Goal: Communication & Community: Ask a question

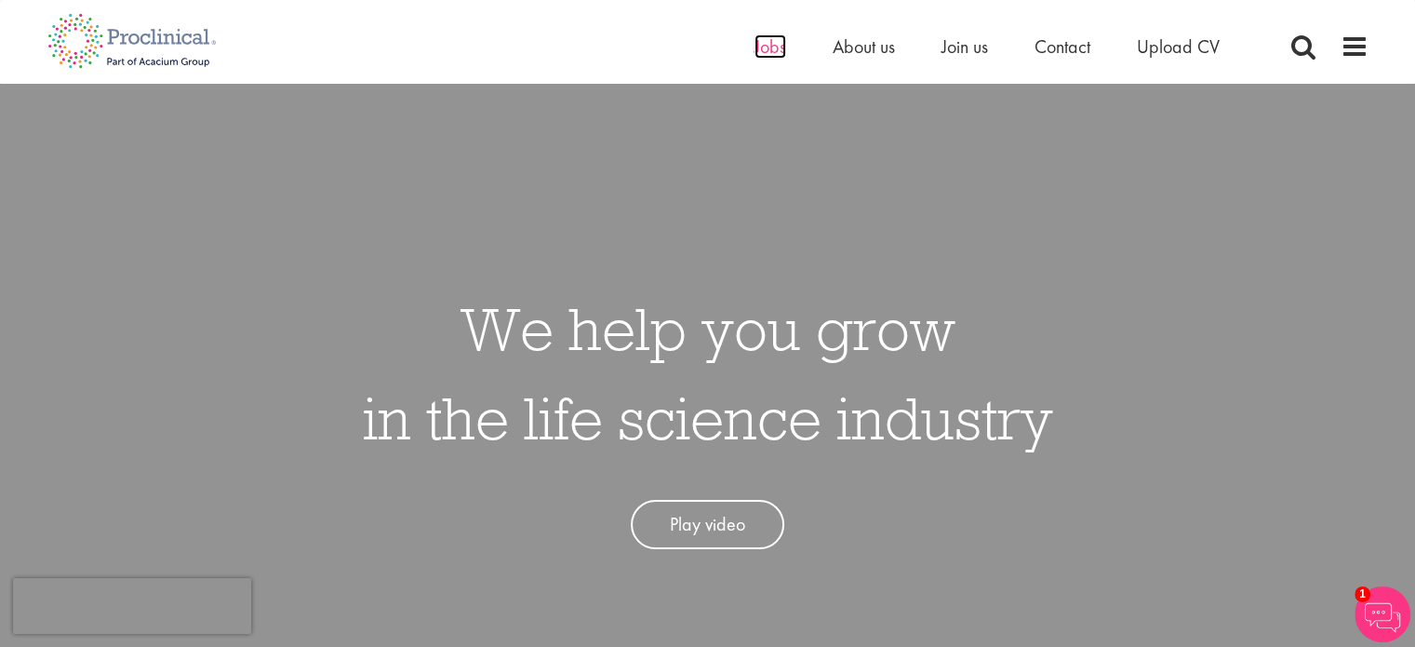
click at [769, 46] on span "Jobs" at bounding box center [771, 46] width 32 height 24
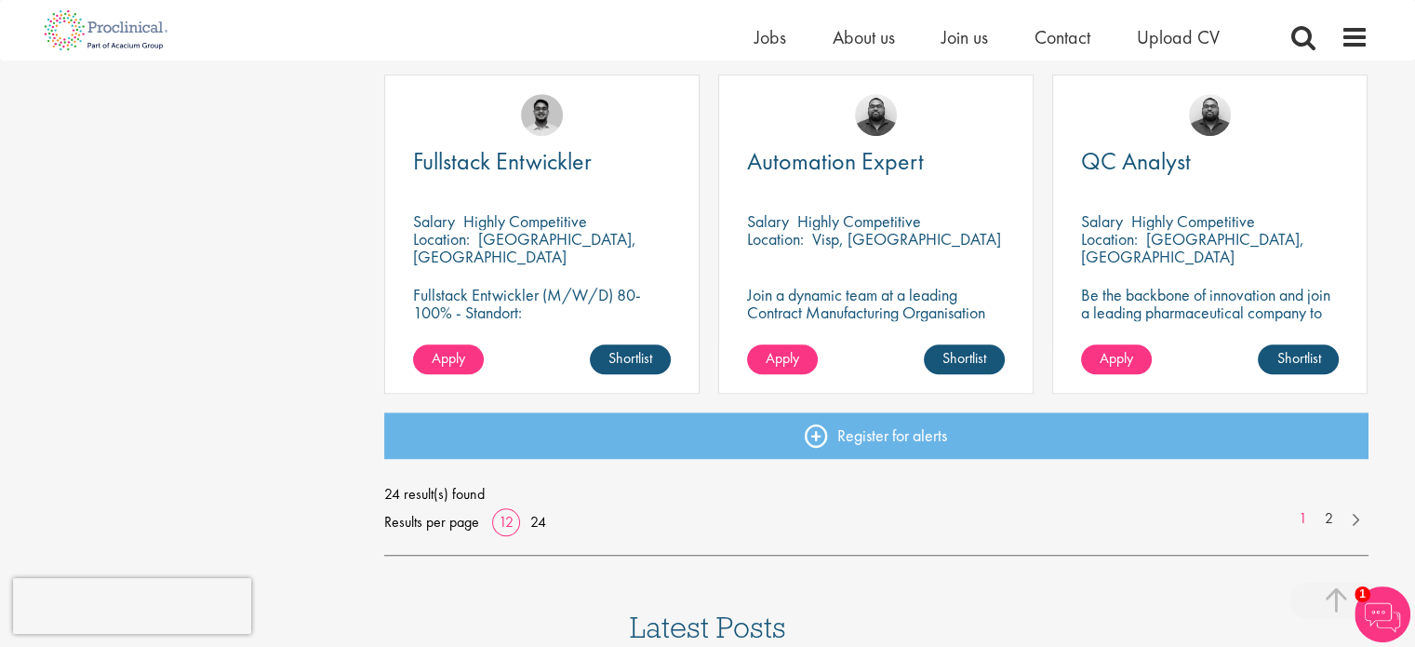
scroll to position [1360, 0]
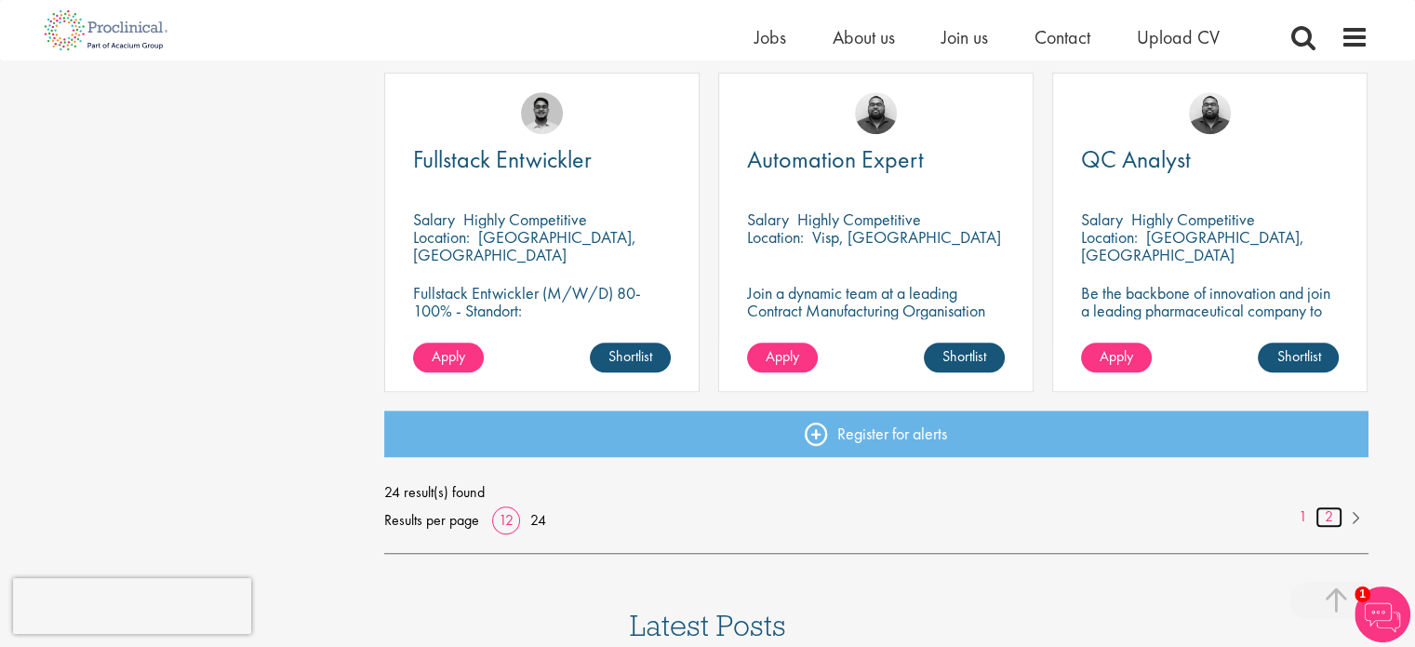
click at [1327, 509] on link "2" at bounding box center [1329, 516] width 27 height 21
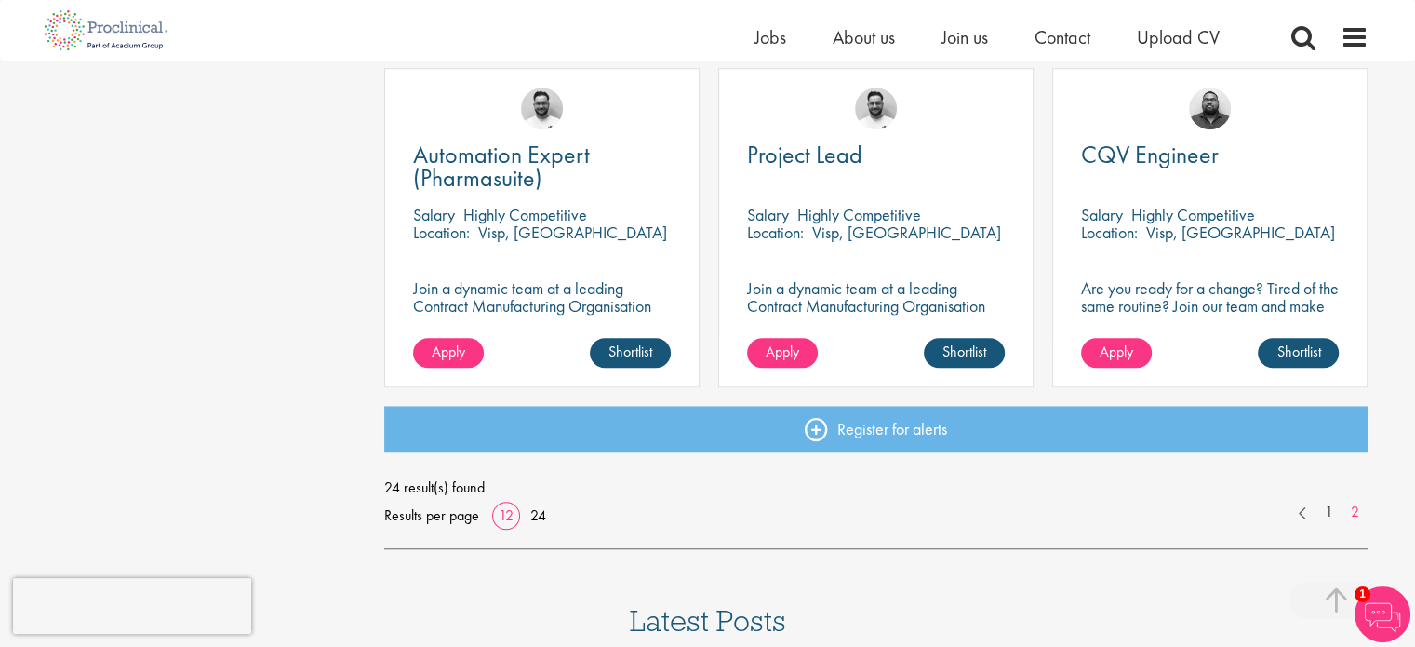
scroll to position [1366, 0]
click at [1324, 513] on link "1" at bounding box center [1329, 511] width 27 height 21
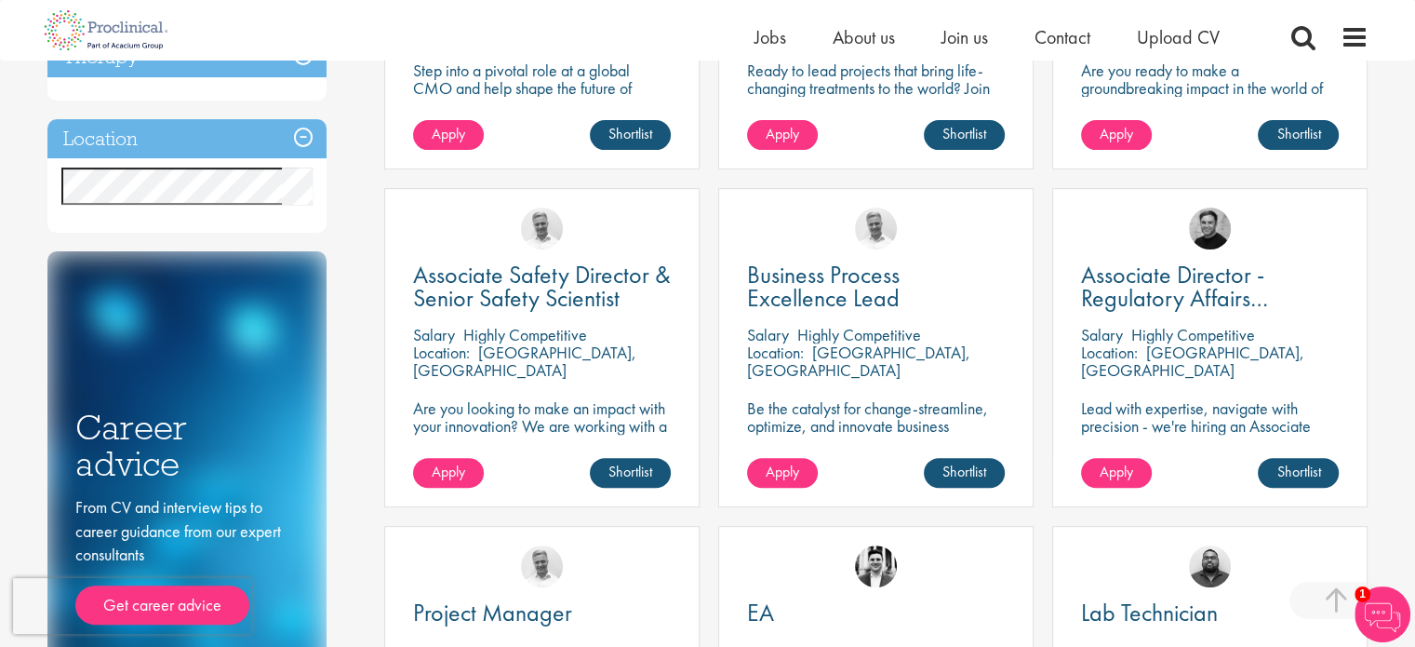
scroll to position [565, 0]
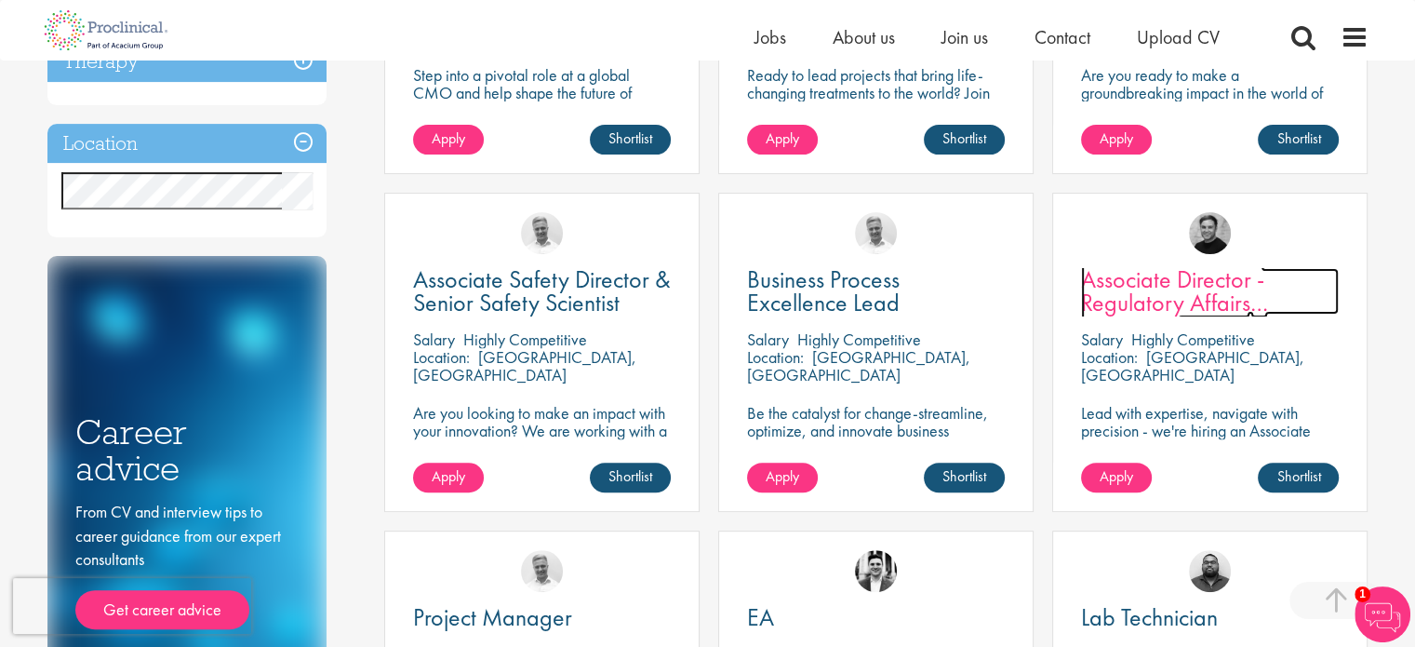
click at [1181, 300] on span "Associate Director - Regulatory Affairs Consultant" at bounding box center [1174, 302] width 187 height 78
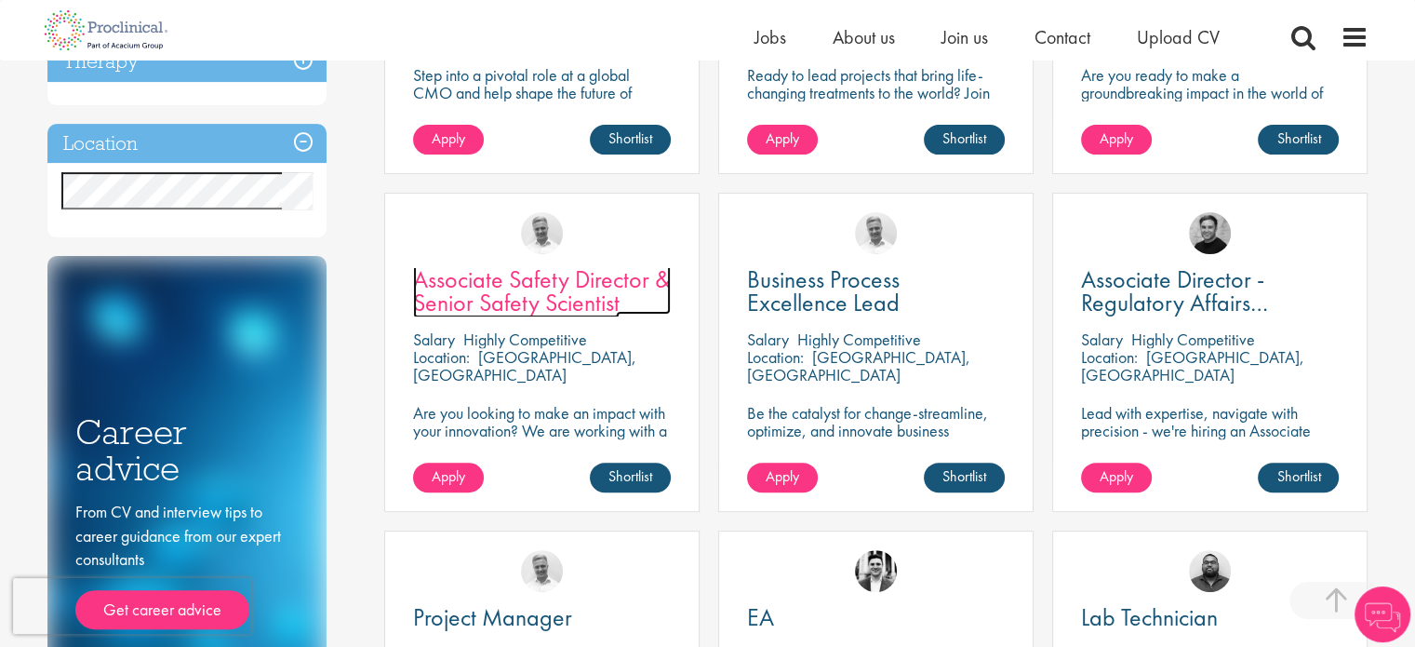
click at [555, 291] on span "Associate Safety Director & Senior Safety Scientist" at bounding box center [542, 290] width 258 height 55
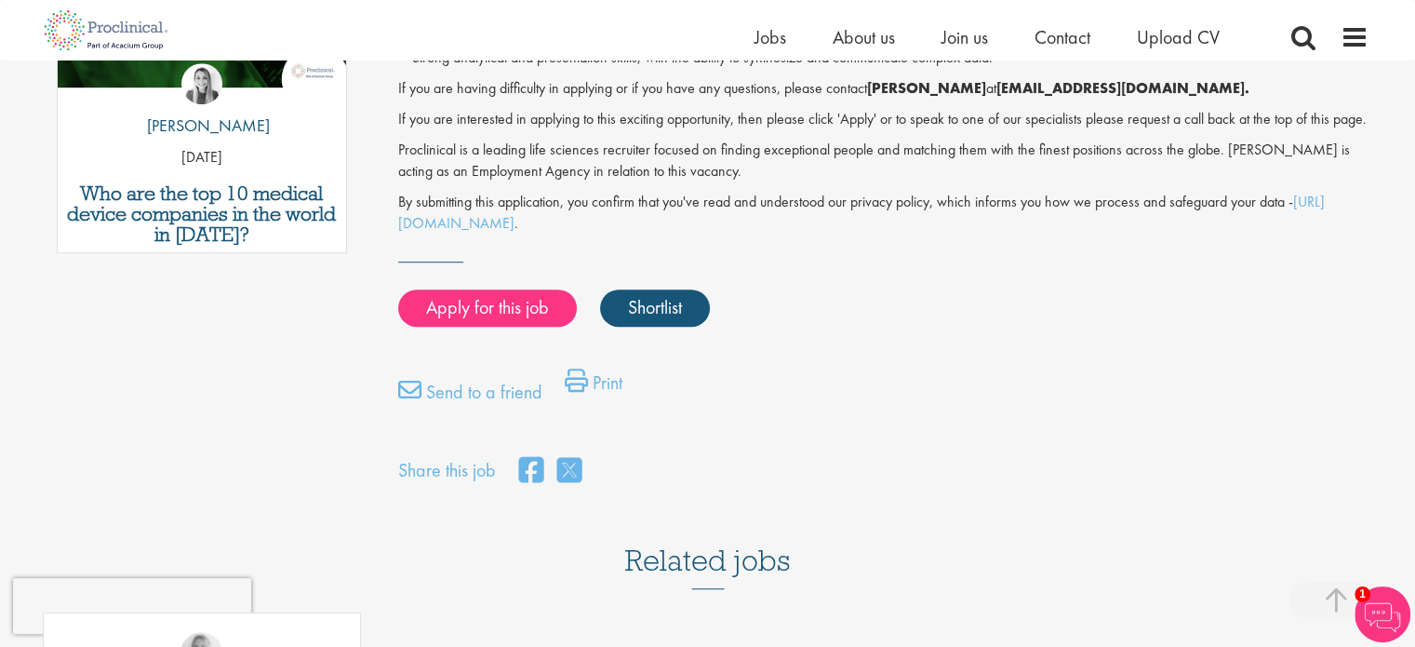
scroll to position [1113, 0]
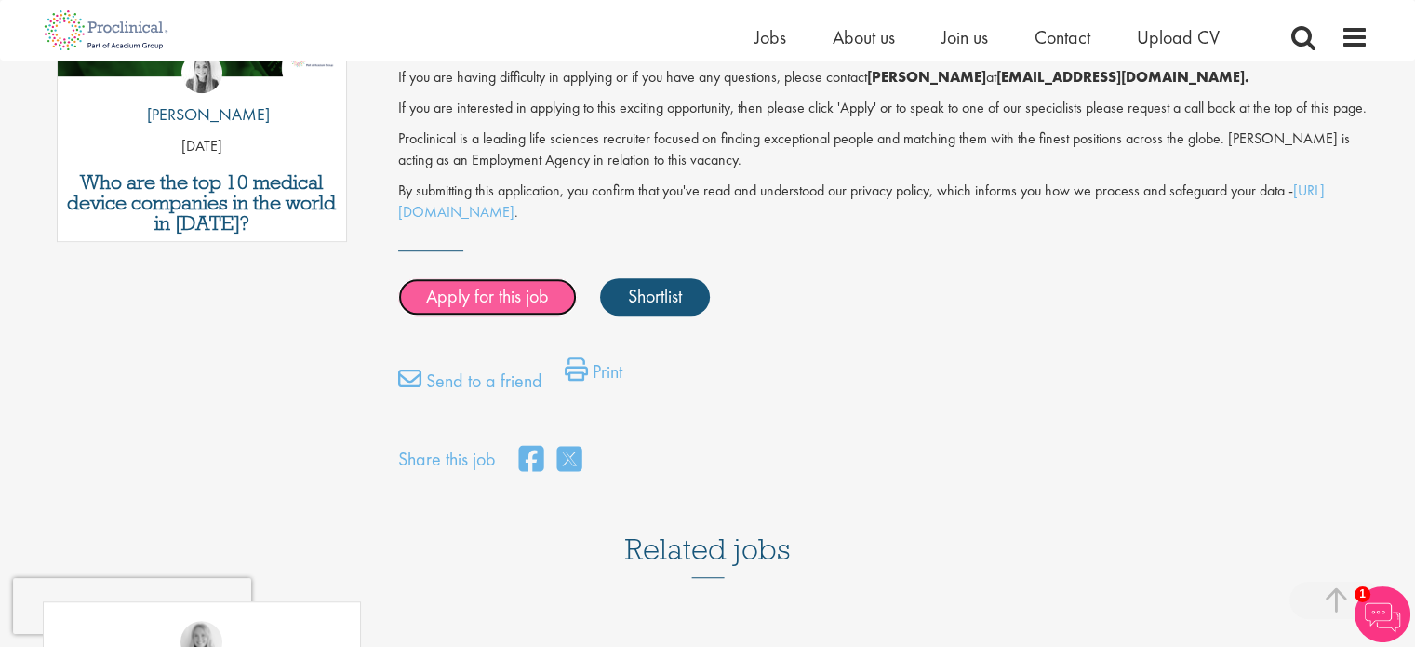
click at [478, 312] on link "Apply for this job" at bounding box center [487, 296] width 179 height 37
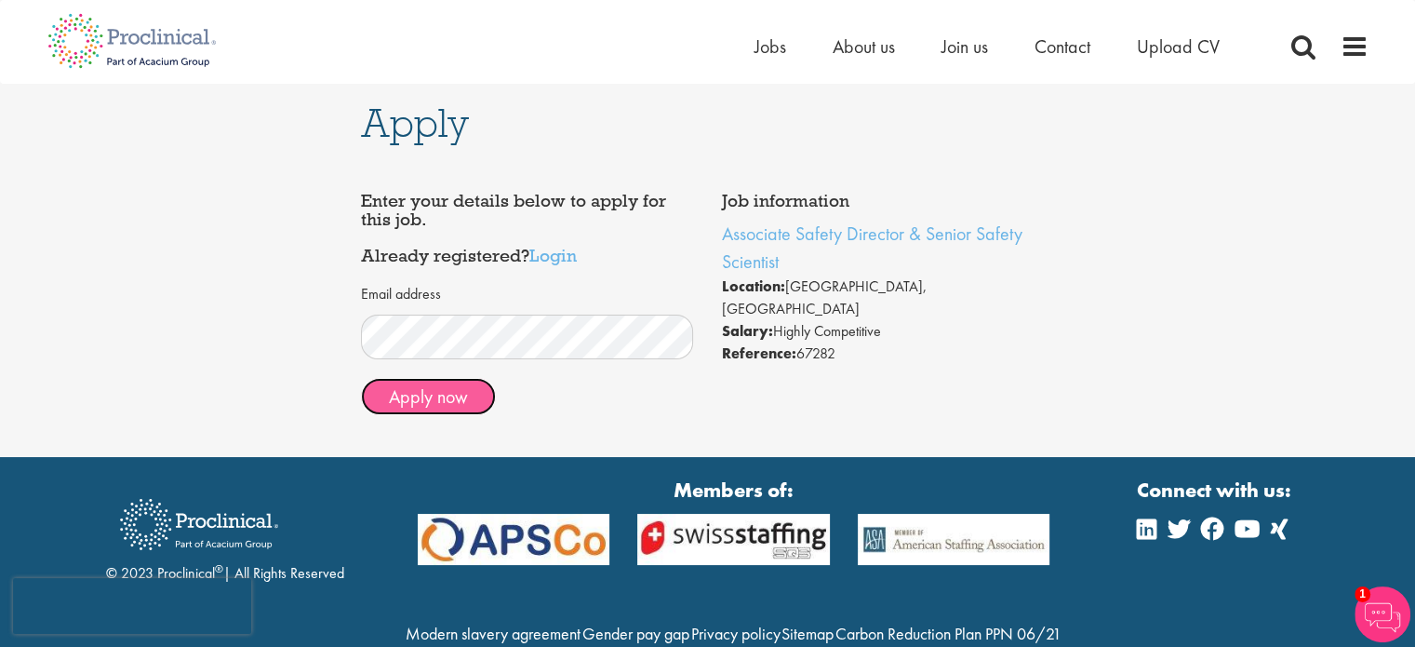
click at [436, 396] on button "Apply now" at bounding box center [428, 396] width 135 height 37
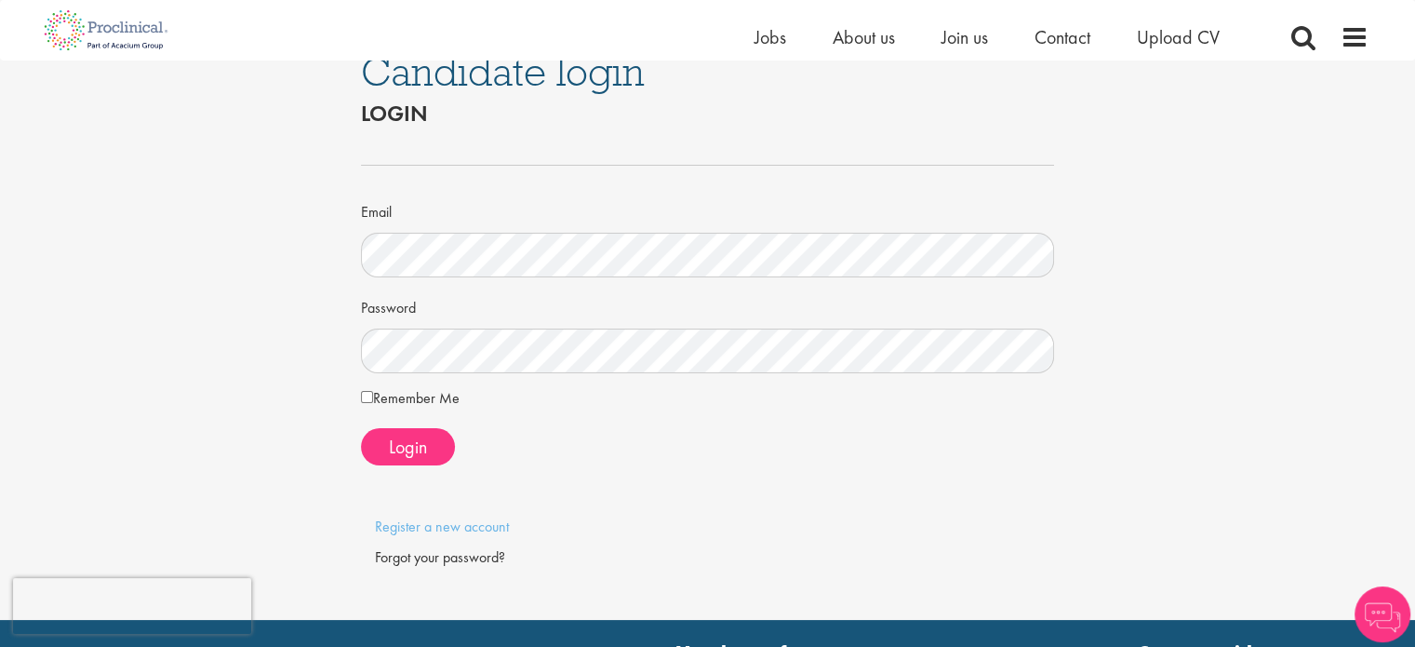
scroll to position [52, 0]
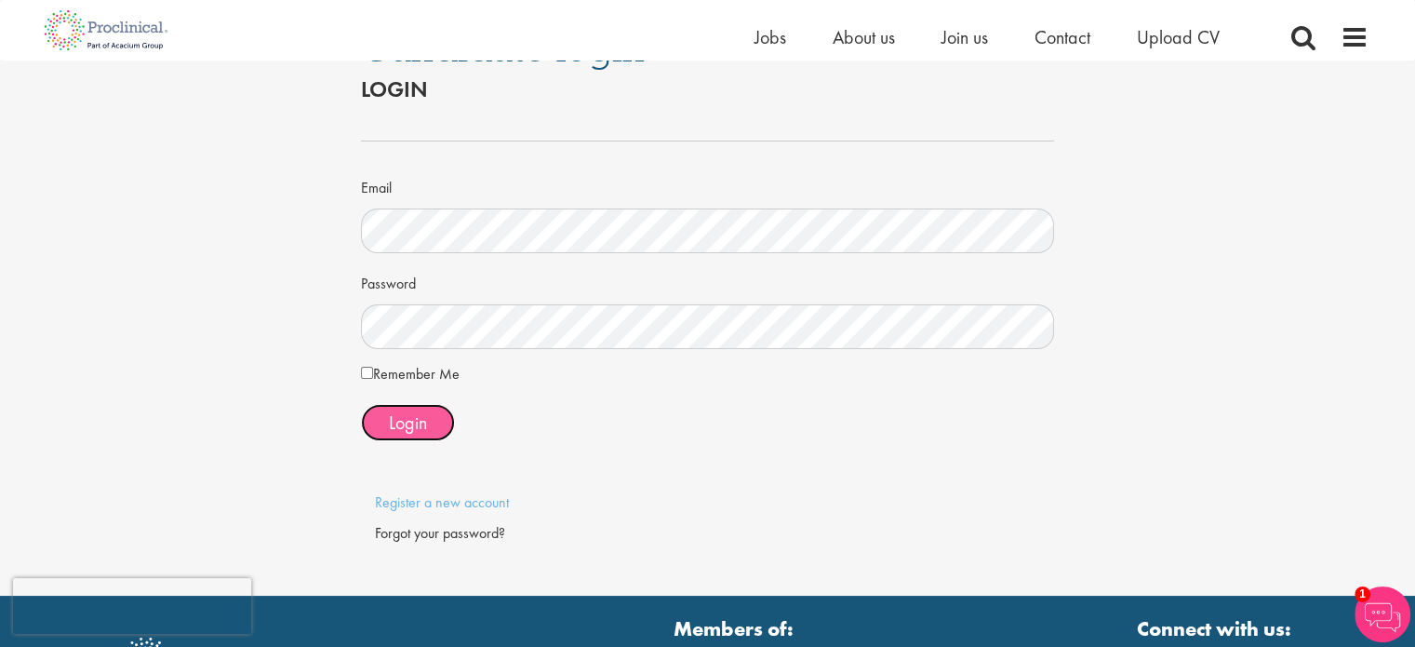
click at [408, 416] on span "Login" at bounding box center [408, 422] width 38 height 24
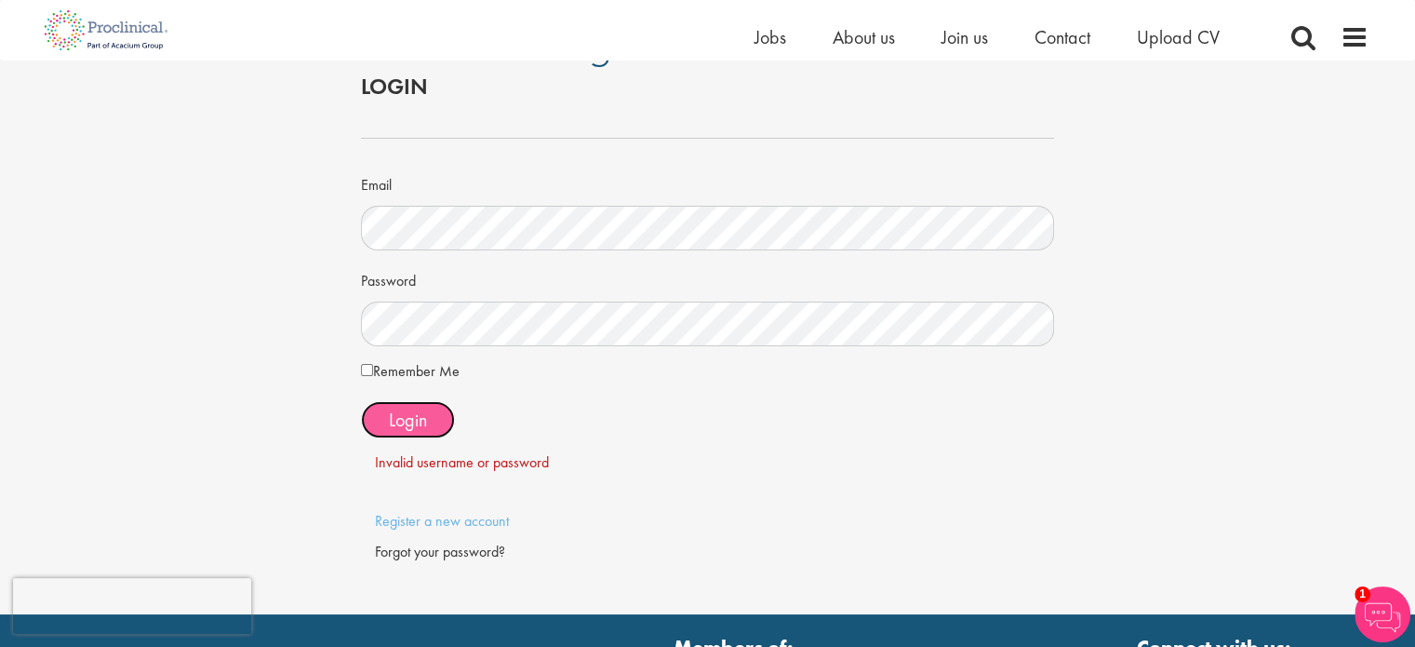
scroll to position [56, 0]
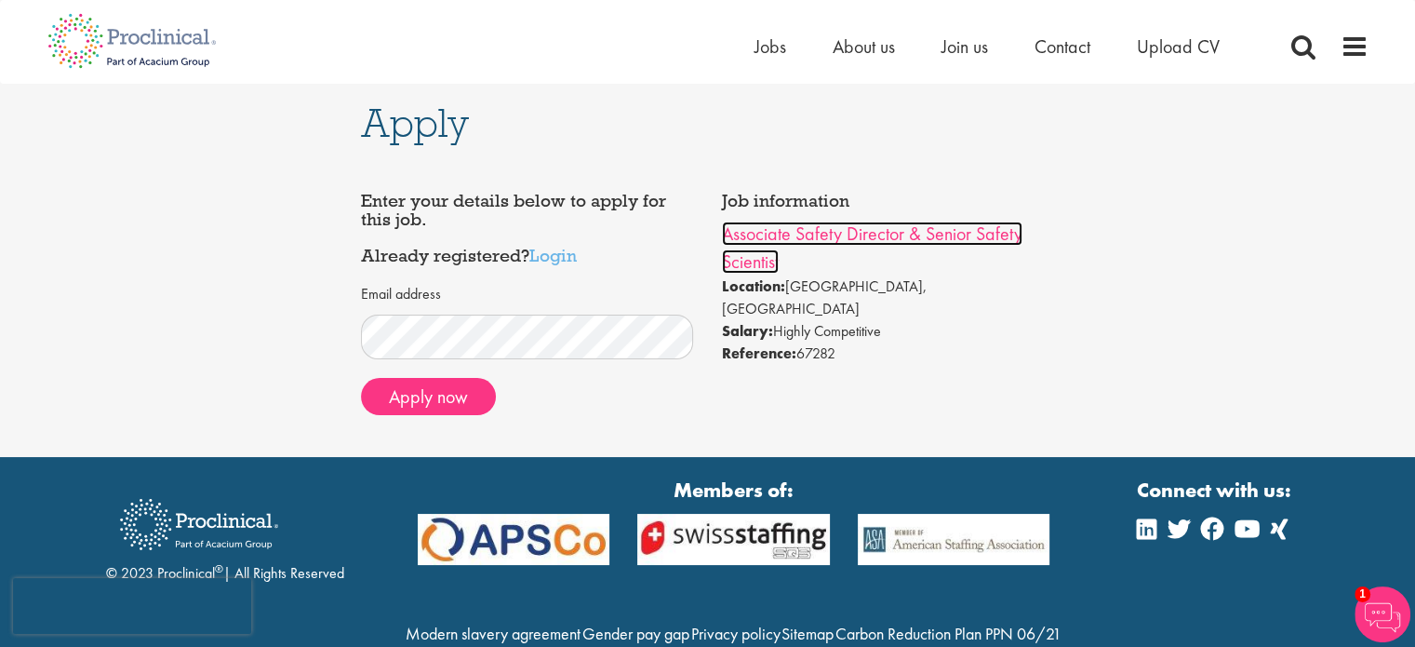
click at [858, 241] on link "Associate Safety Director & Senior Safety Scientist" at bounding box center [872, 247] width 301 height 52
click at [341, 326] on div "Apply Job information Associate Safety Director & Senior Safety Scientist Locat…" at bounding box center [707, 270] width 1443 height 373
click at [1350, 46] on span at bounding box center [1355, 47] width 28 height 28
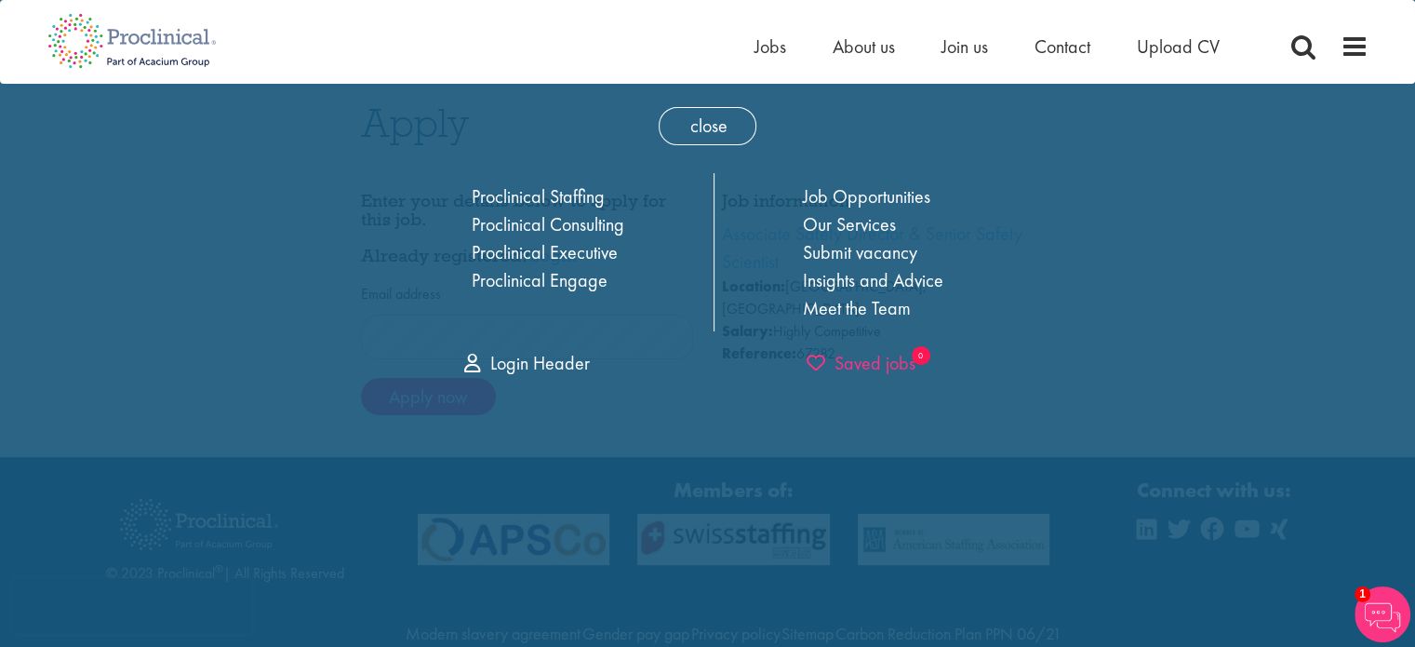
click at [872, 371] on span "Saved jobs" at bounding box center [861, 363] width 109 height 24
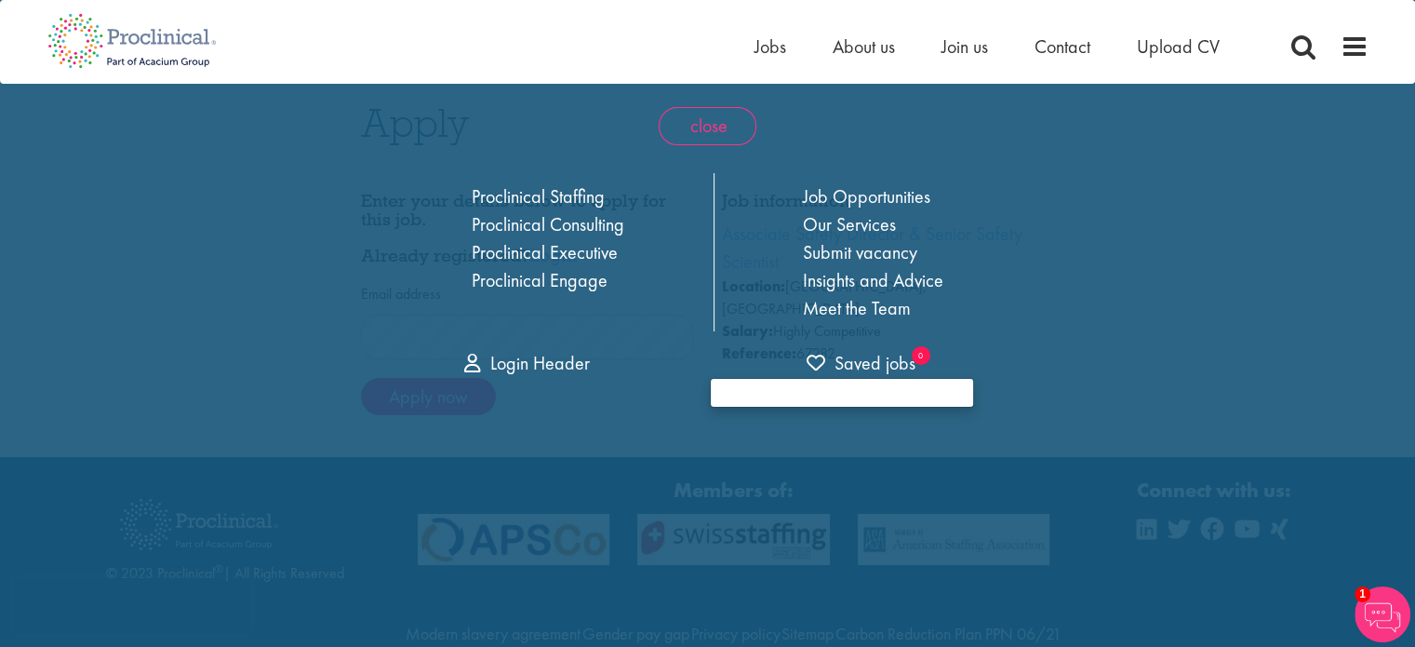
click at [710, 114] on span "close" at bounding box center [708, 126] width 98 height 38
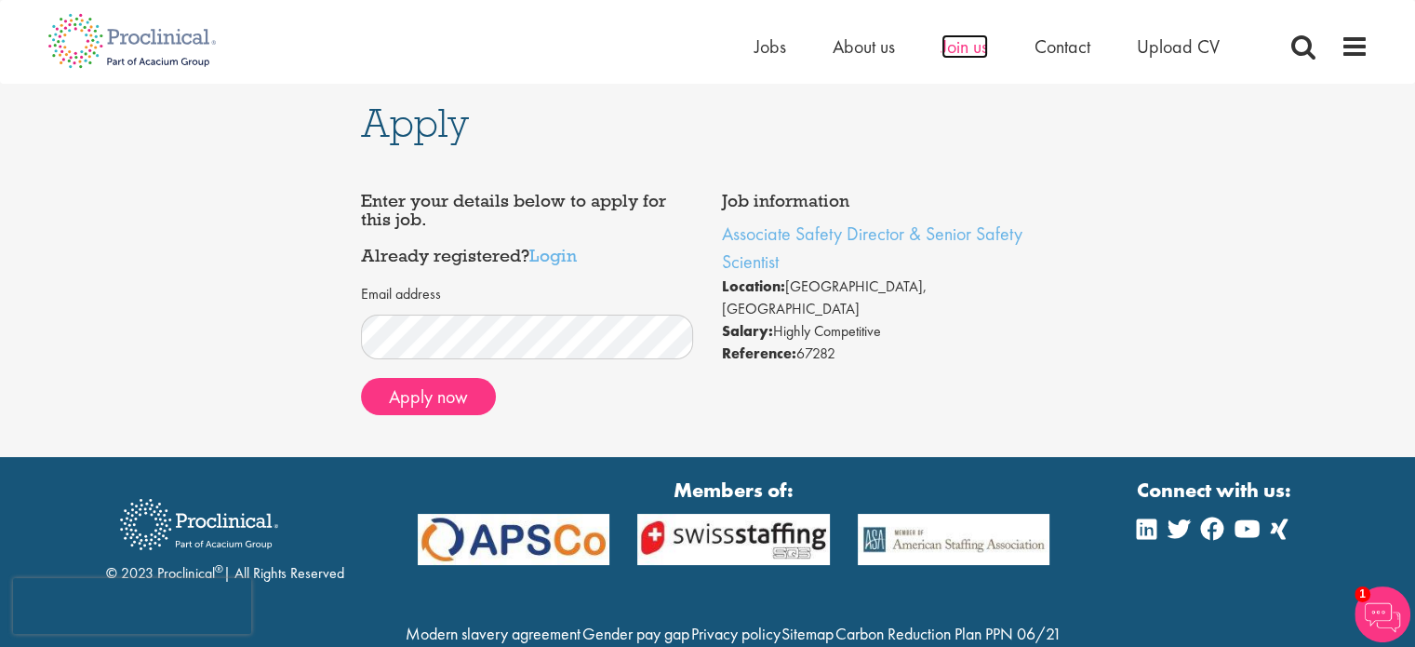
click at [965, 45] on span "Join us" at bounding box center [965, 46] width 47 height 24
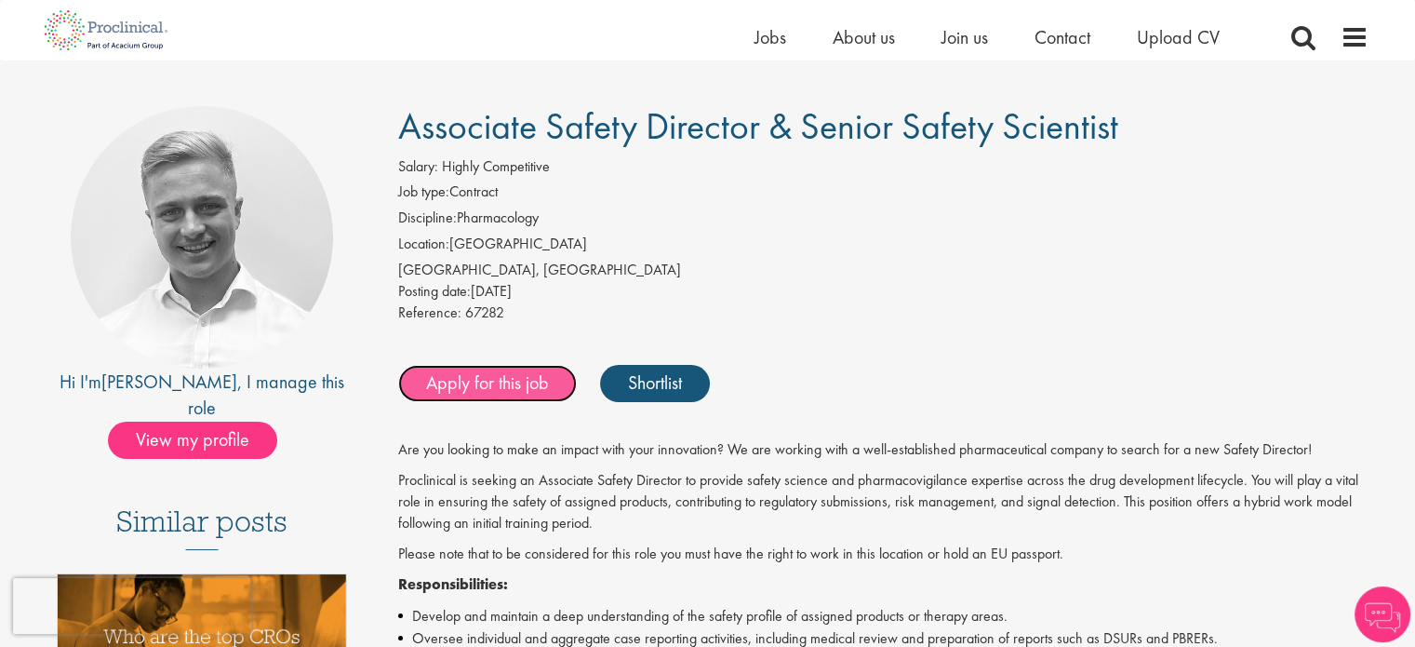
click at [480, 389] on link "Apply for this job" at bounding box center [487, 383] width 179 height 37
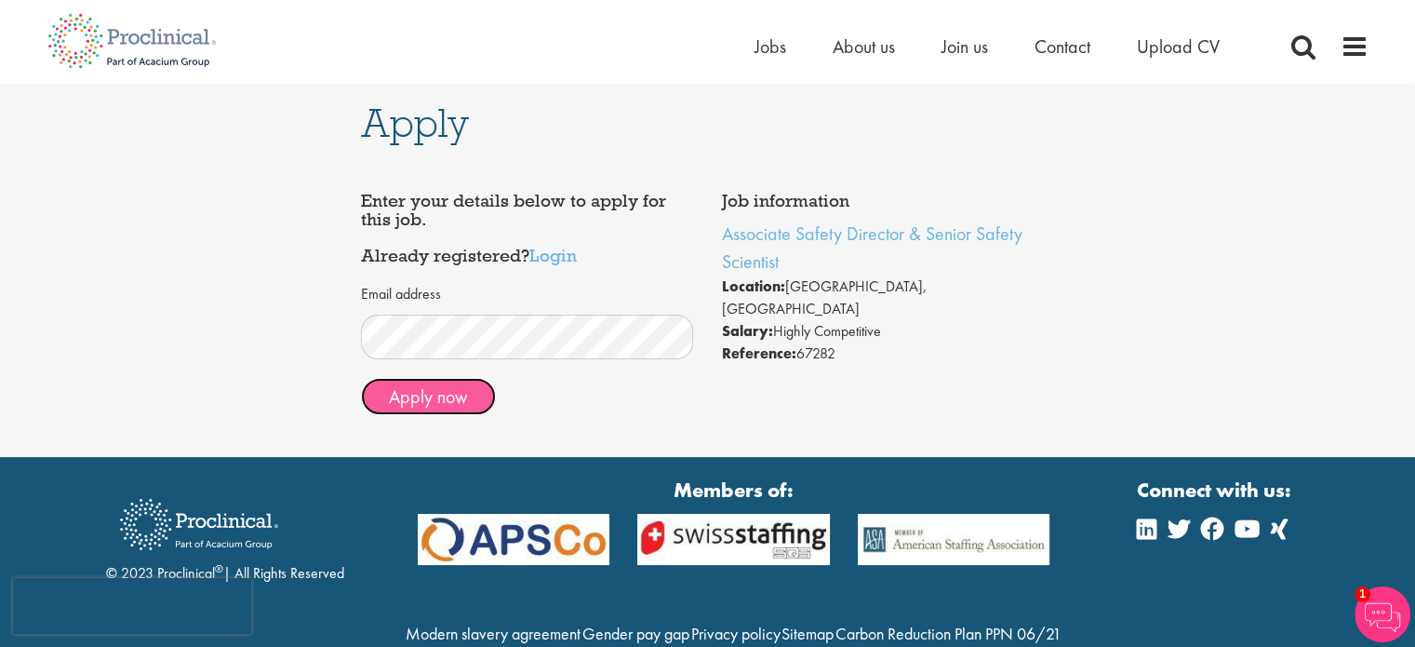
click at [432, 400] on button "Apply now" at bounding box center [428, 396] width 135 height 37
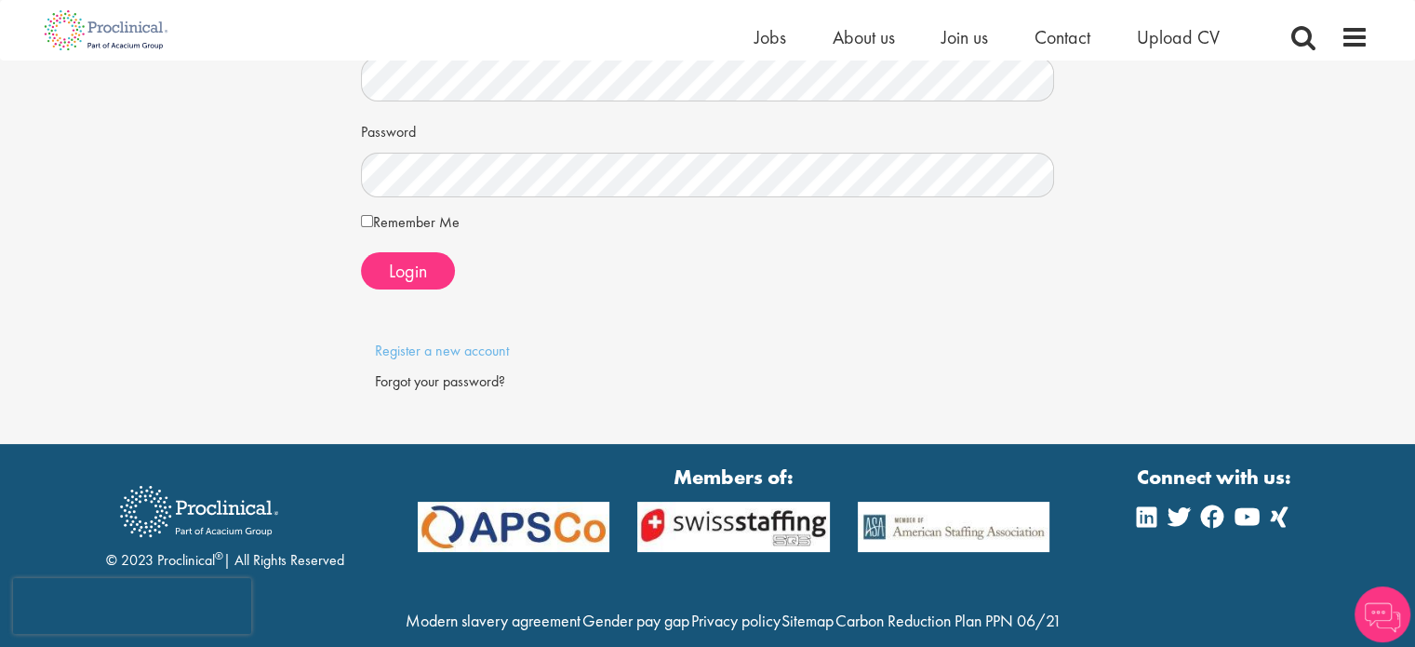
scroll to position [205, 0]
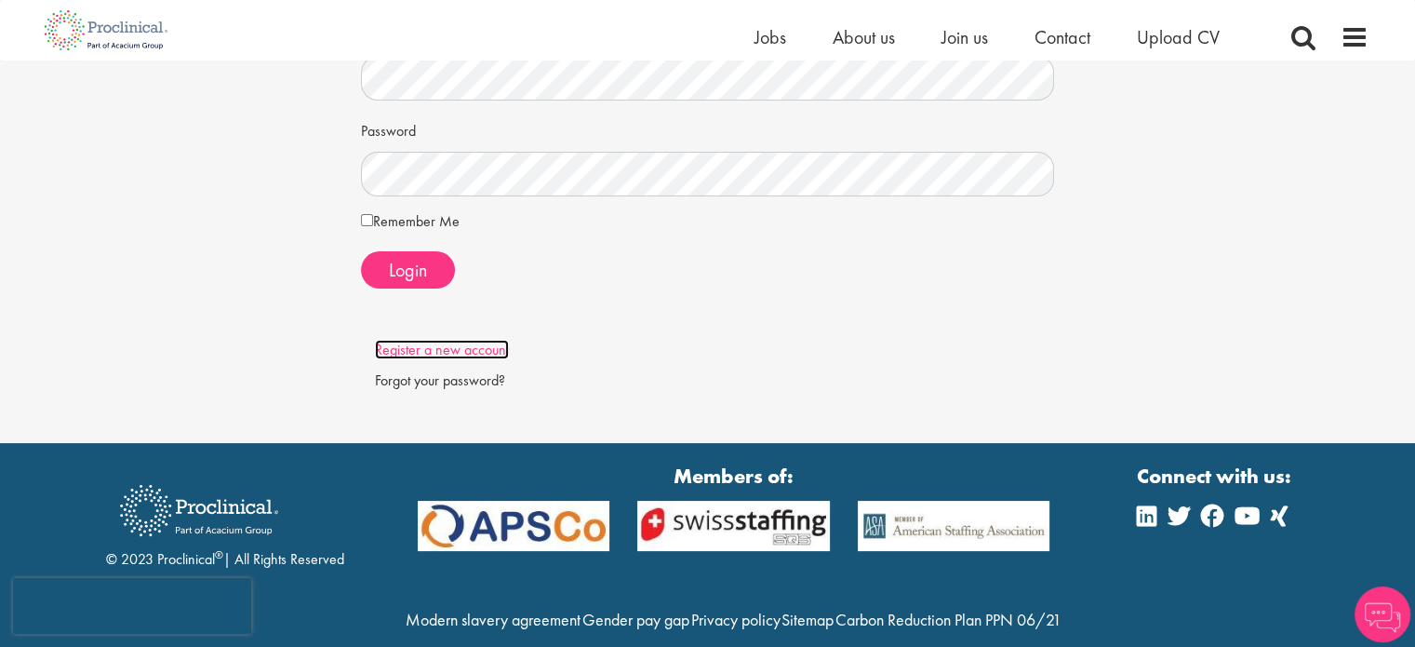
click at [480, 346] on link "Register a new account" at bounding box center [442, 350] width 134 height 20
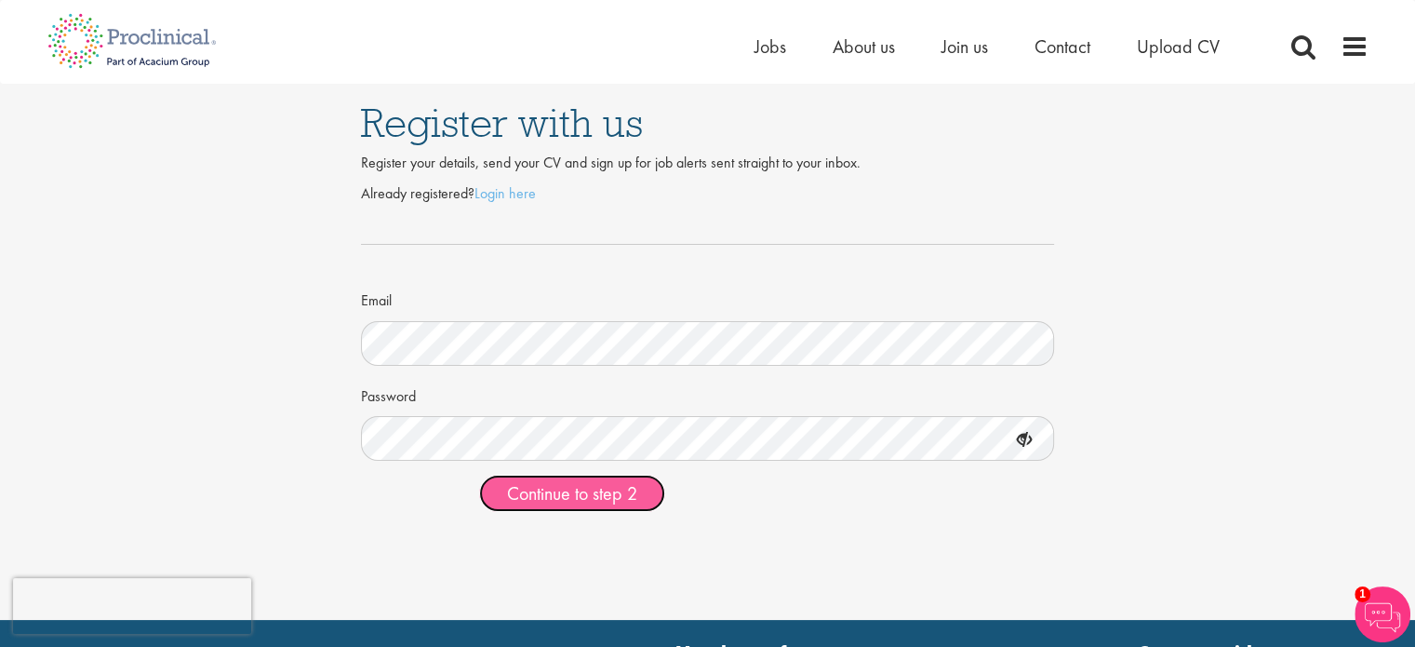
click at [607, 493] on span "Continue to step 2" at bounding box center [572, 493] width 130 height 24
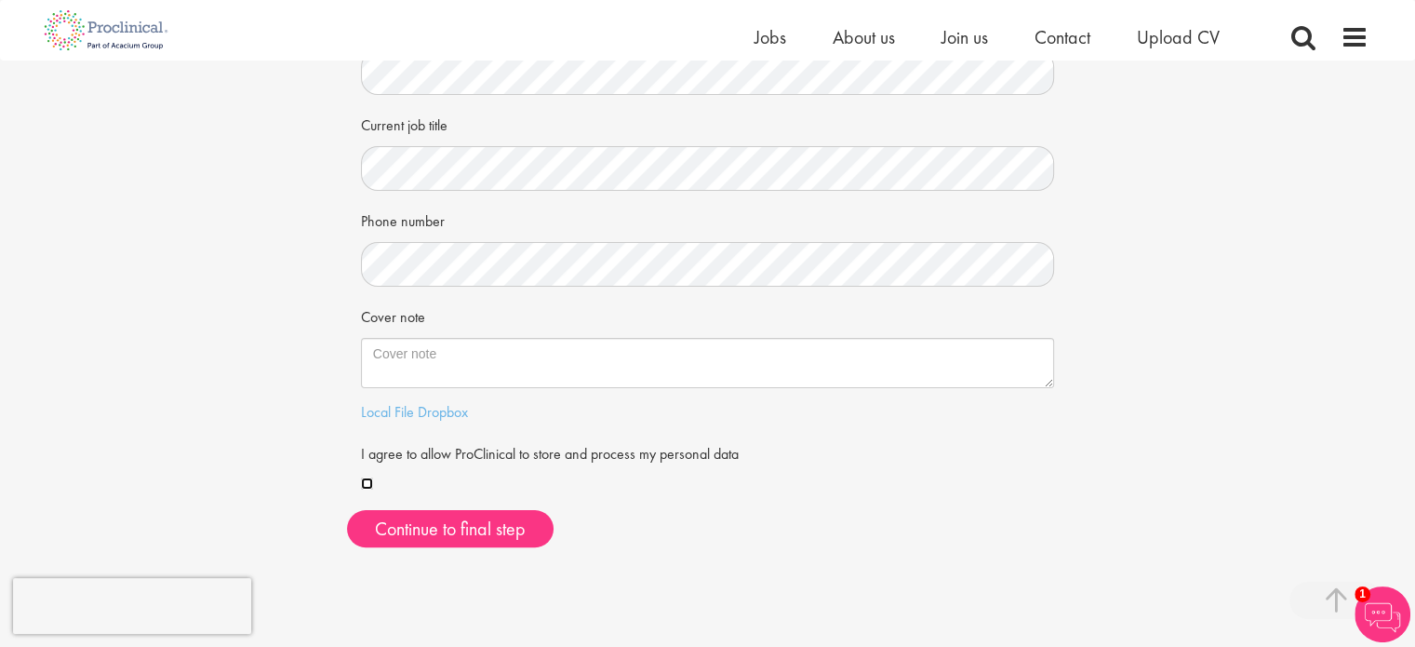
scroll to position [352, 0]
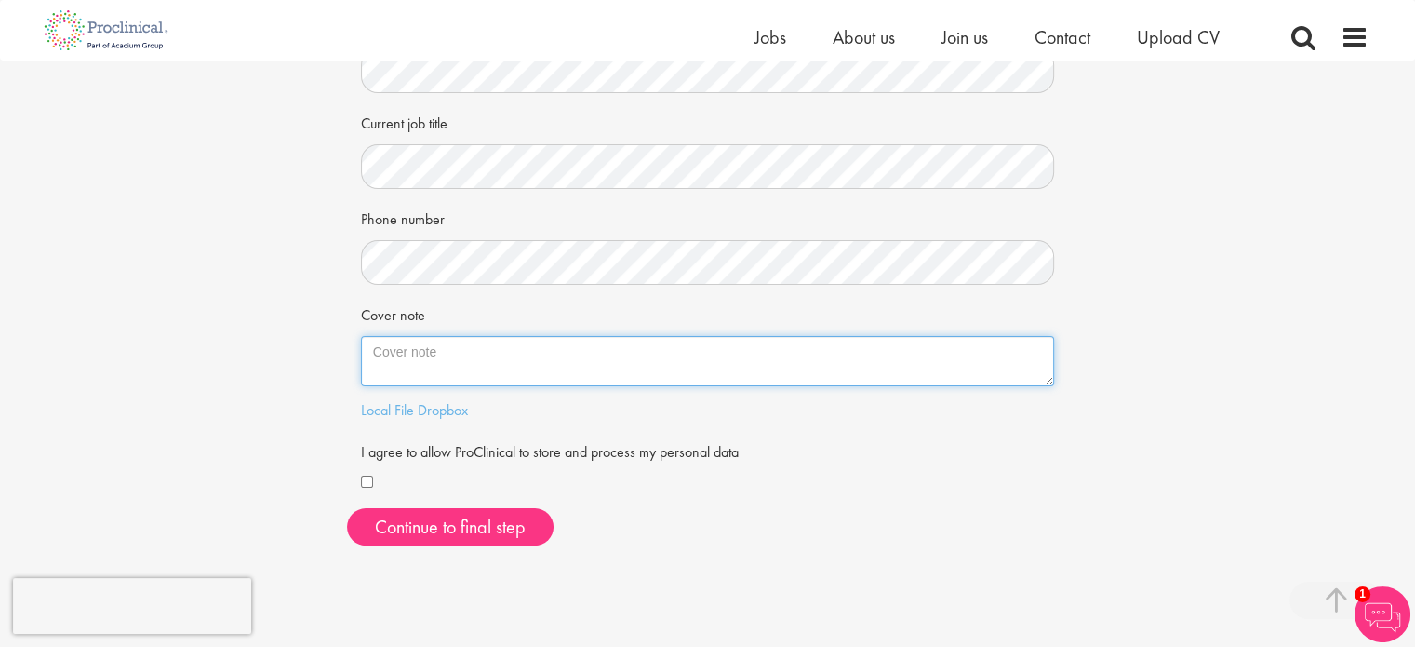
click at [411, 351] on textarea "Cover note" at bounding box center [708, 361] width 694 height 50
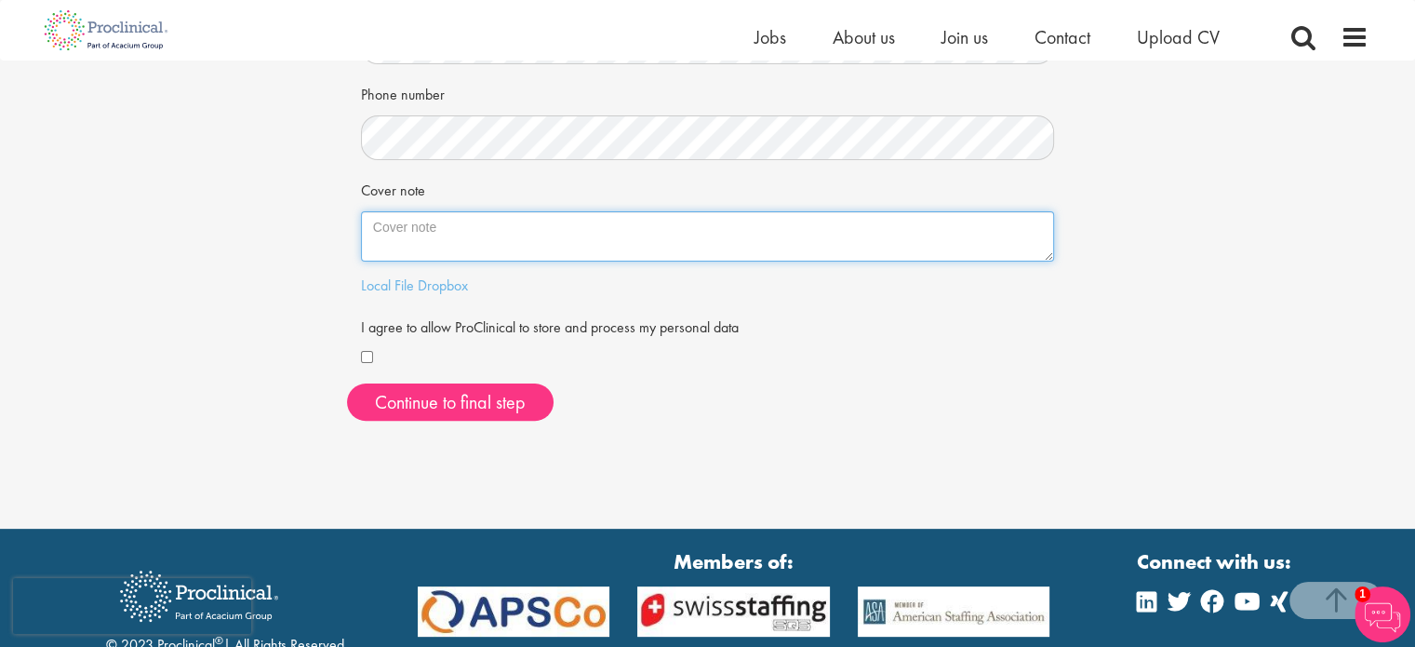
scroll to position [476, 0]
click at [376, 228] on textarea "Cover note" at bounding box center [708, 236] width 694 height 50
paste textarea "To Whom it may concern, I am looking for a new job in pharmacovigilance/clinica…"
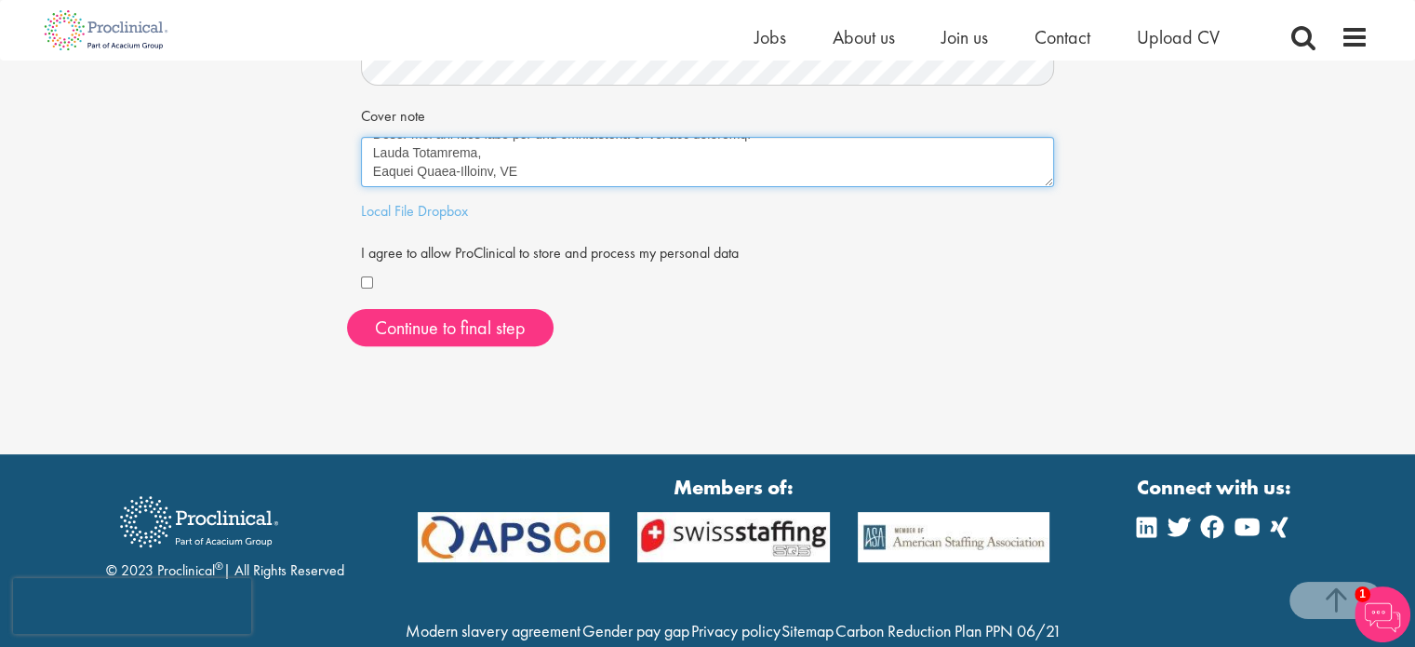
scroll to position [553, 0]
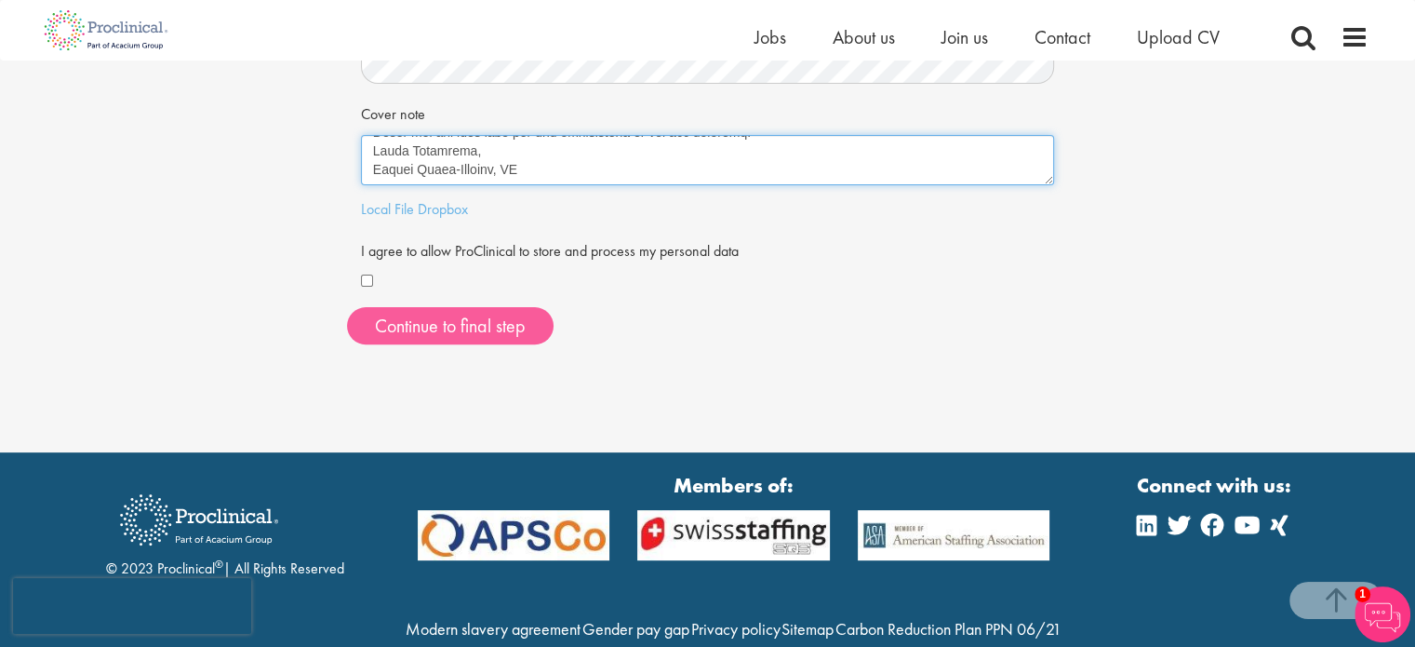
type textarea "To Whom it may concern, I am looking for a new job in pharmacovigilance/clinica…"
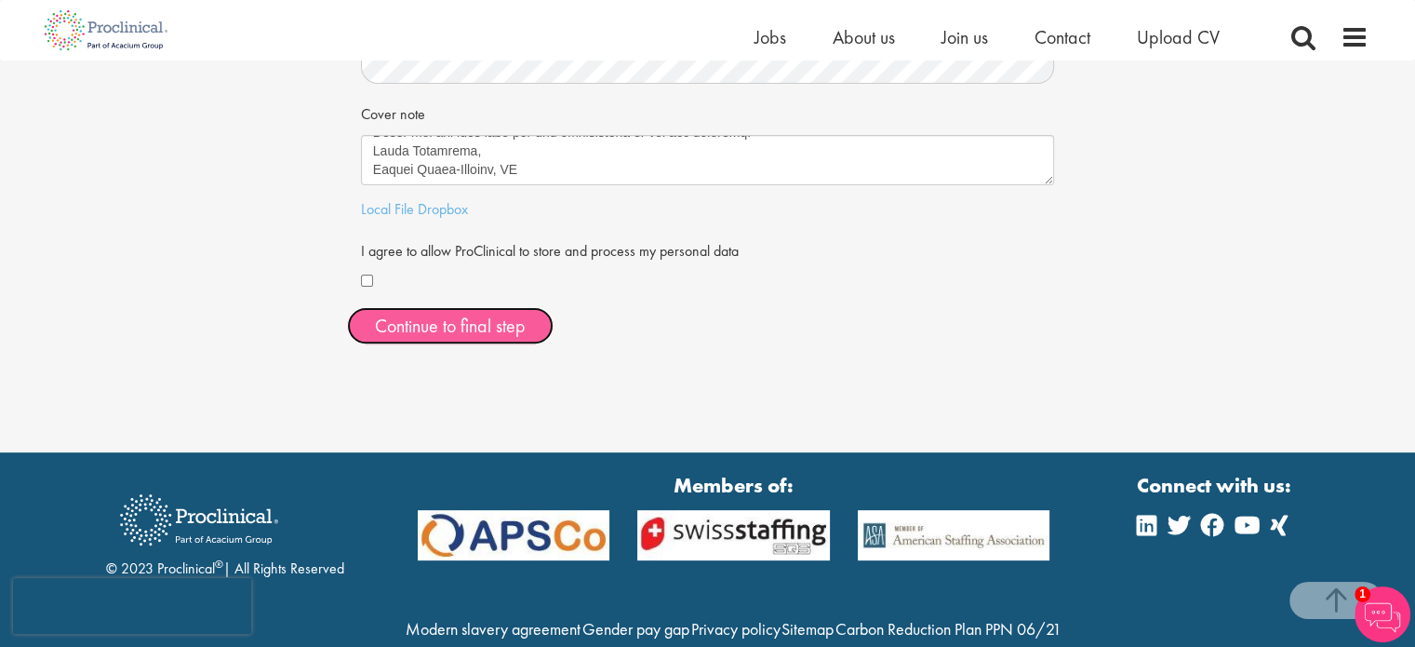
click at [453, 323] on button "Continue to final step" at bounding box center [450, 325] width 207 height 37
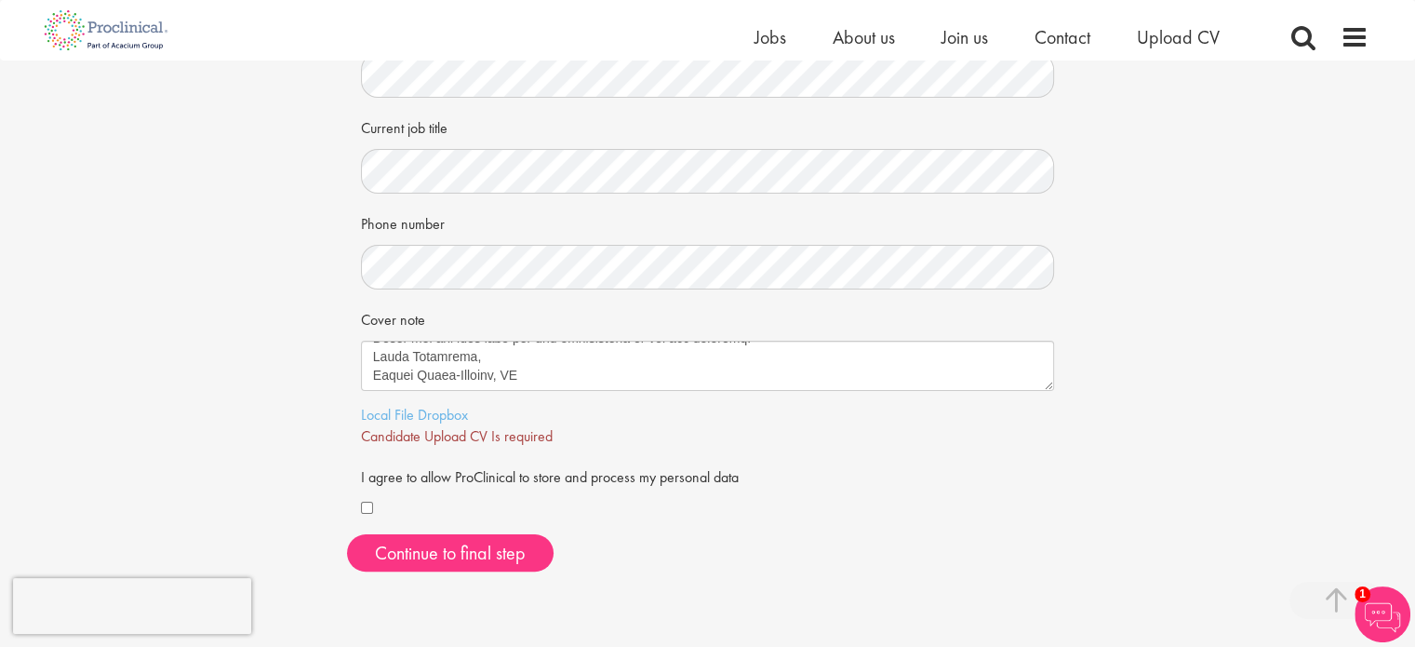
scroll to position [349, 0]
click at [437, 409] on link "Dropbox" at bounding box center [443, 413] width 50 height 20
click at [383, 412] on link "Local File" at bounding box center [387, 413] width 53 height 20
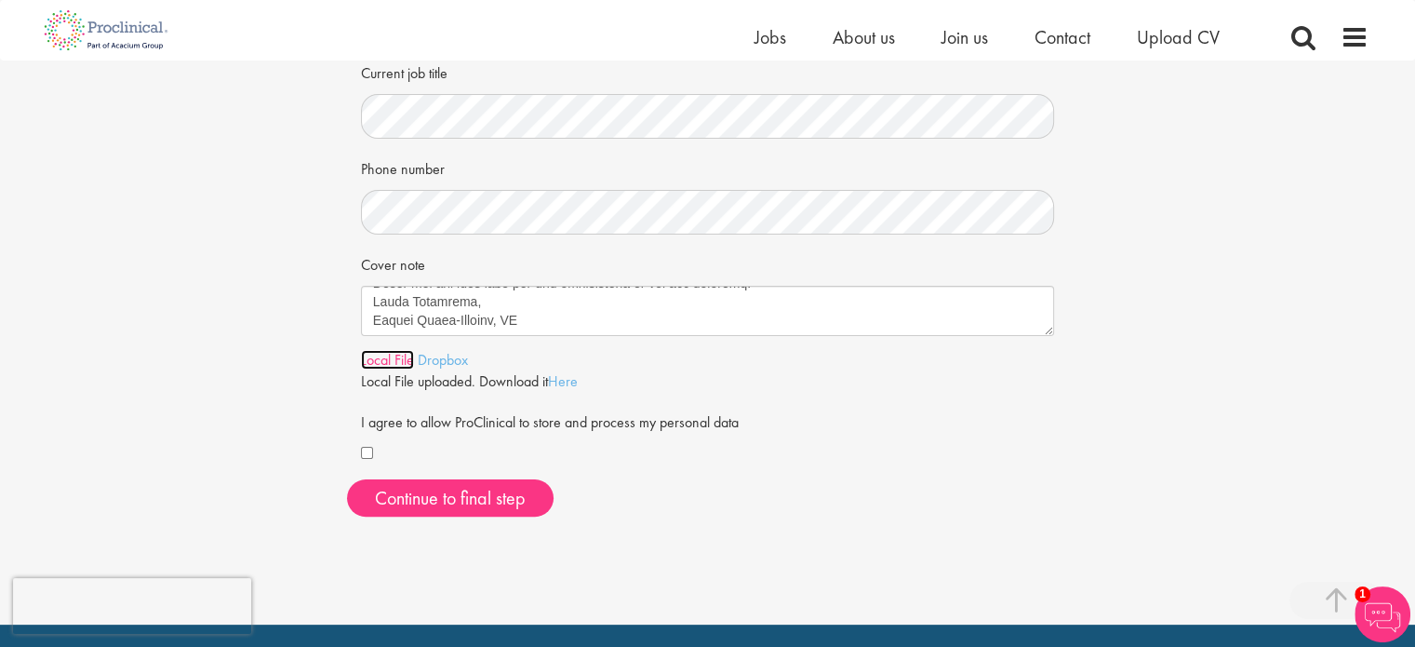
scroll to position [406, 0]
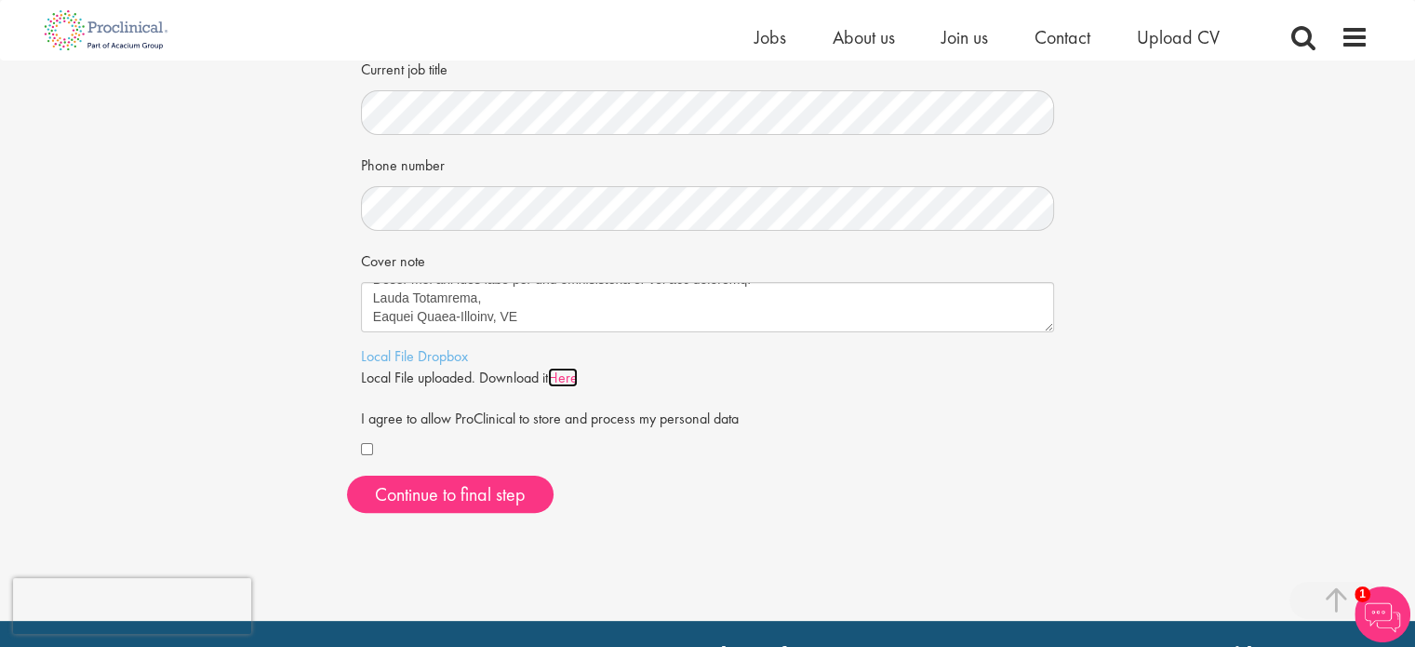
click at [571, 378] on link "Here" at bounding box center [563, 378] width 30 height 20
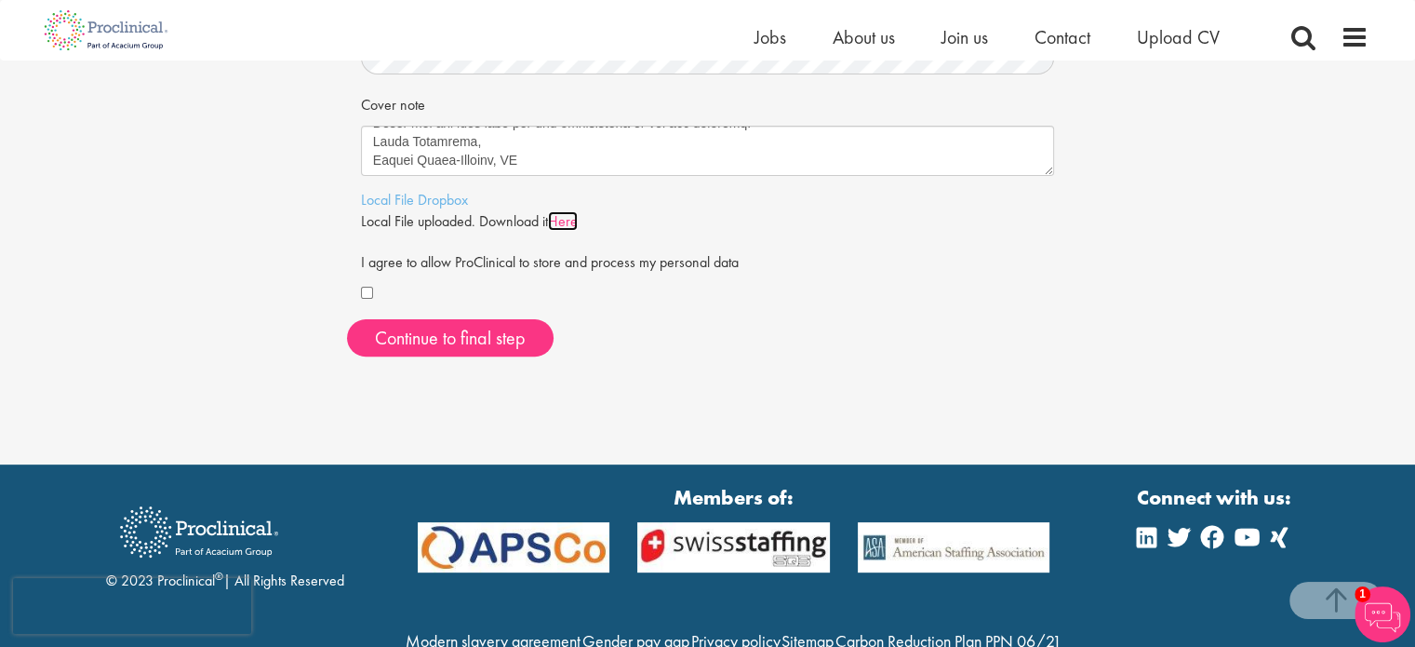
scroll to position [577, 0]
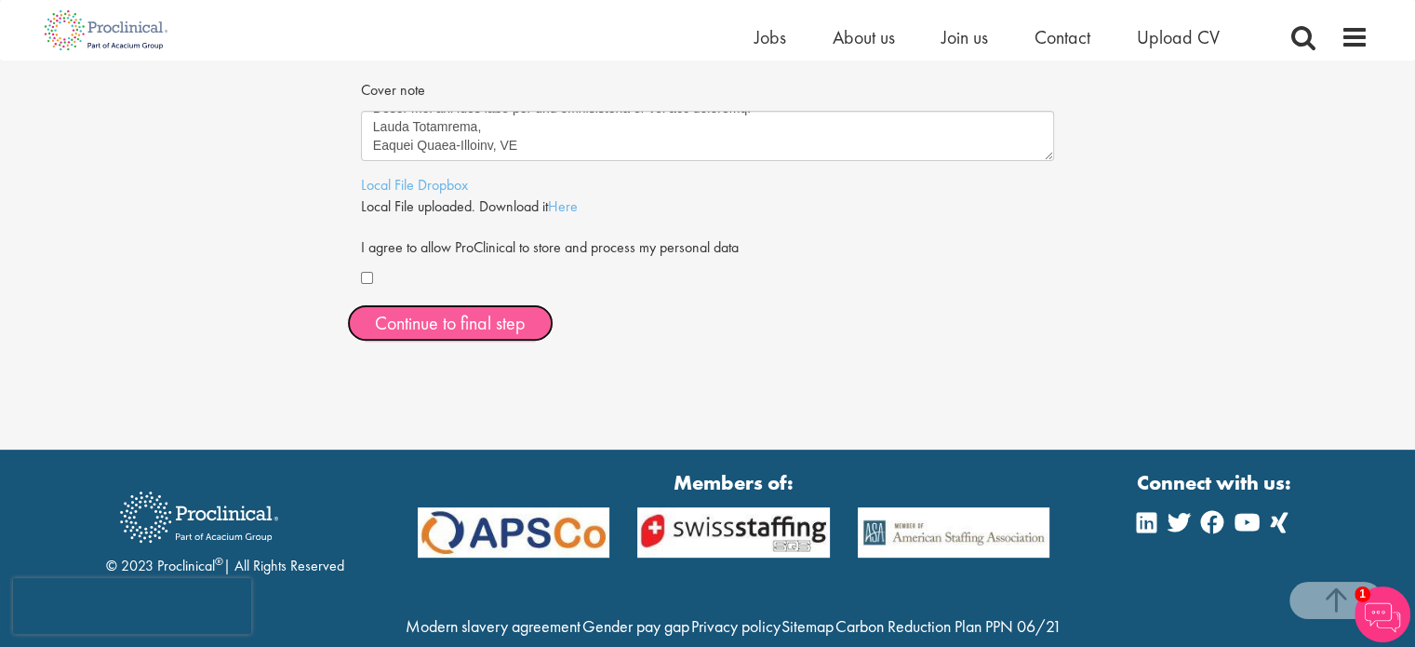
click at [462, 311] on span "Continue to final step" at bounding box center [450, 323] width 151 height 24
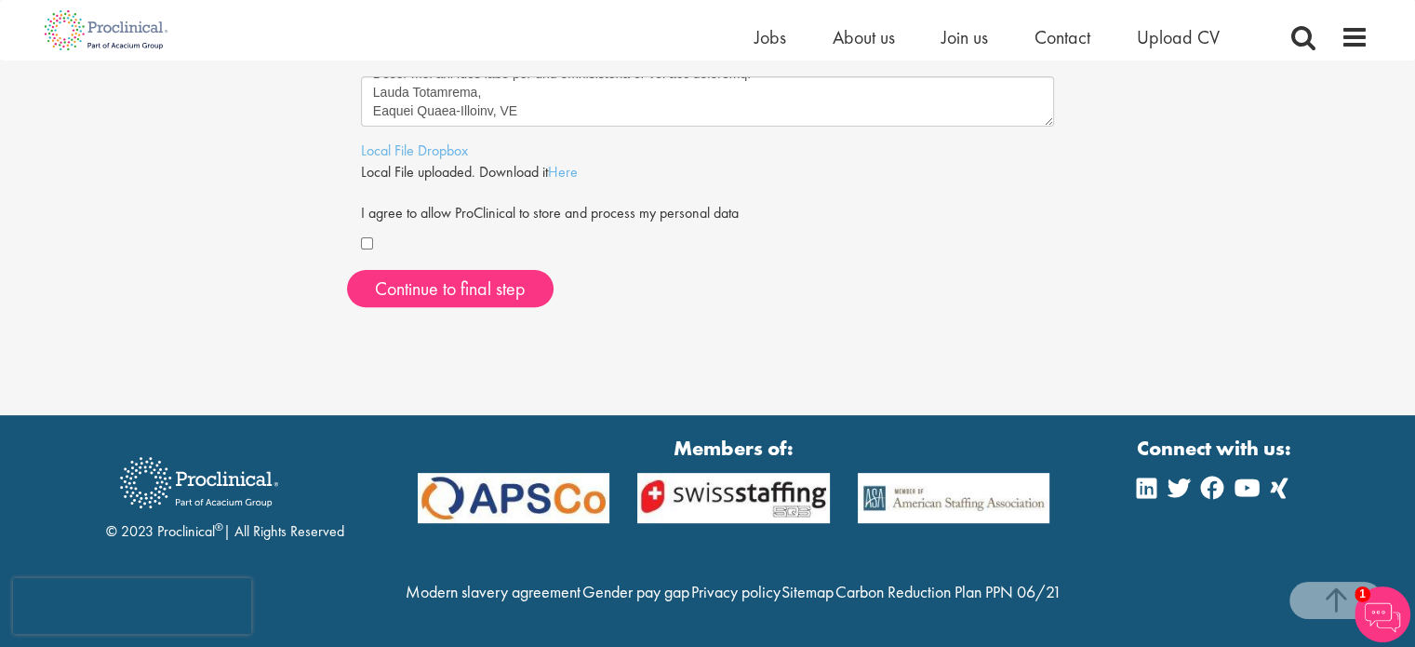
scroll to position [650, 0]
click at [469, 276] on span "Continue to final step" at bounding box center [450, 288] width 151 height 24
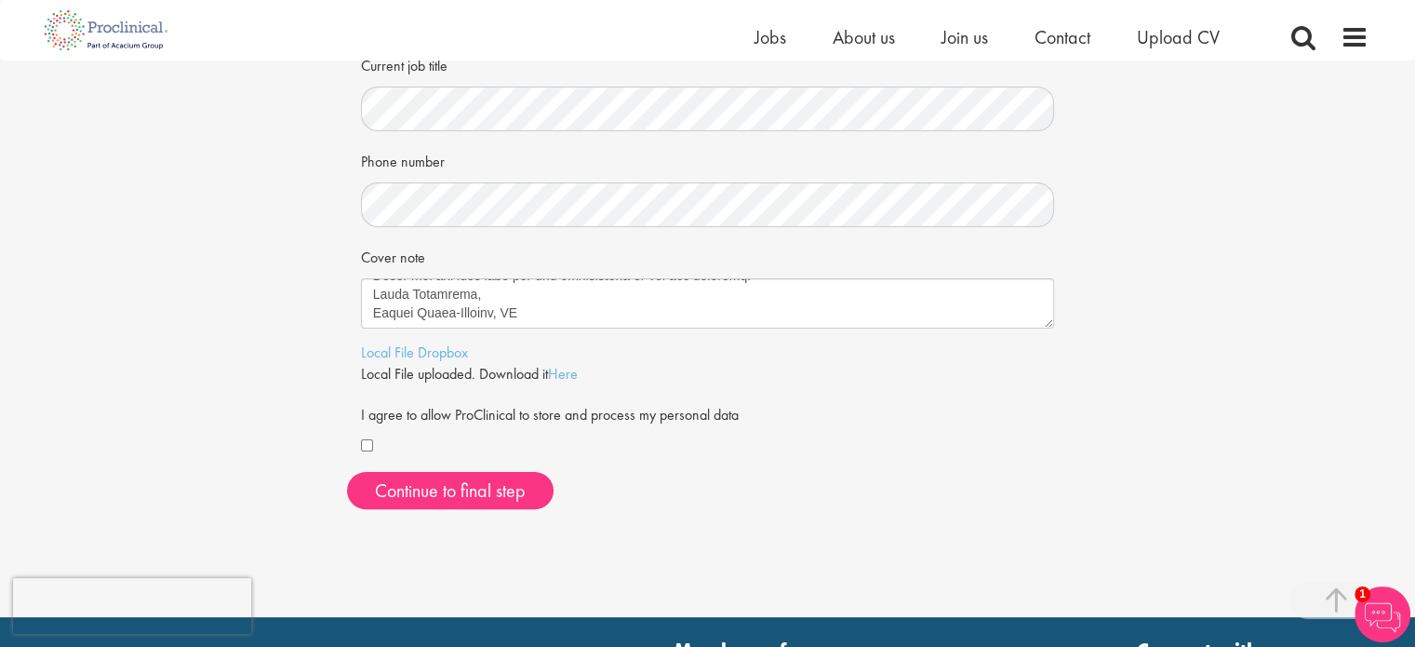
scroll to position [411, 0]
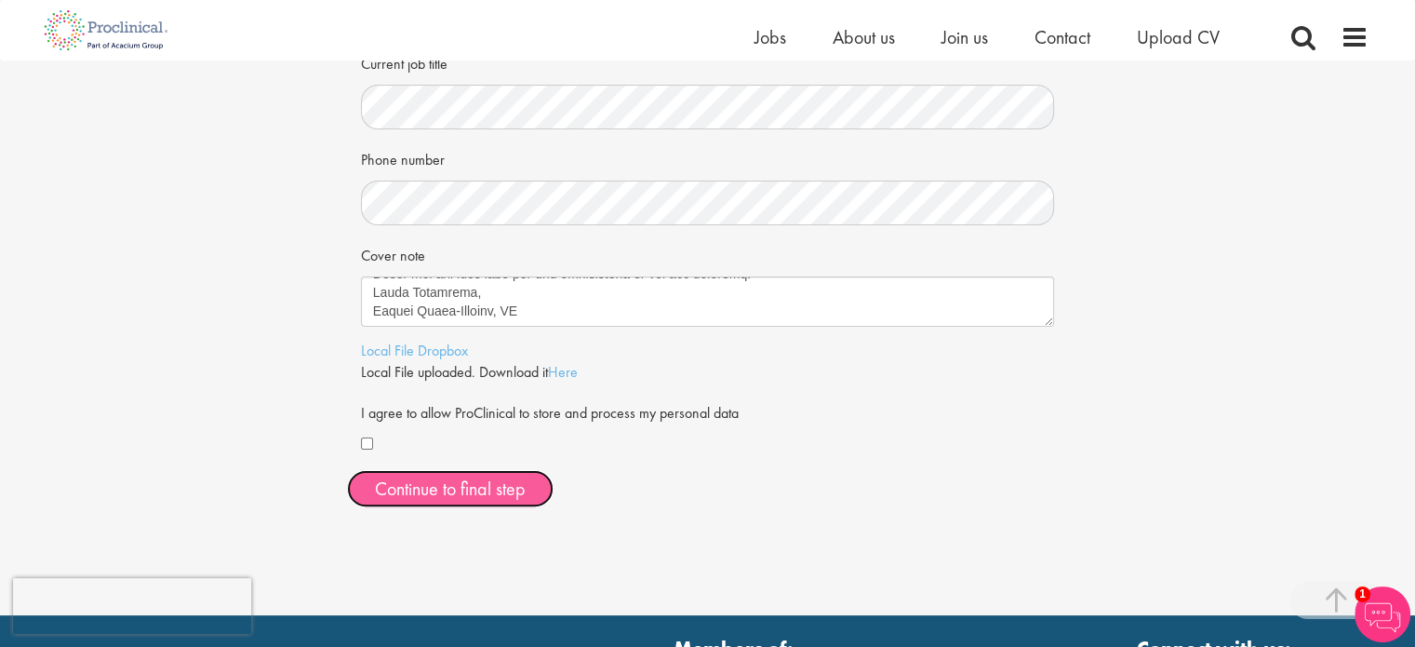
click at [487, 487] on span "Continue to final step" at bounding box center [450, 488] width 151 height 24
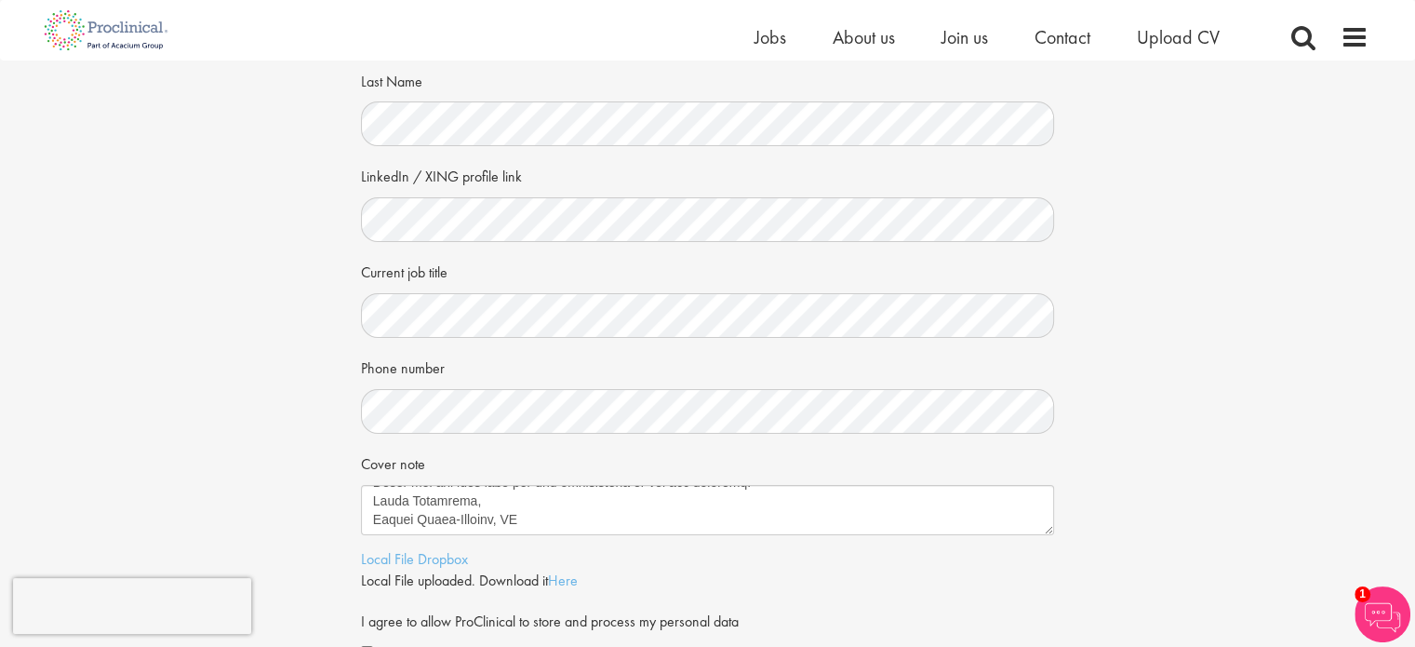
scroll to position [204, 0]
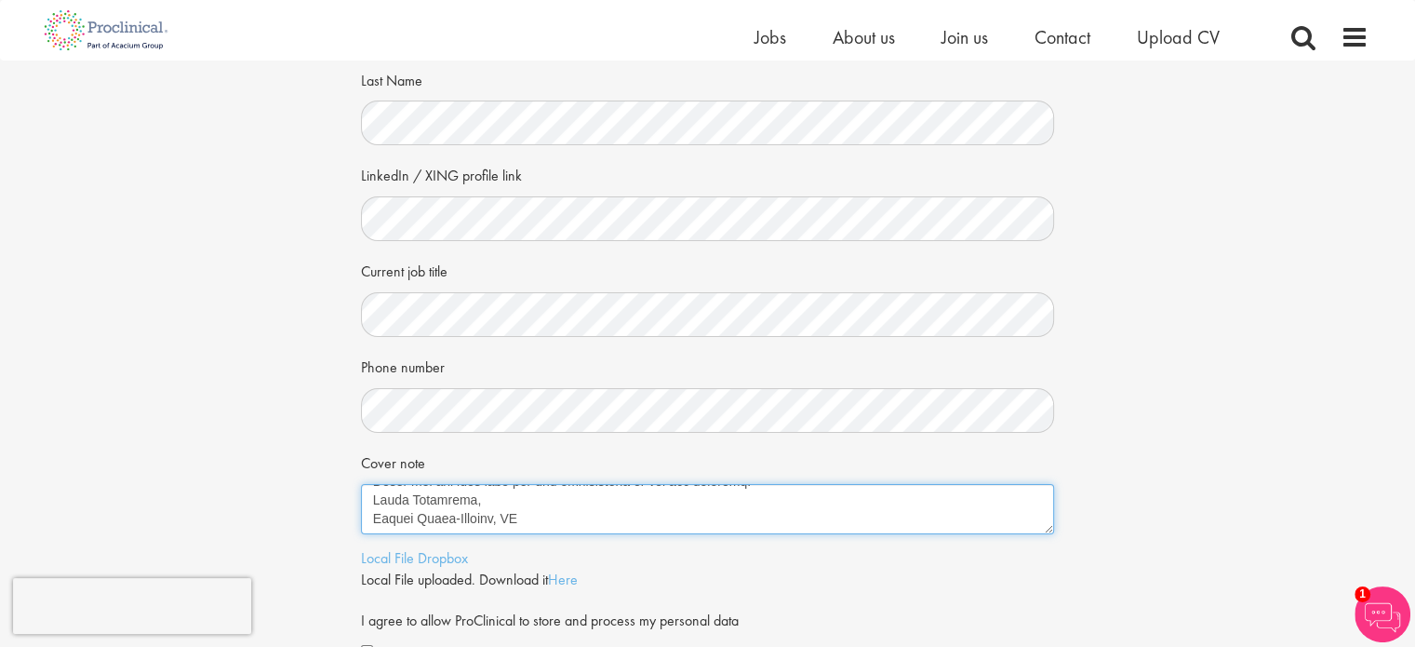
click at [537, 494] on textarea "Cover note" at bounding box center [708, 509] width 694 height 50
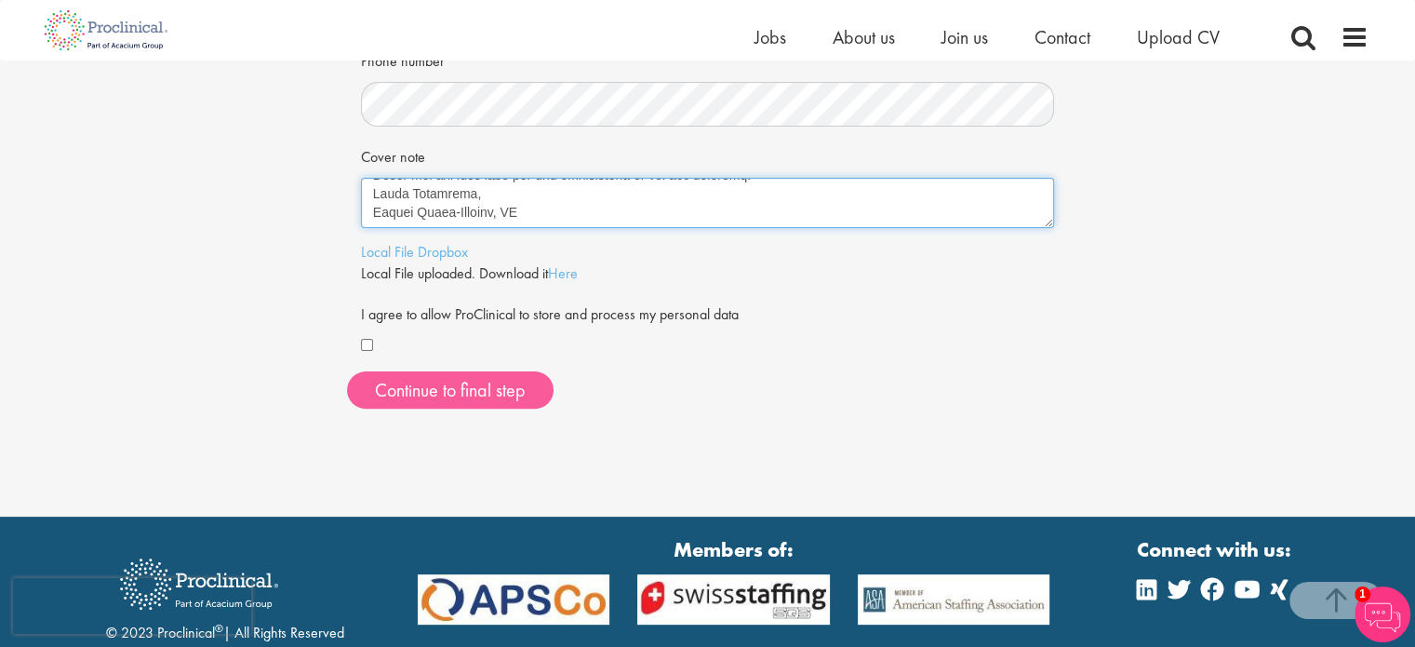
scroll to position [509, 0]
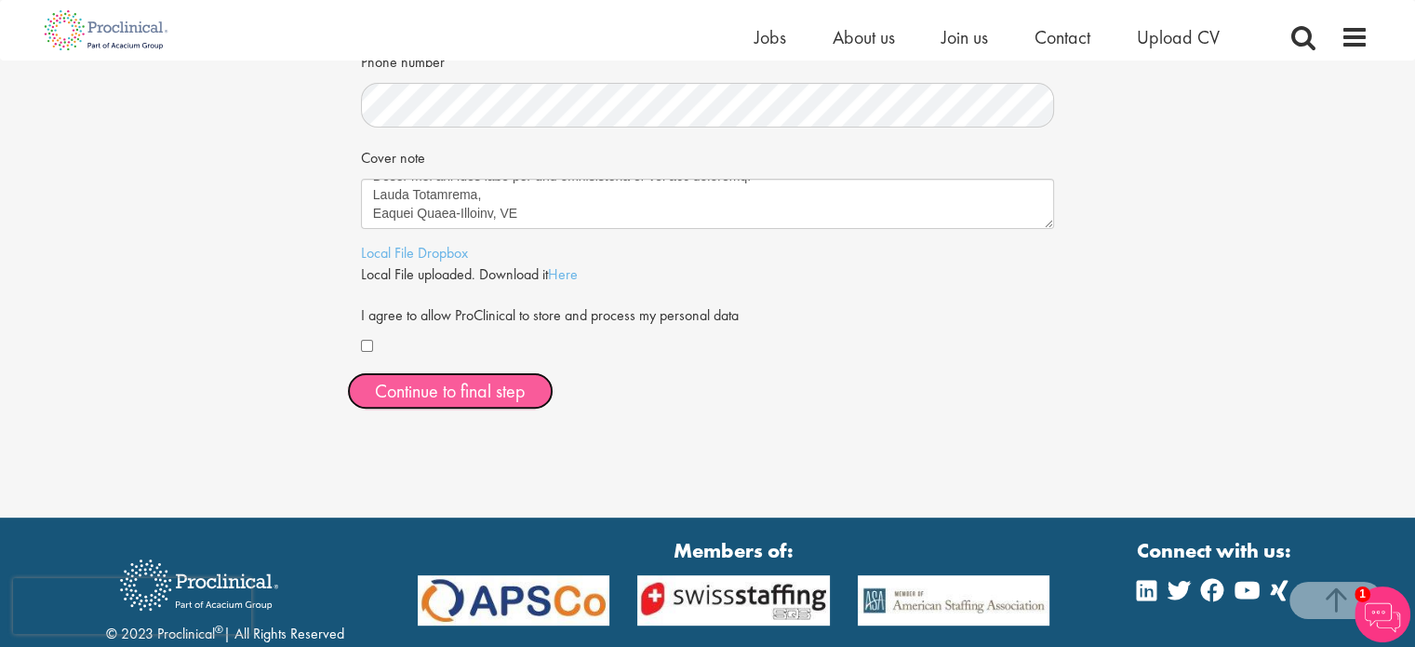
click at [465, 387] on span "Continue to final step" at bounding box center [450, 391] width 151 height 24
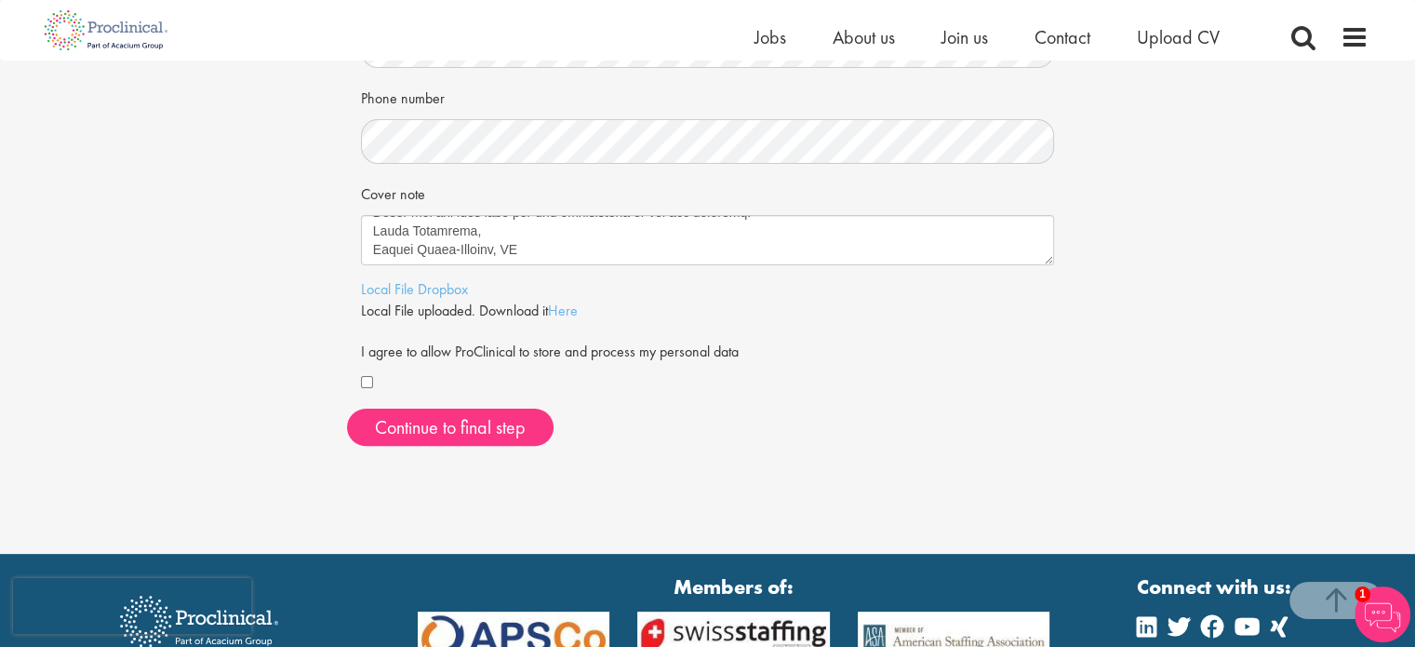
scroll to position [650, 0]
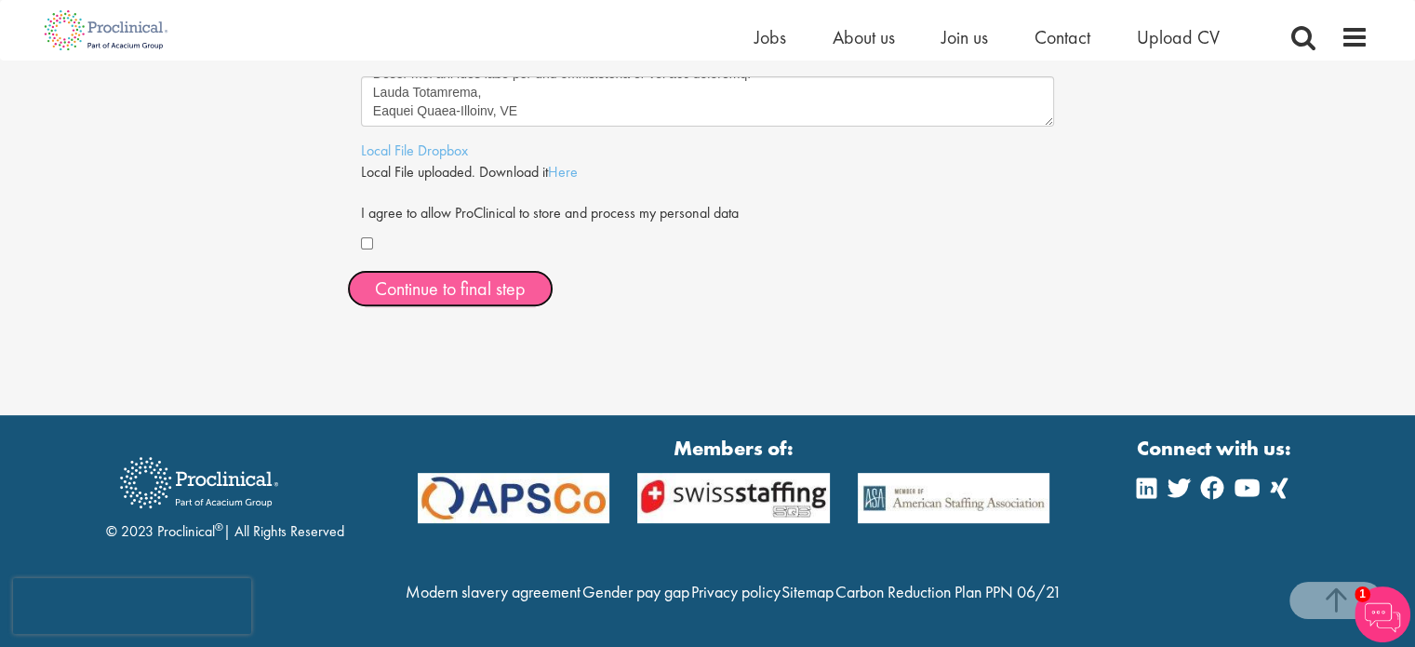
click at [440, 276] on span "Continue to final step" at bounding box center [450, 288] width 151 height 24
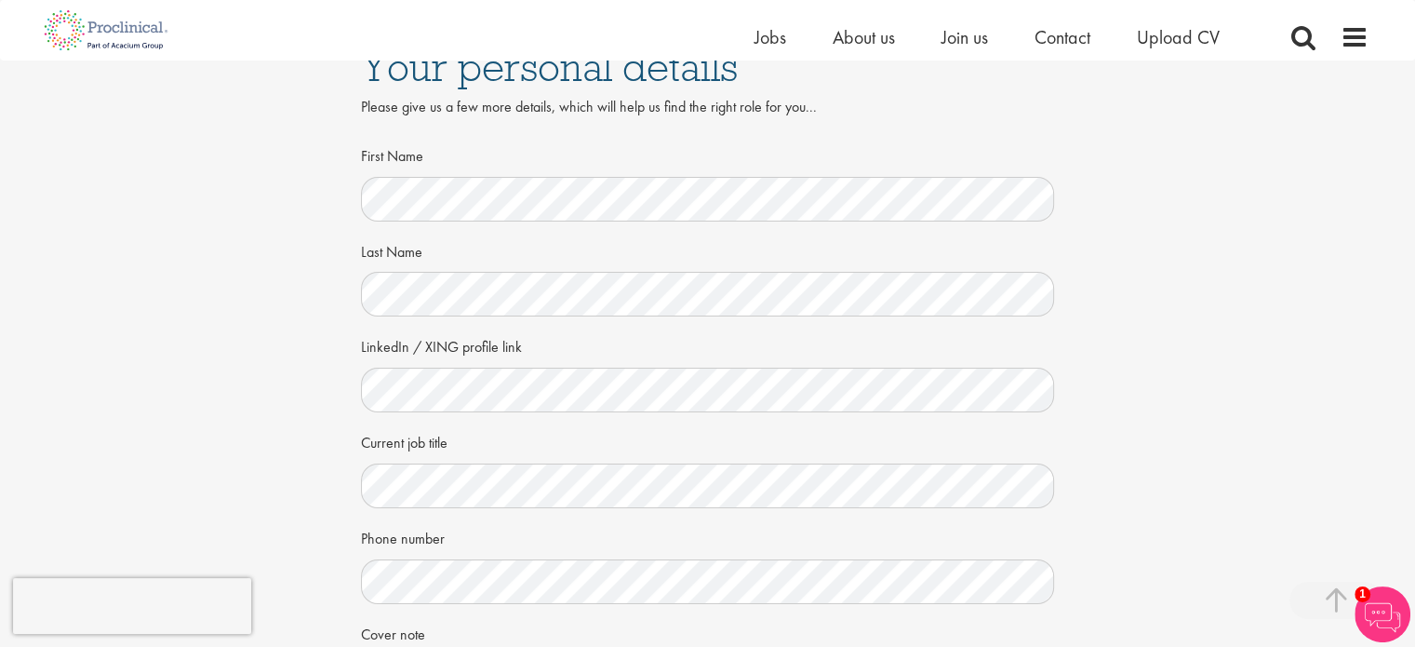
scroll to position [0, 0]
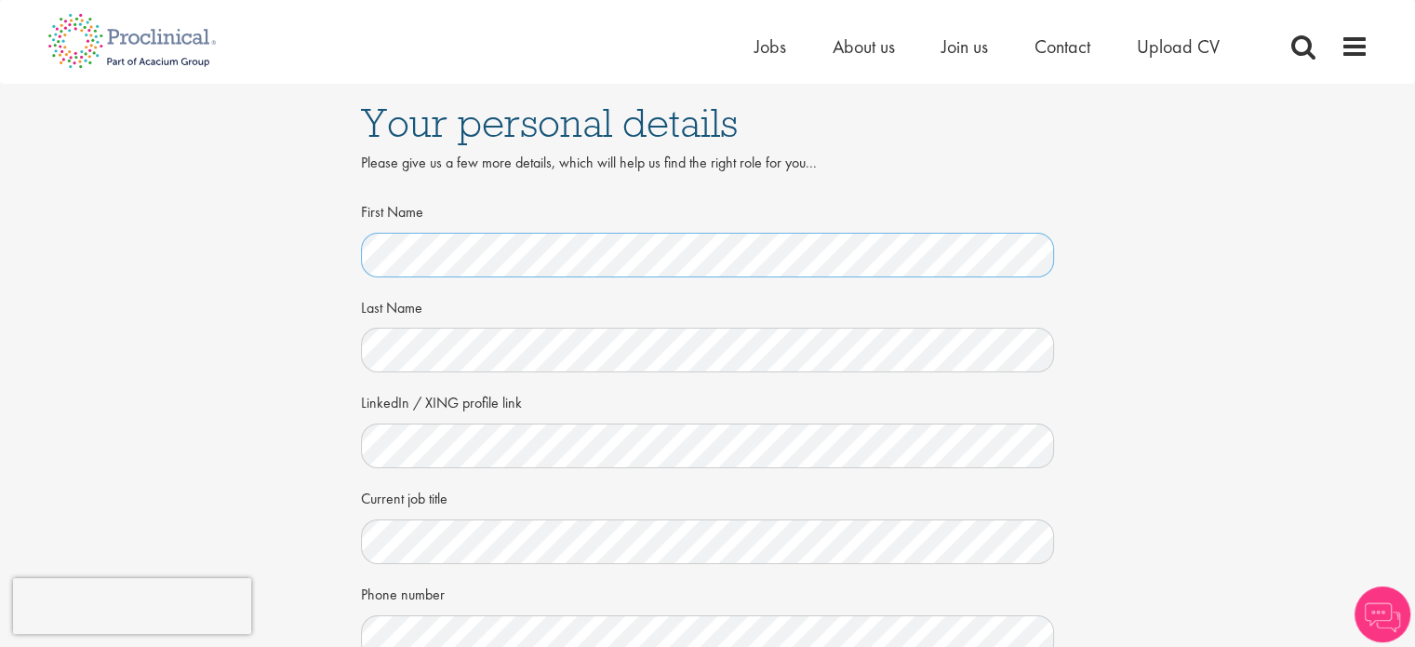
click at [306, 230] on div "Your personal details Please give us a few more details, which will help us fin…" at bounding box center [707, 509] width 1443 height 851
click at [324, 354] on div "Your personal details Please give us a few more details, which will help us fin…" at bounding box center [707, 509] width 1443 height 851
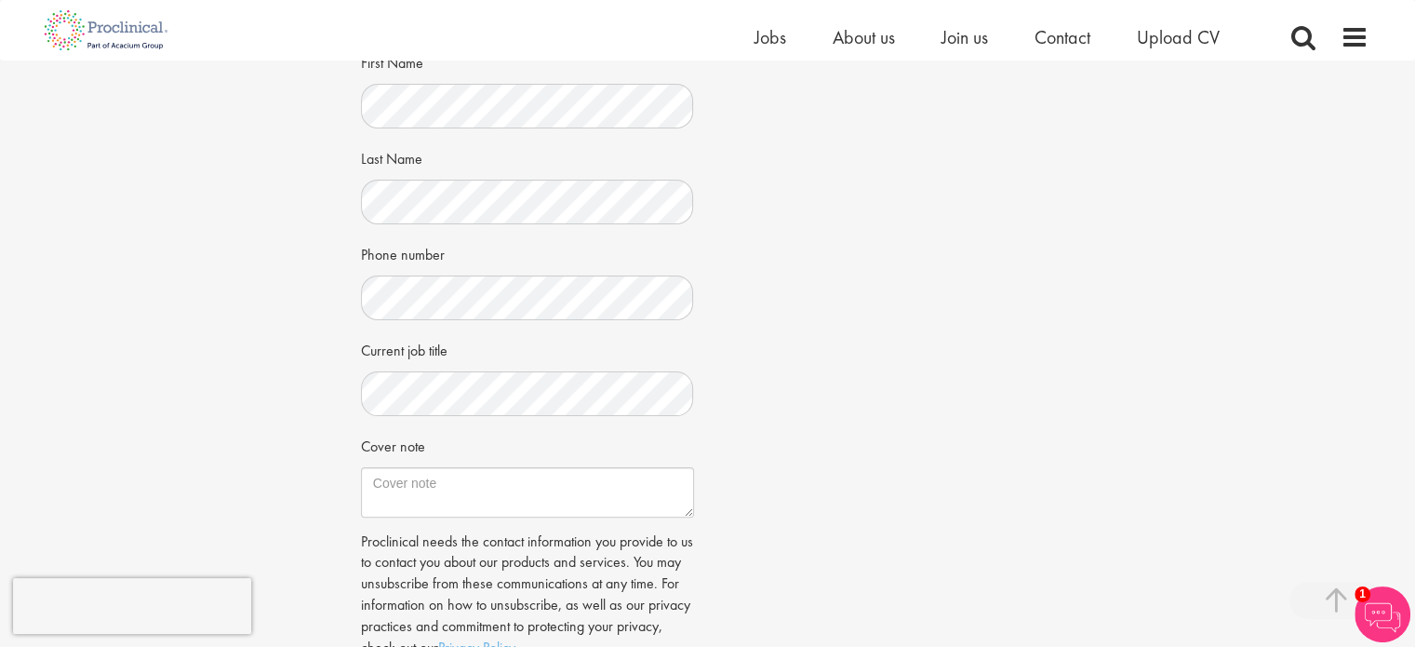
scroll to position [408, 0]
click at [462, 492] on textarea "Cover note" at bounding box center [527, 495] width 333 height 50
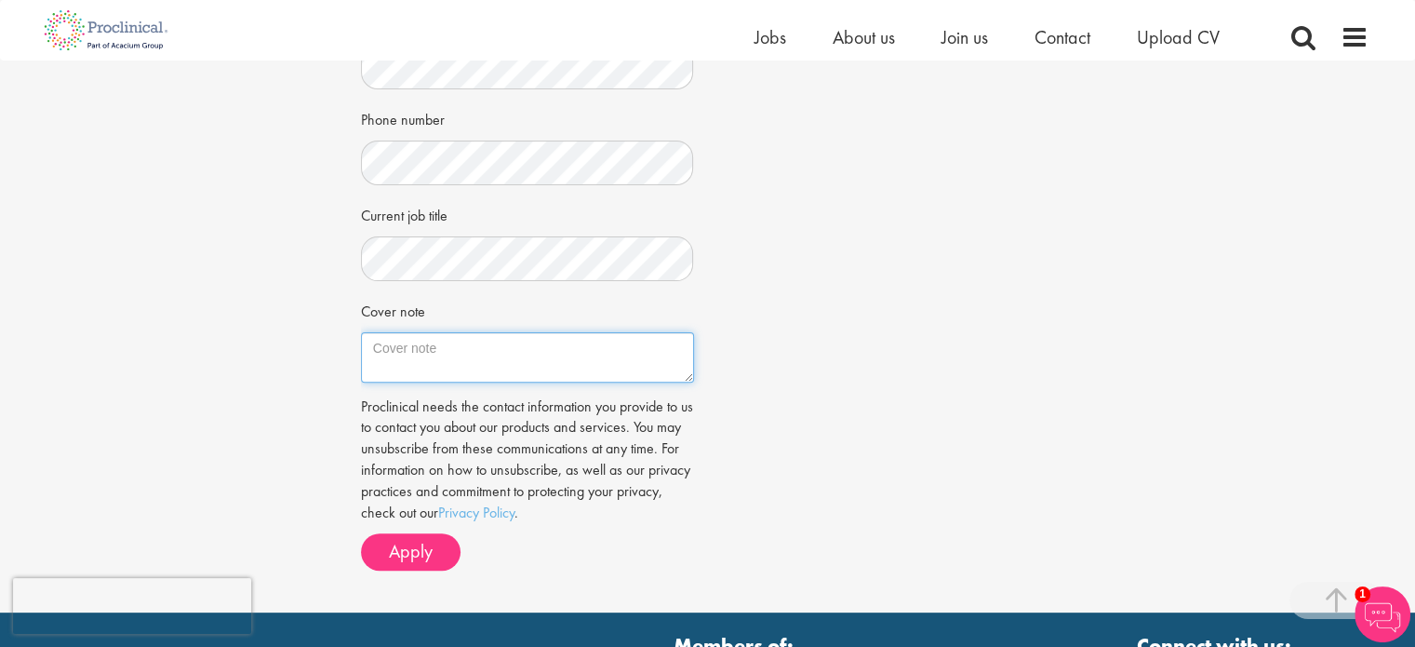
scroll to position [588, 0]
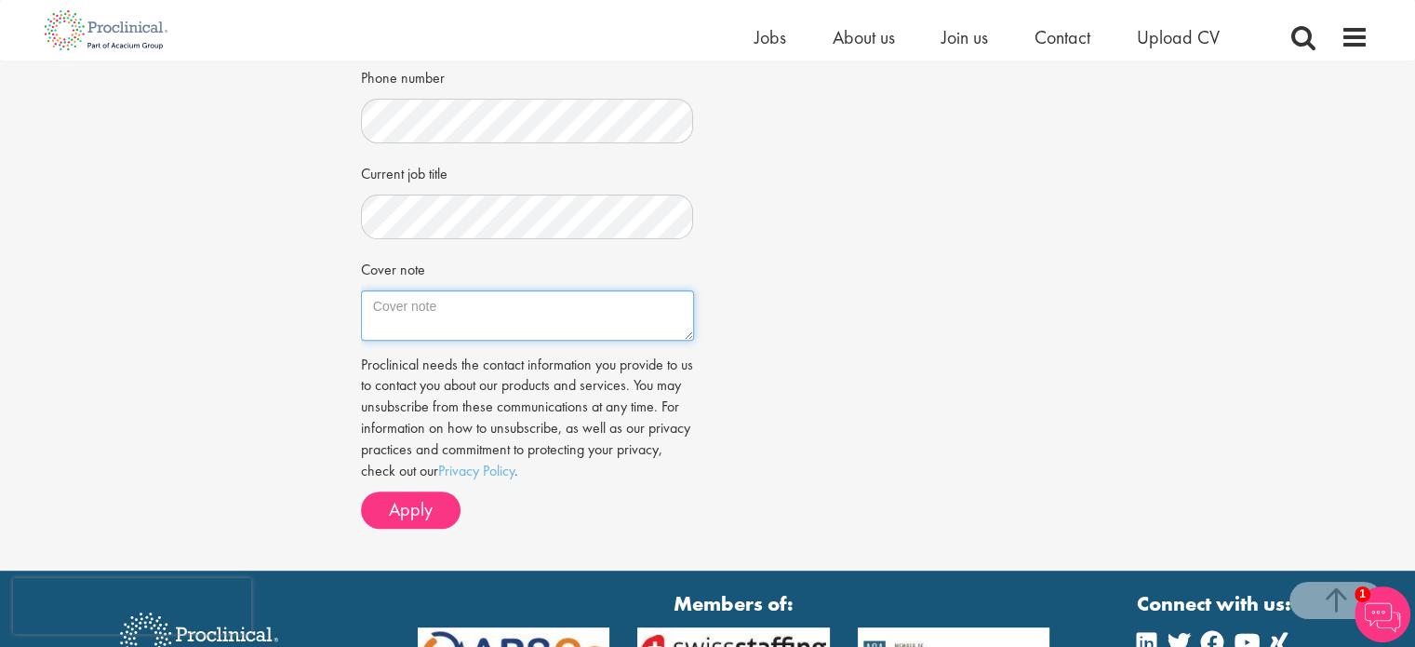
paste textarea "To Whom it may concern, I am looking for a new job in pharmacovigilance/clinica…"
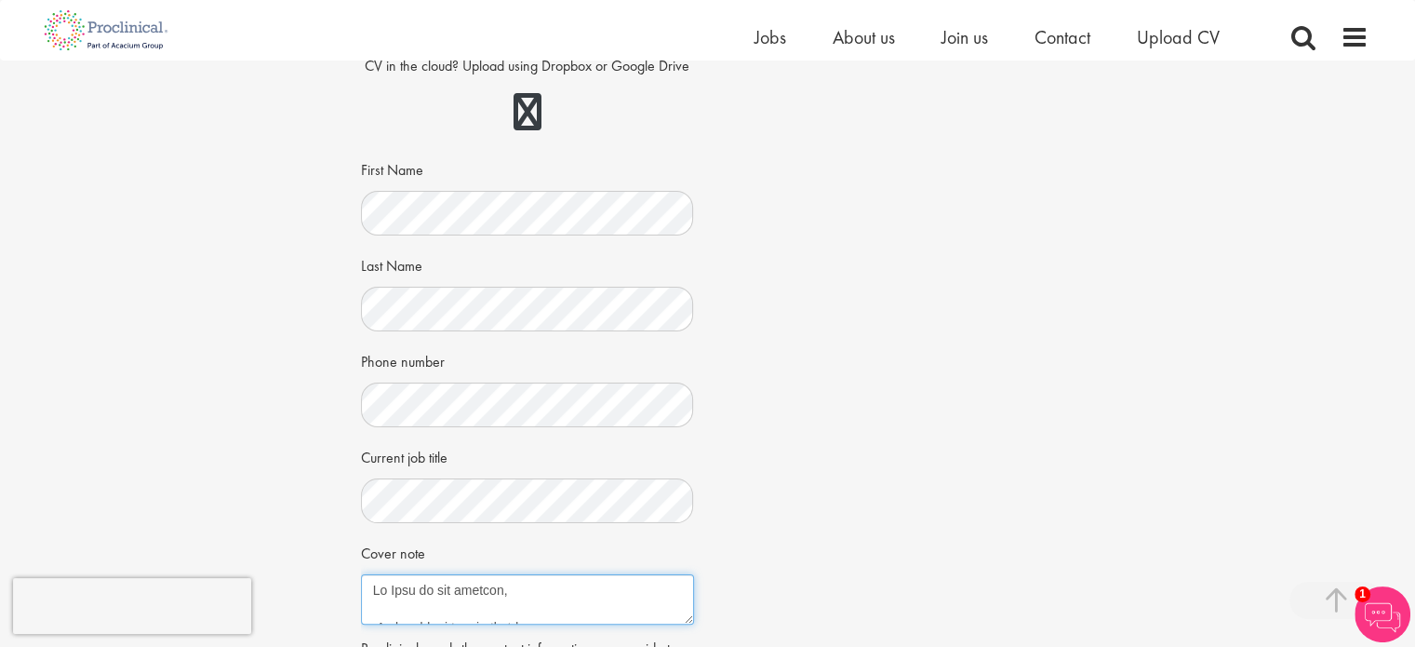
scroll to position [305, 0]
type textarea "To Whom it may concern, I am looking for a new job in pharmacovigilance/clinica…"
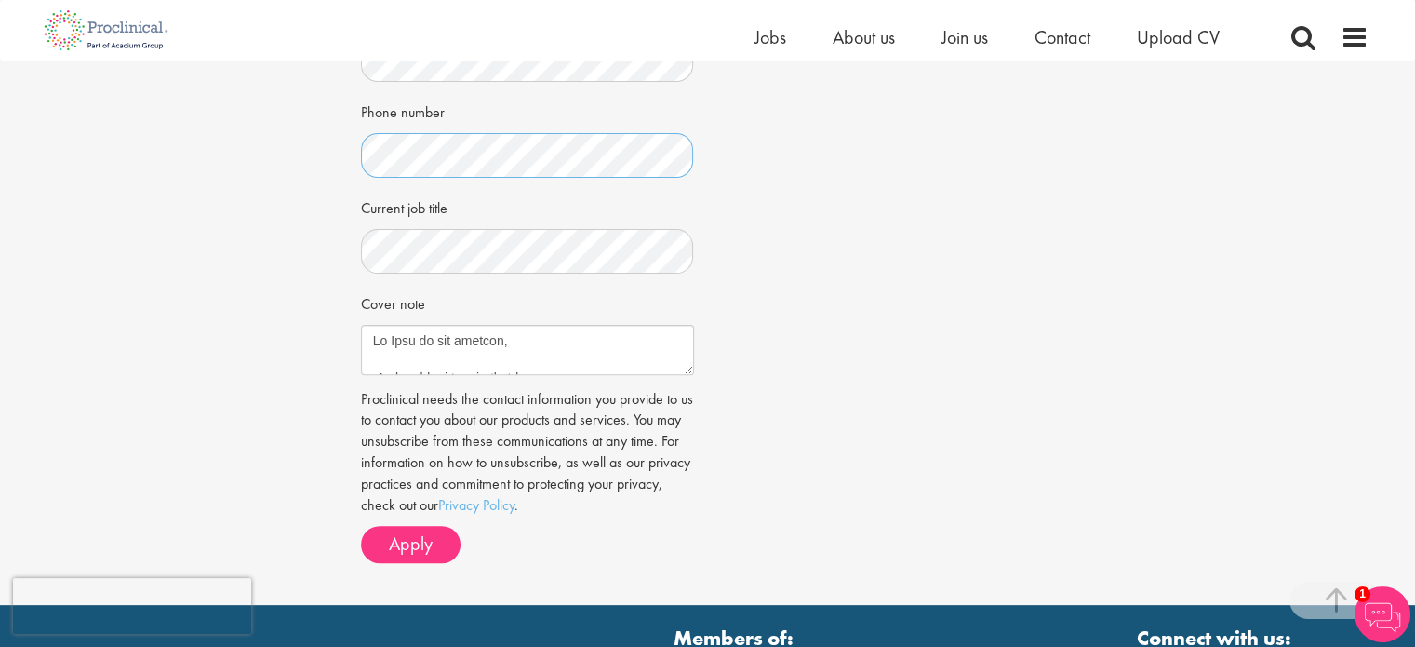
scroll to position [571, 0]
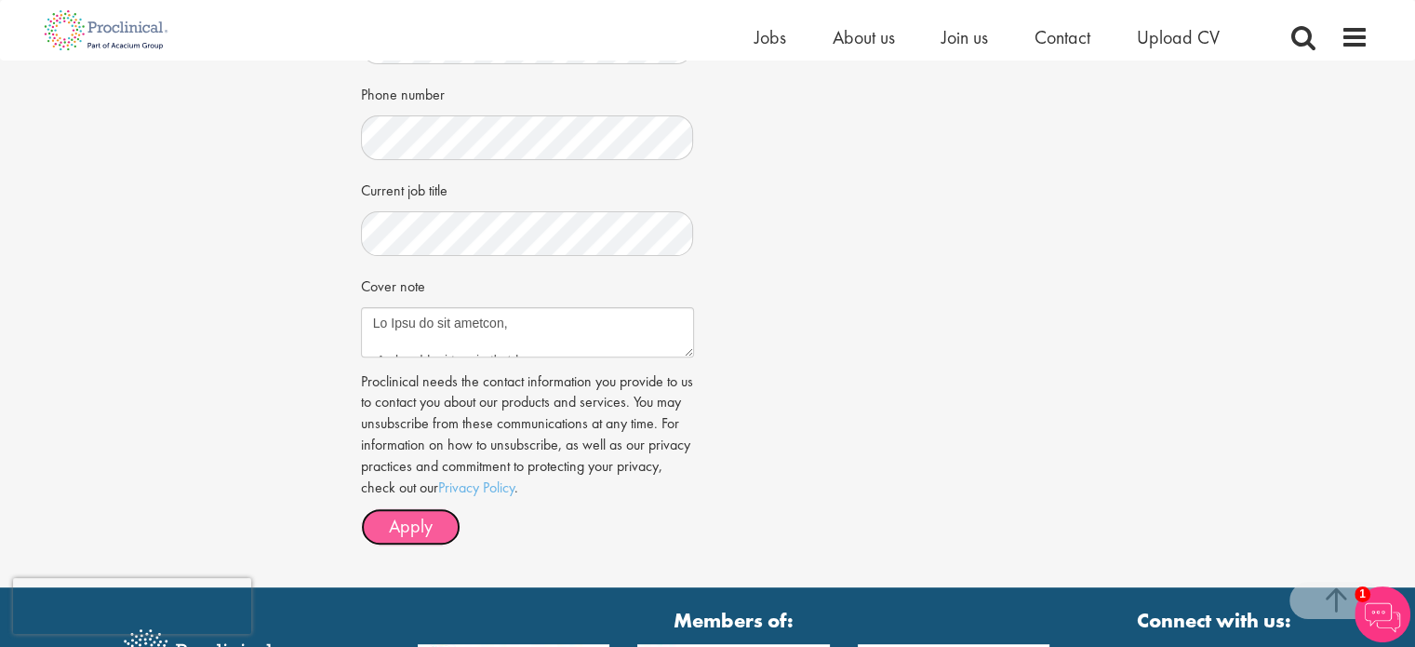
click at [408, 534] on span "Apply" at bounding box center [411, 526] width 44 height 24
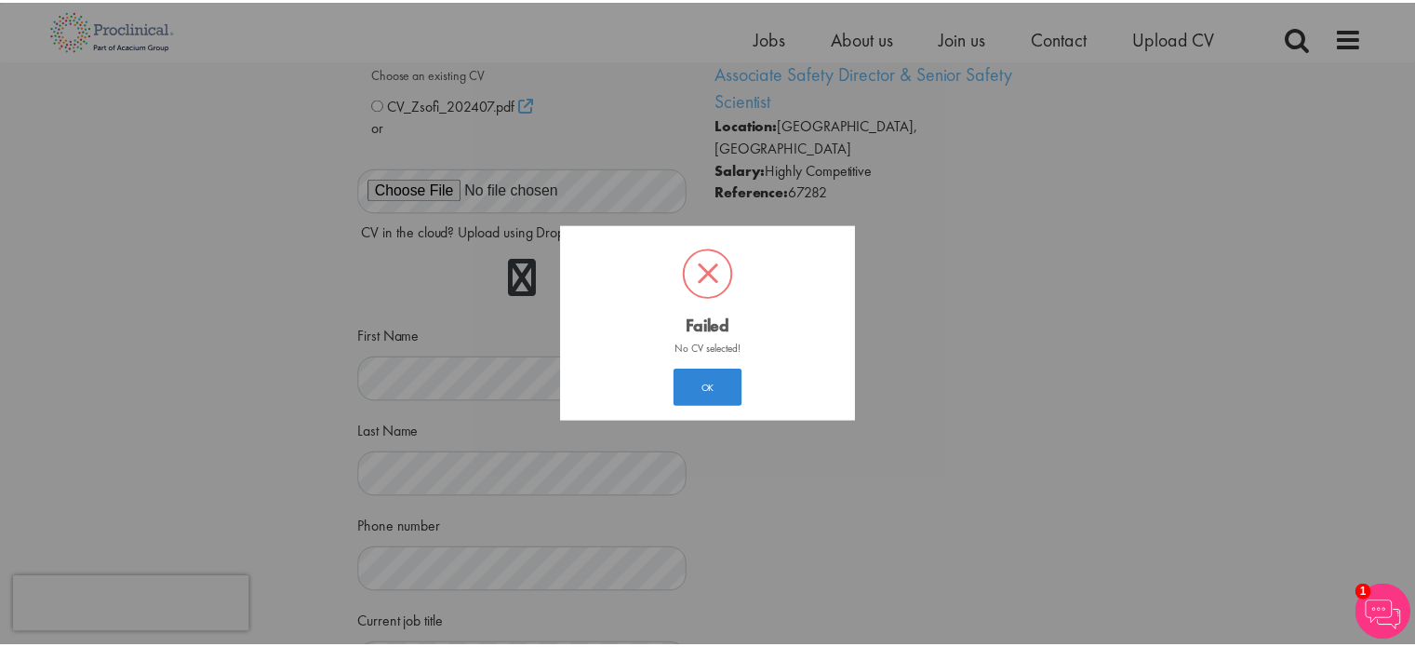
scroll to position [10, 0]
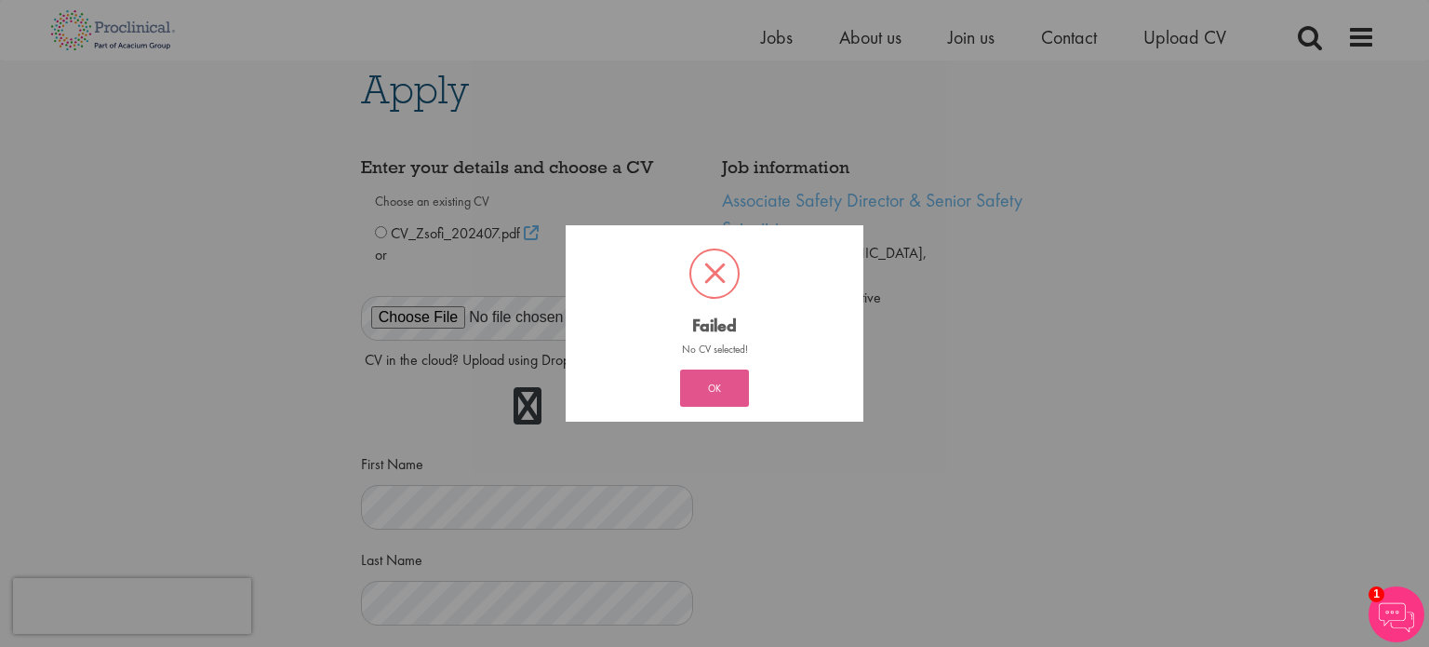
click at [703, 388] on button "OK" at bounding box center [714, 387] width 69 height 37
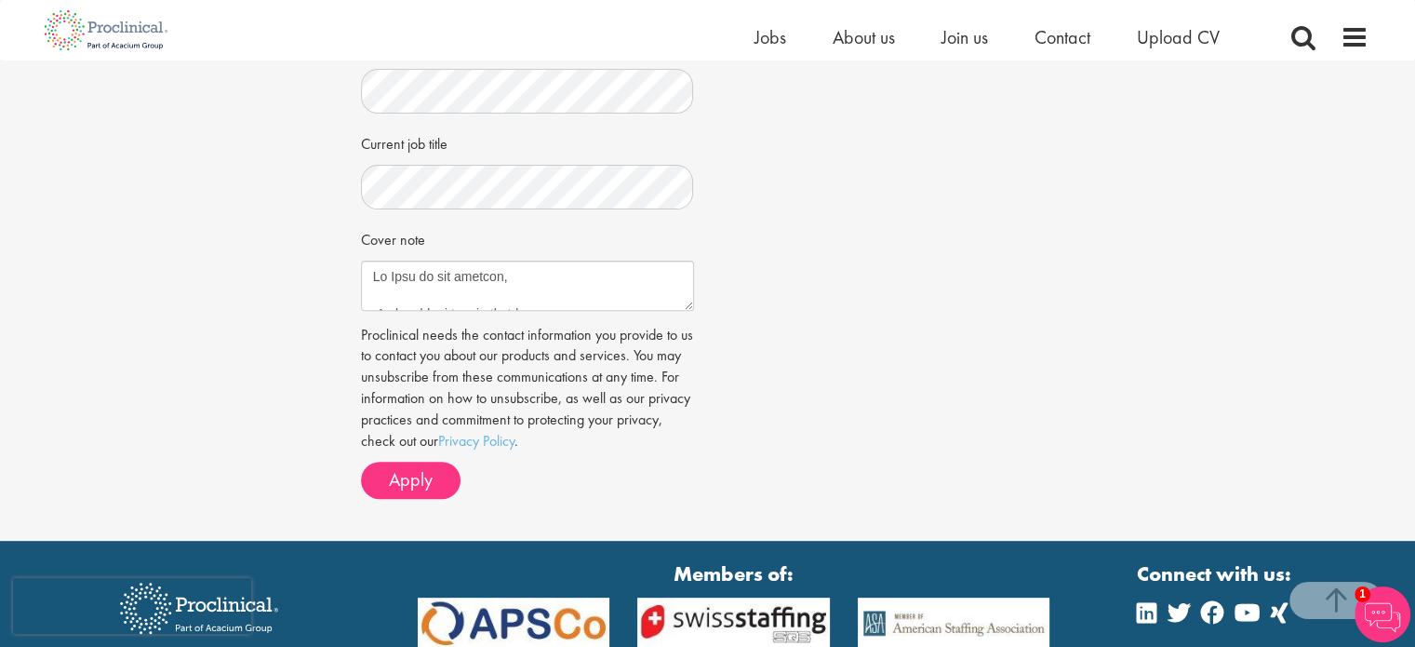
scroll to position [782, 0]
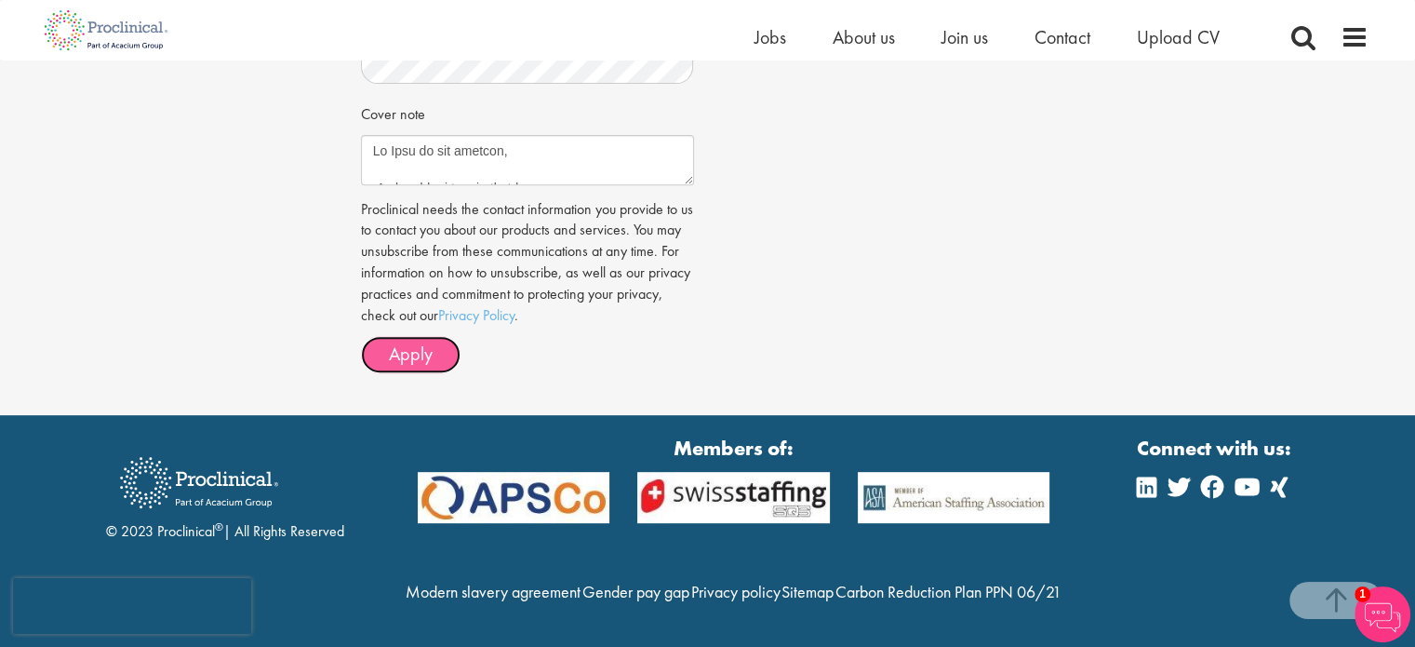
click at [421, 341] on span "Apply" at bounding box center [411, 353] width 44 height 24
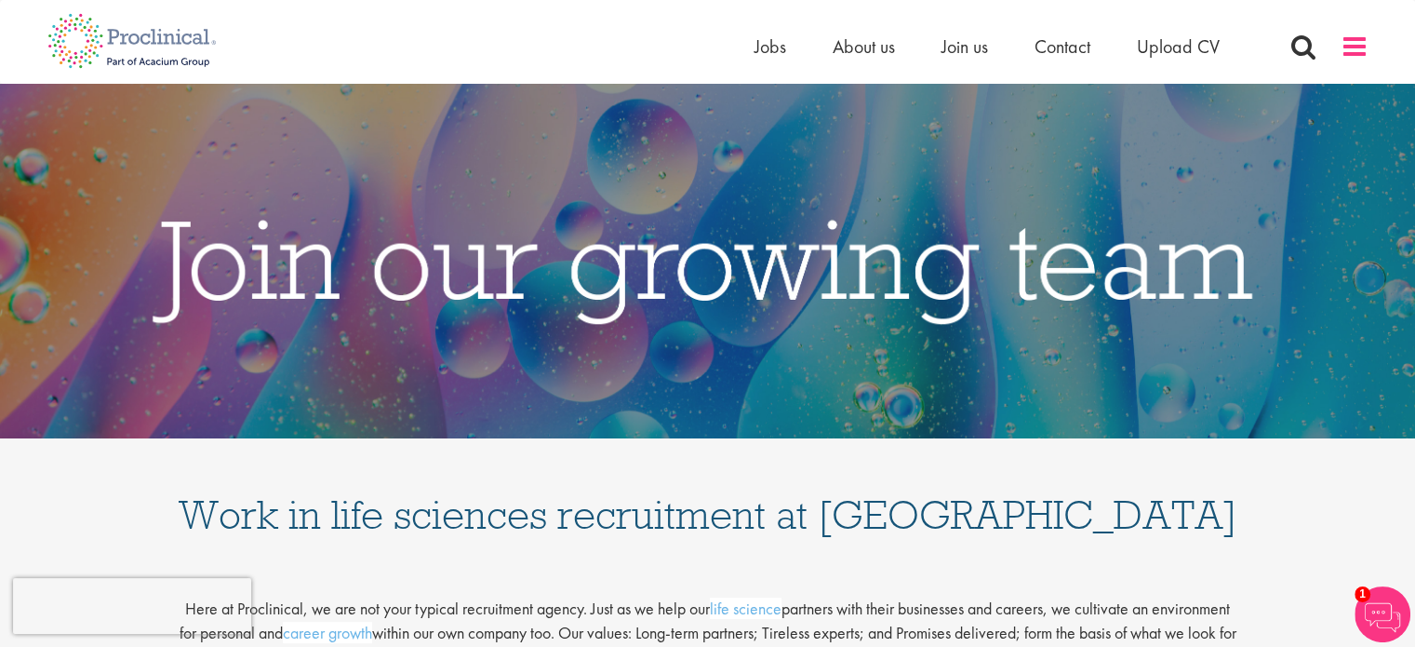
click at [1355, 39] on span at bounding box center [1355, 47] width 28 height 28
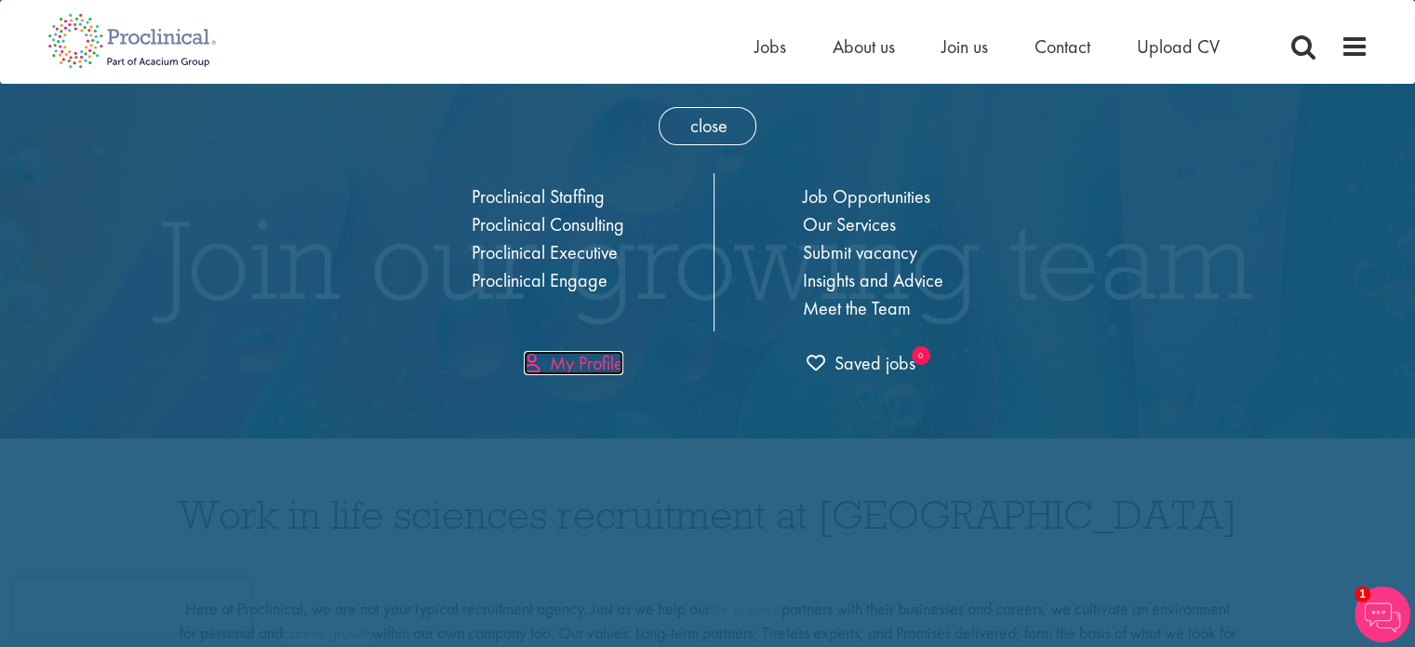
click at [612, 357] on link "My Profile" at bounding box center [574, 363] width 100 height 24
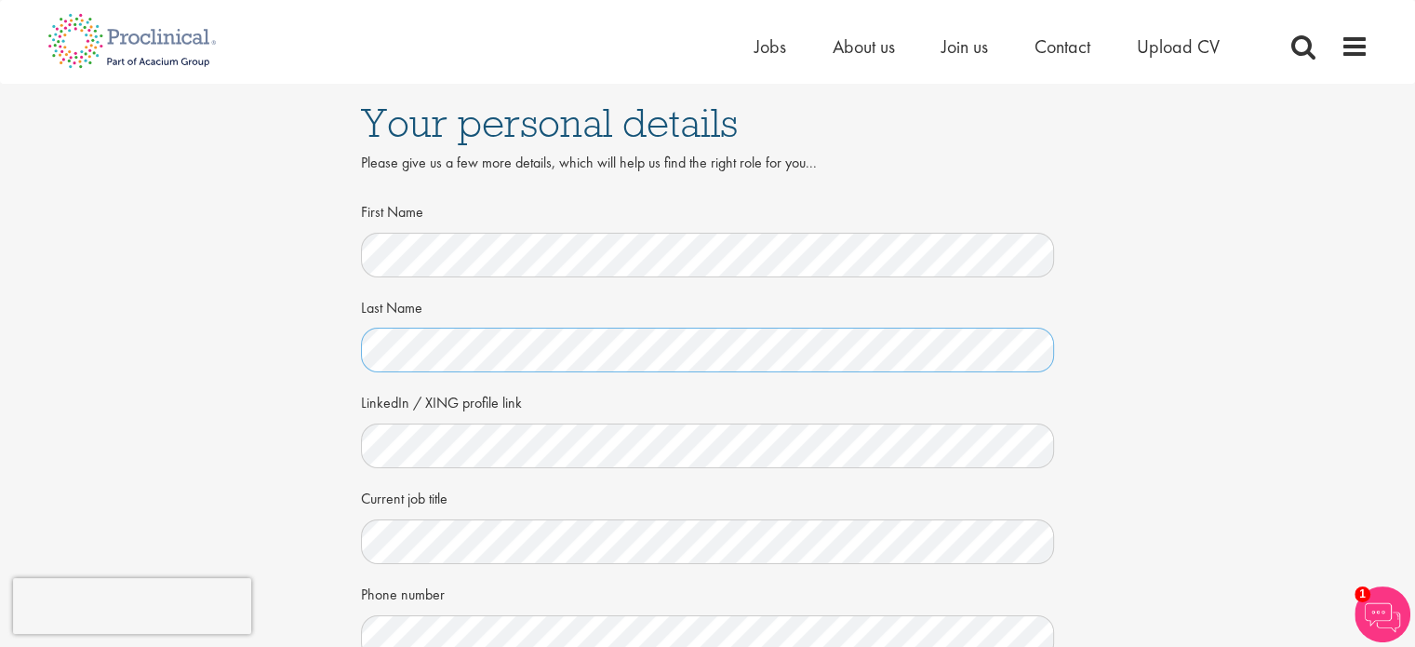
click at [361, 359] on div at bounding box center [708, 350] width 694 height 45
click at [301, 272] on div "Your personal details Please give us a few more details, which will help us fin…" at bounding box center [707, 509] width 1443 height 851
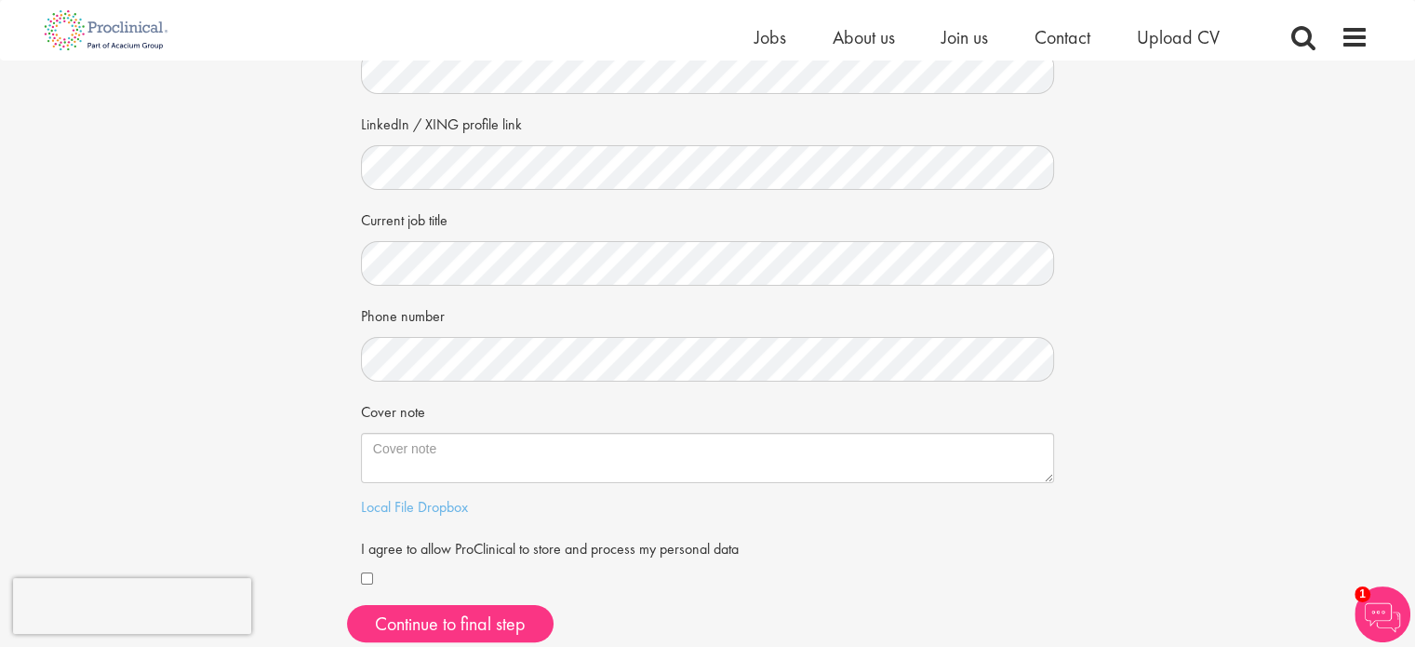
scroll to position [256, 0]
click at [352, 256] on div "First Name Last Name LinkedIn / XING profile link Current job title Phone numbe…" at bounding box center [708, 286] width 722 height 740
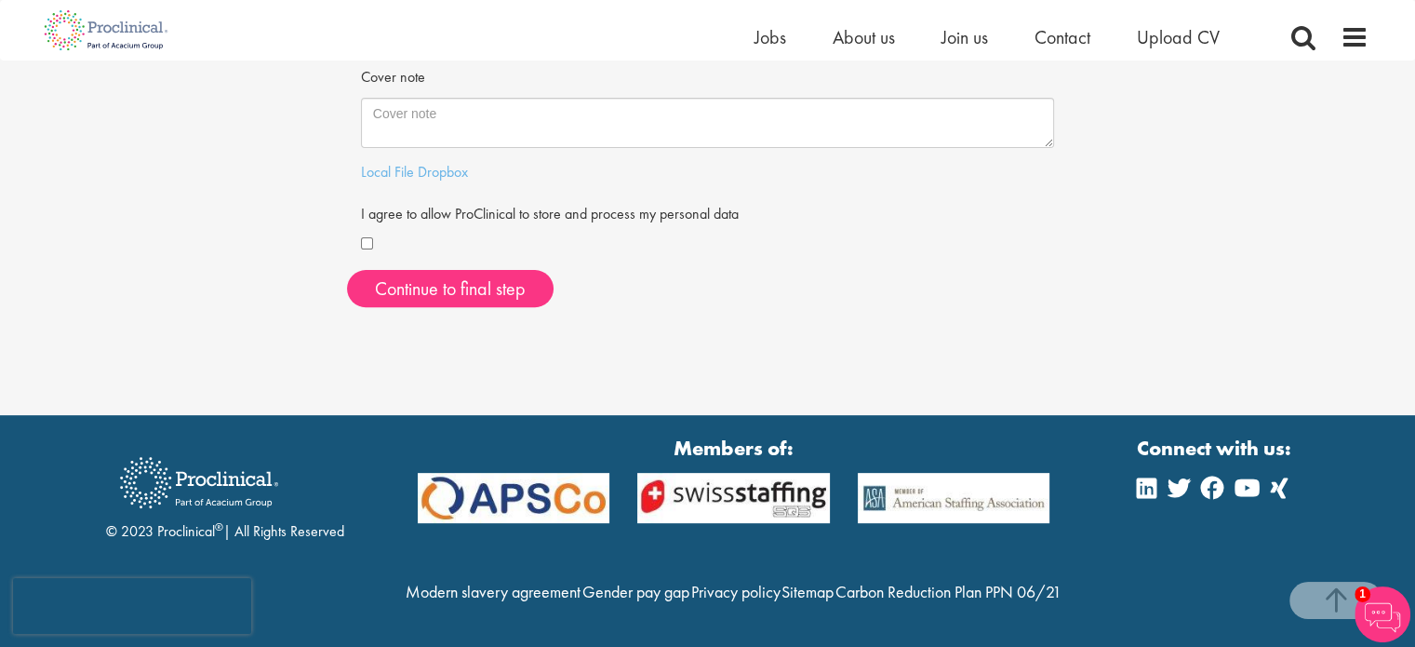
scroll to position [629, 0]
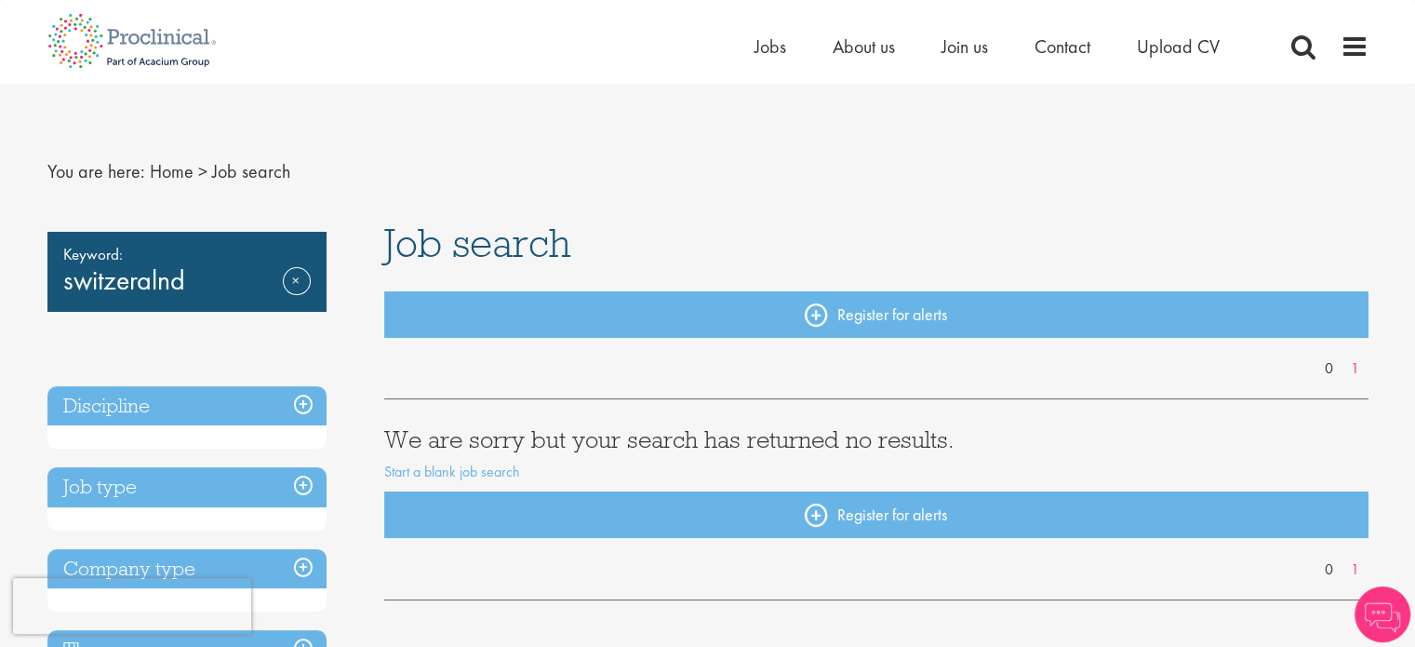
click at [228, 268] on div "Keyword: switzeralnd Remove" at bounding box center [186, 272] width 279 height 80
click at [769, 49] on span "Jobs" at bounding box center [771, 46] width 32 height 24
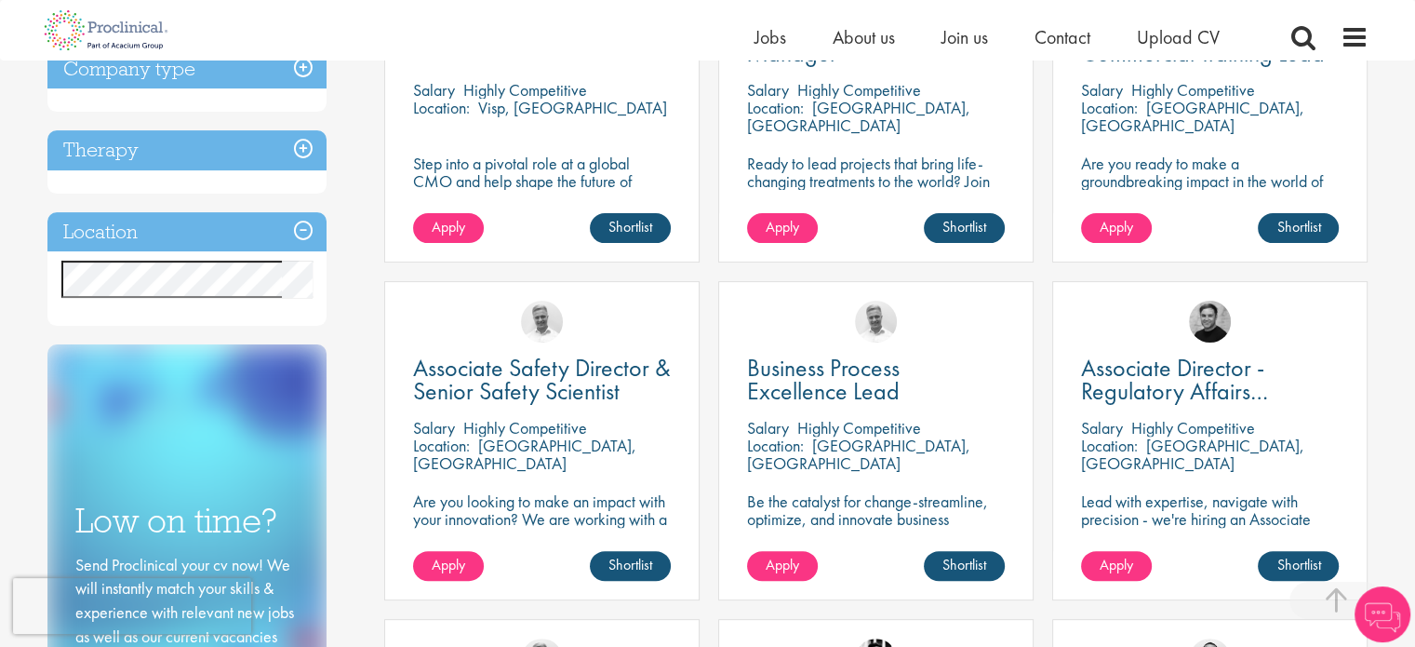
scroll to position [480, 0]
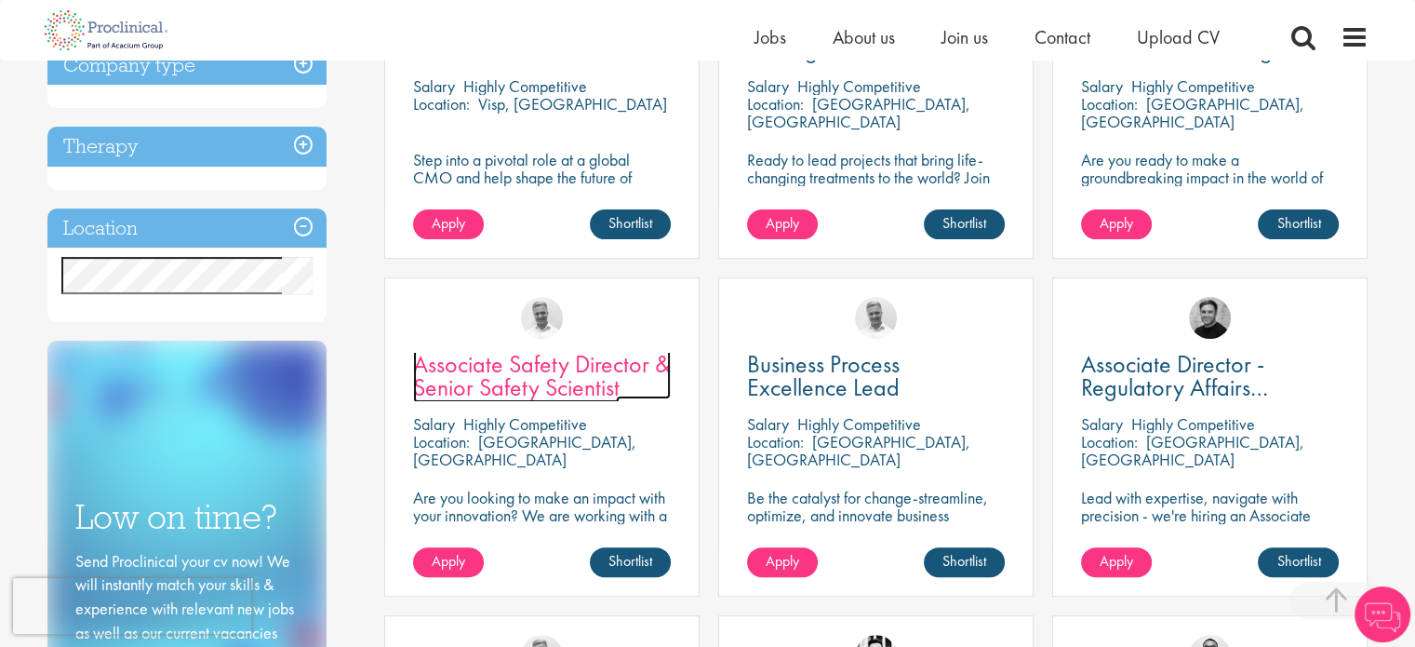
click at [560, 367] on span "Associate Safety Director & Senior Safety Scientist" at bounding box center [542, 375] width 258 height 55
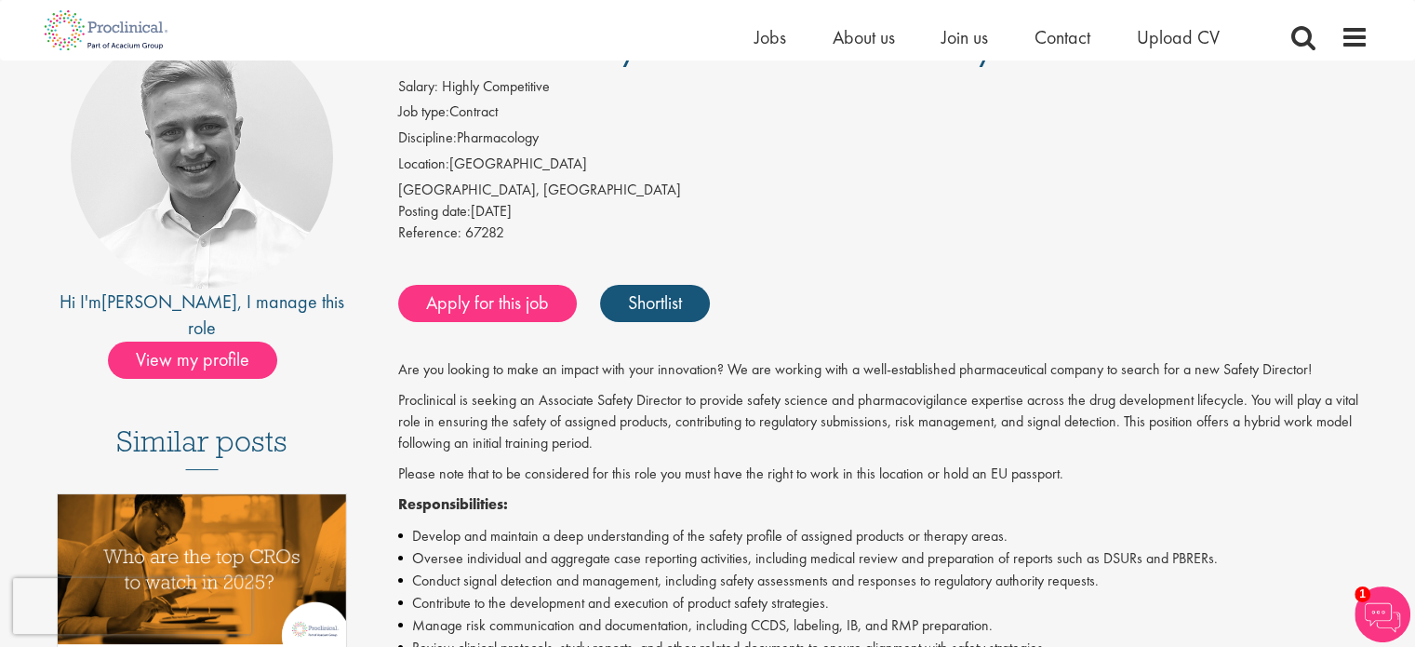
scroll to position [171, 0]
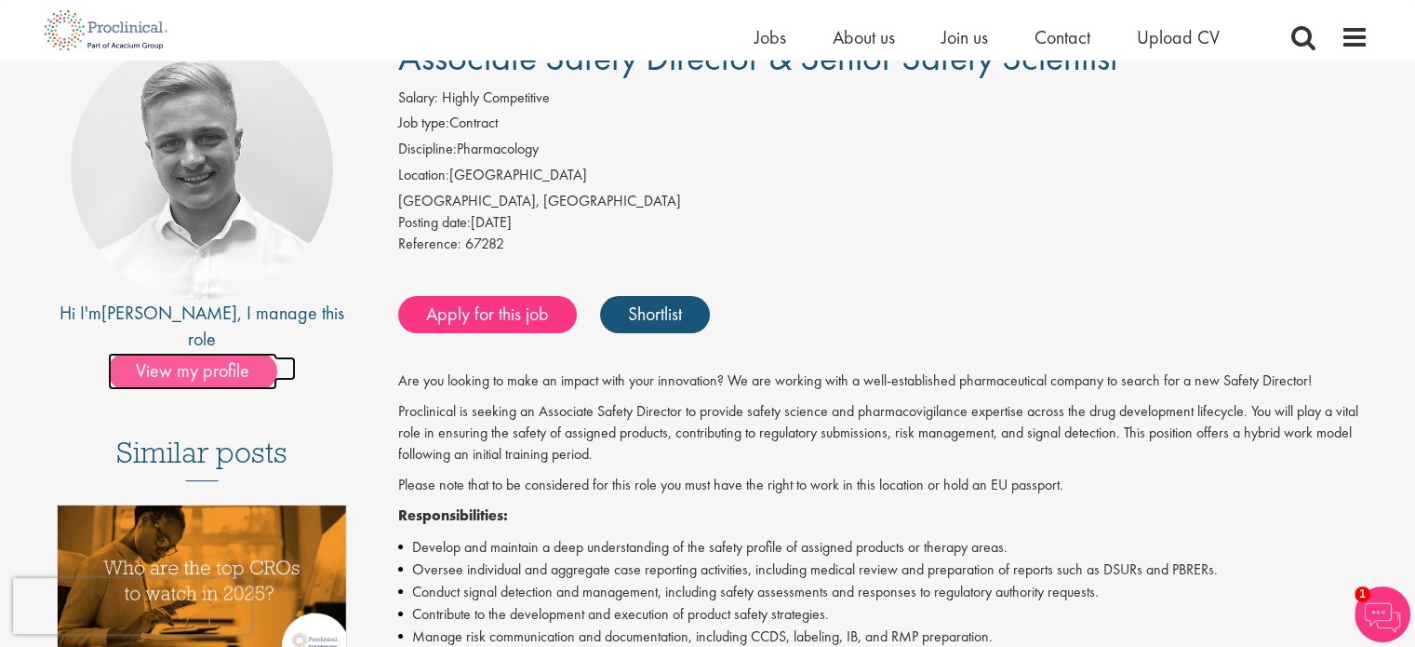
click at [227, 353] on span "View my profile" at bounding box center [192, 371] width 169 height 37
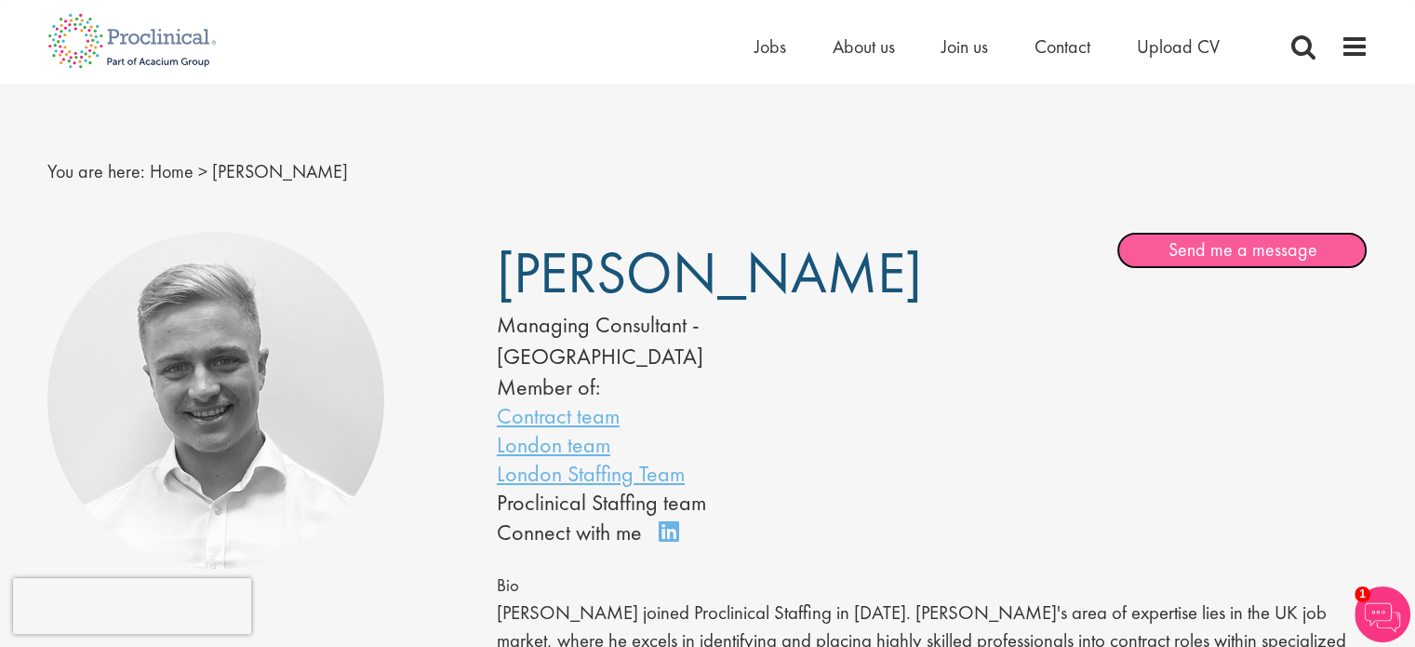
click at [1243, 243] on link "Send me a message" at bounding box center [1242, 250] width 251 height 37
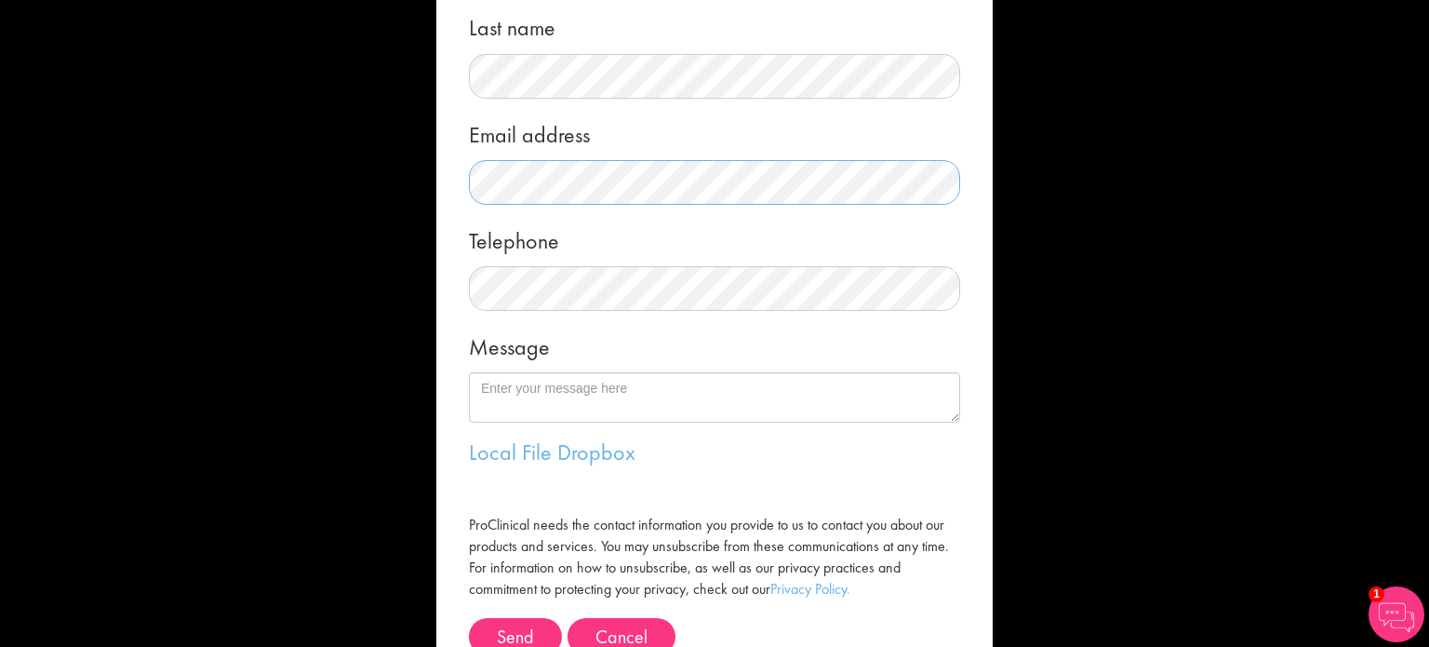
scroll to position [237, 0]
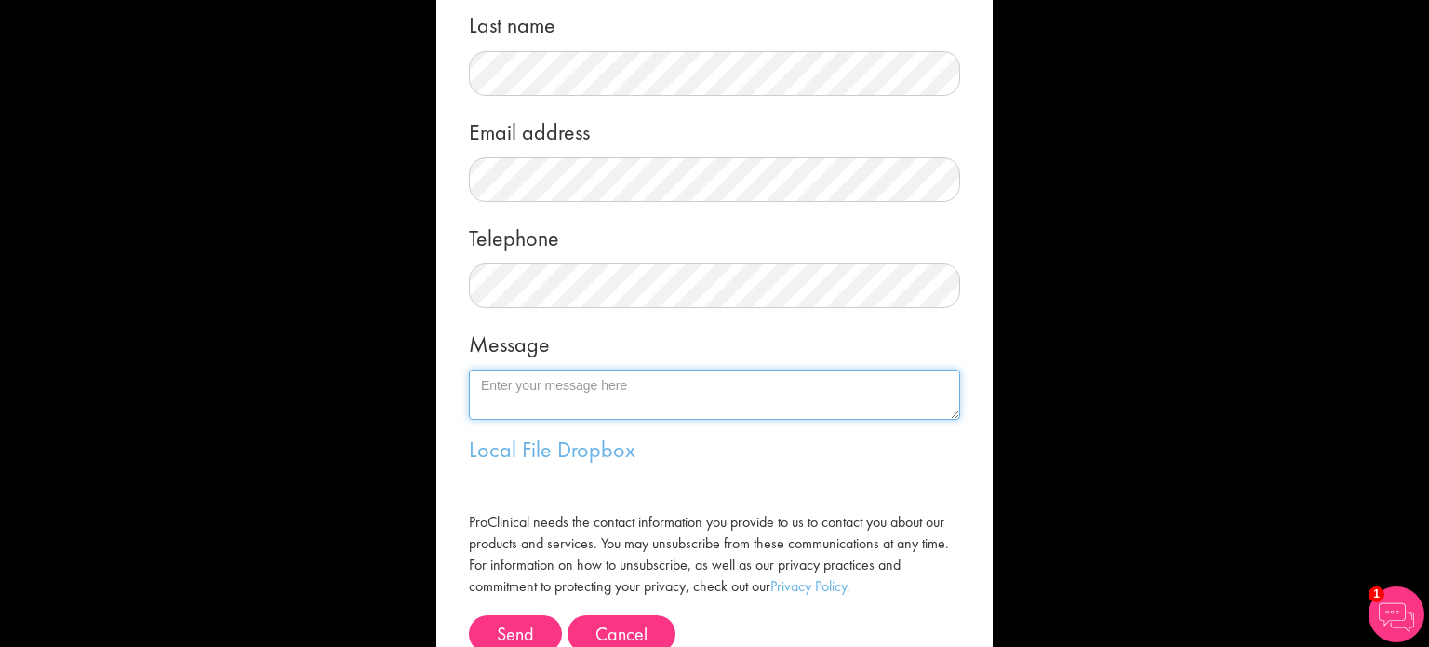
click at [493, 382] on textarea "Message" at bounding box center [714, 394] width 491 height 50
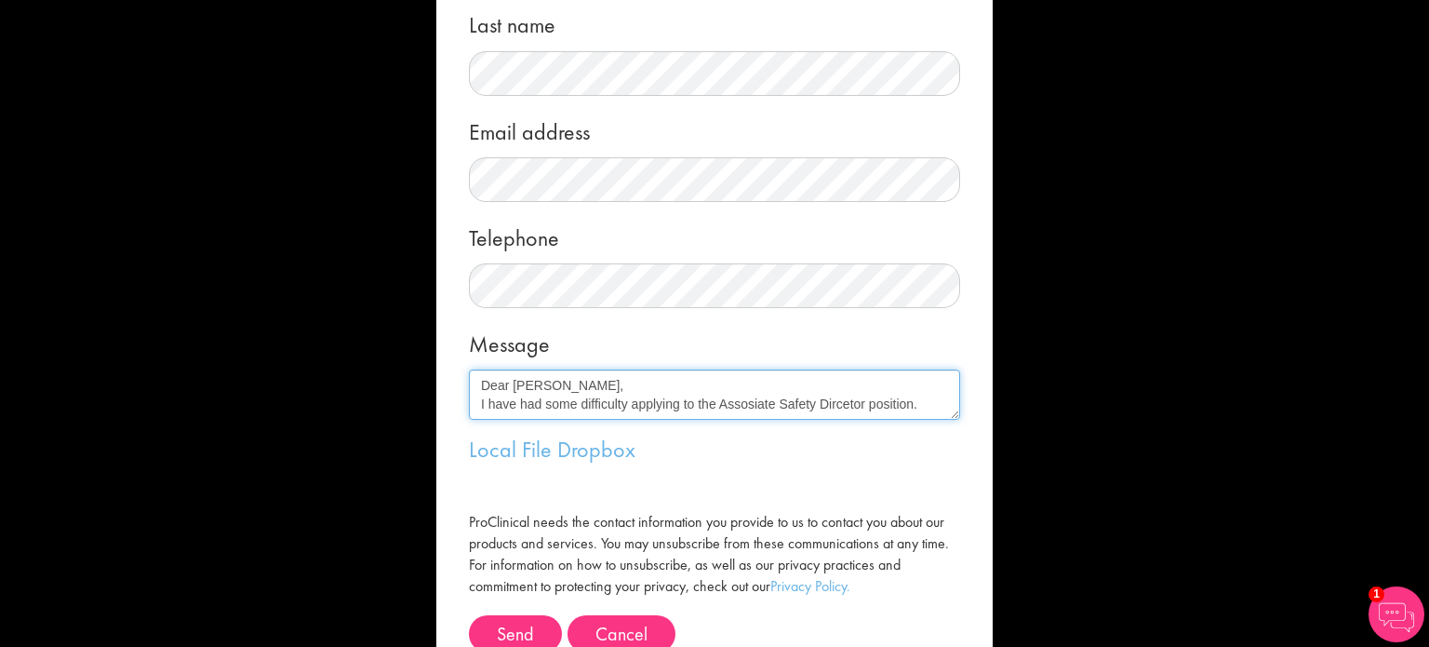
click at [744, 404] on textarea "Dear Joshua, I have had some difficulty applying to the Assosiate Safety Dircet…" at bounding box center [714, 394] width 491 height 50
click at [838, 404] on textarea "Dear Joshua, I have had some difficulty applying to the Associate Safety Dircet…" at bounding box center [714, 394] width 491 height 50
click at [835, 408] on textarea "Dear Joshua, I have had some difficulty applying to the Associate Safety Direto…" at bounding box center [714, 394] width 491 height 50
click at [909, 404] on textarea "Dear Joshua, I have had some difficulty applying to the Associate Safety Direct…" at bounding box center [714, 394] width 491 height 50
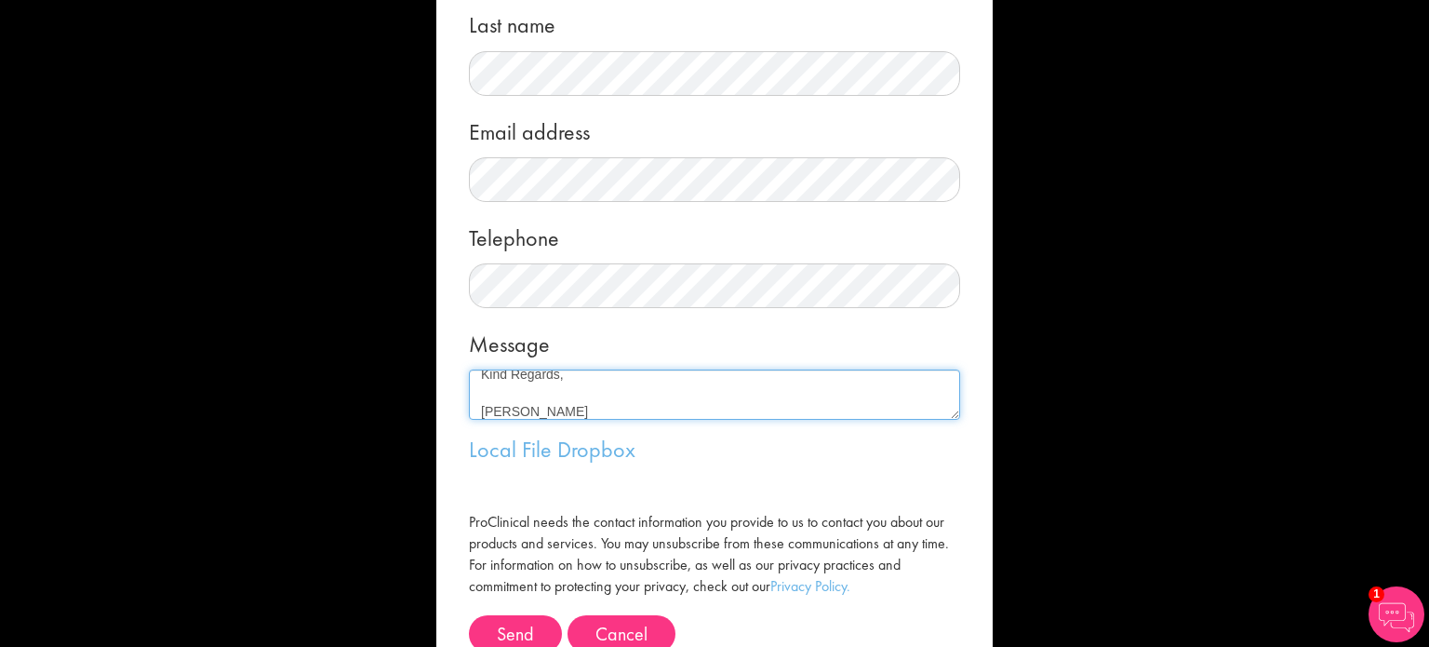
scroll to position [0, 0]
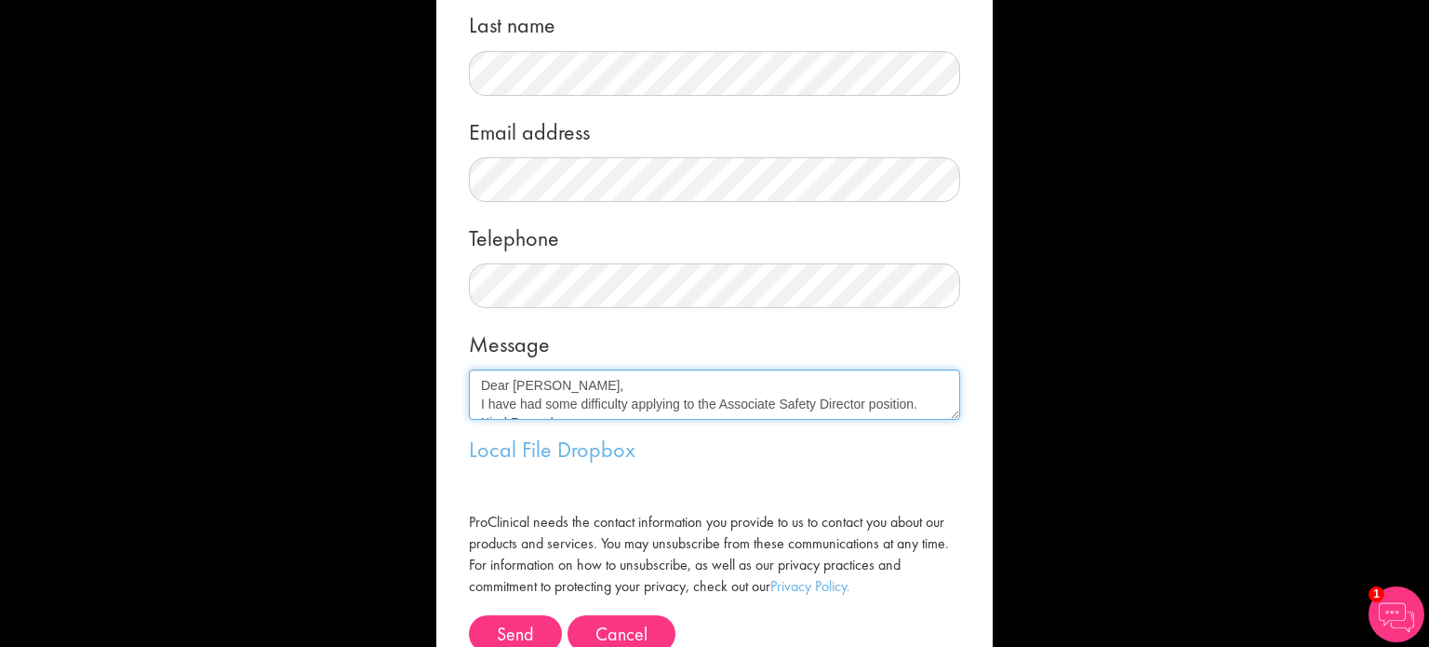
click at [909, 402] on textarea "Dear Joshua, I have had some difficulty applying to the Associate Safety Direct…" at bounding box center [714, 394] width 491 height 50
paste textarea "I am looking for a new job in pharmacovigilance/clinical trials as a Safety Phy…"
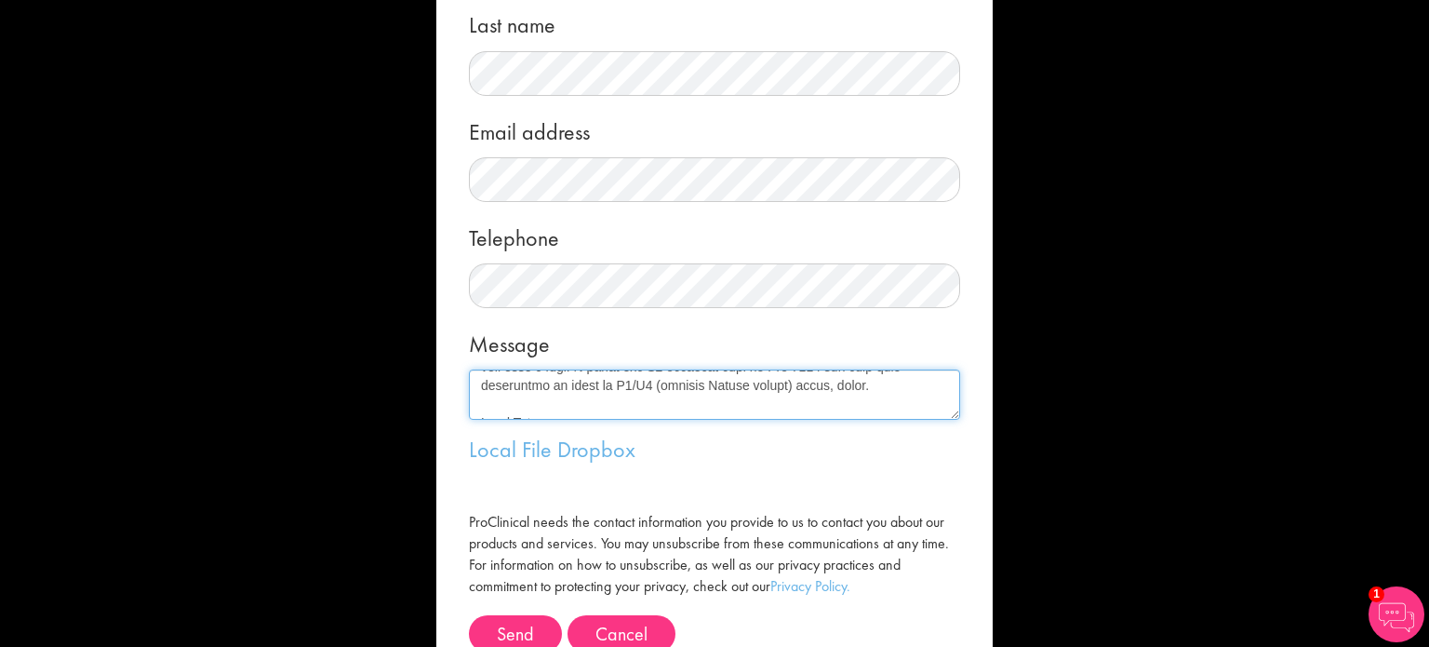
scroll to position [372, 0]
click at [614, 397] on textarea "Message" at bounding box center [714, 394] width 491 height 50
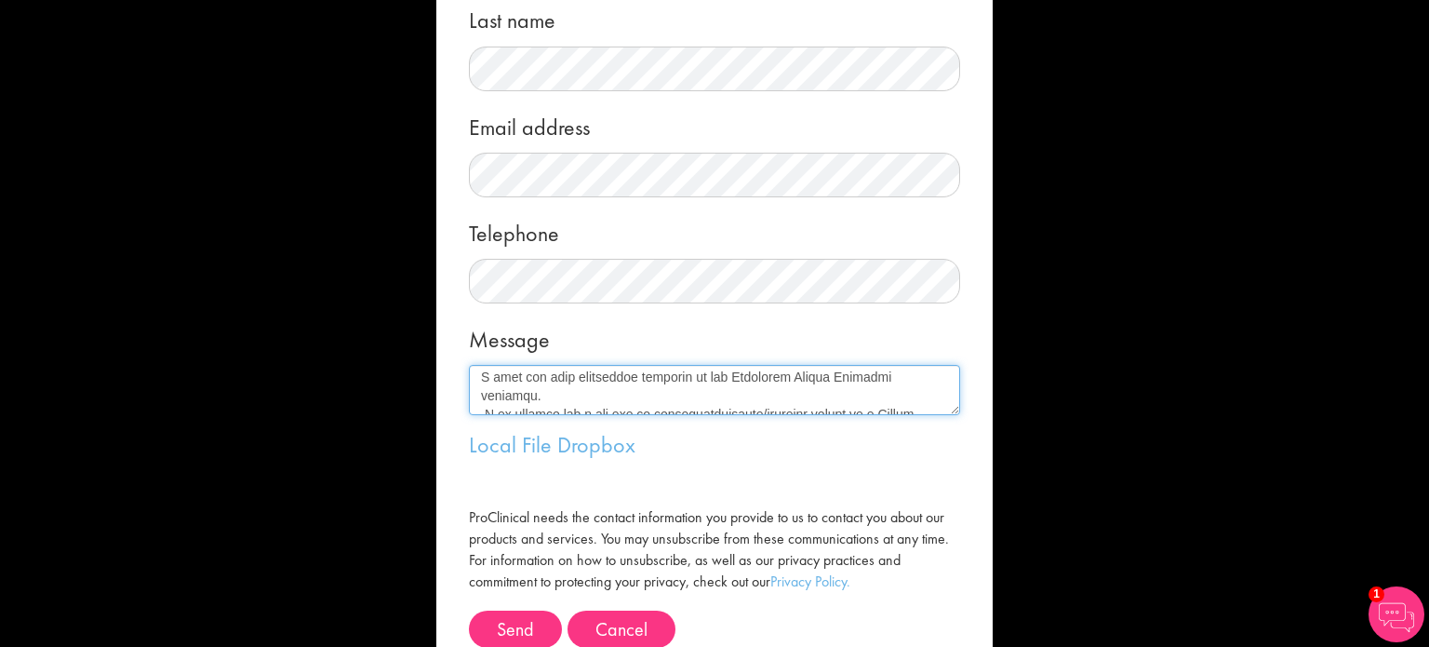
scroll to position [0, 0]
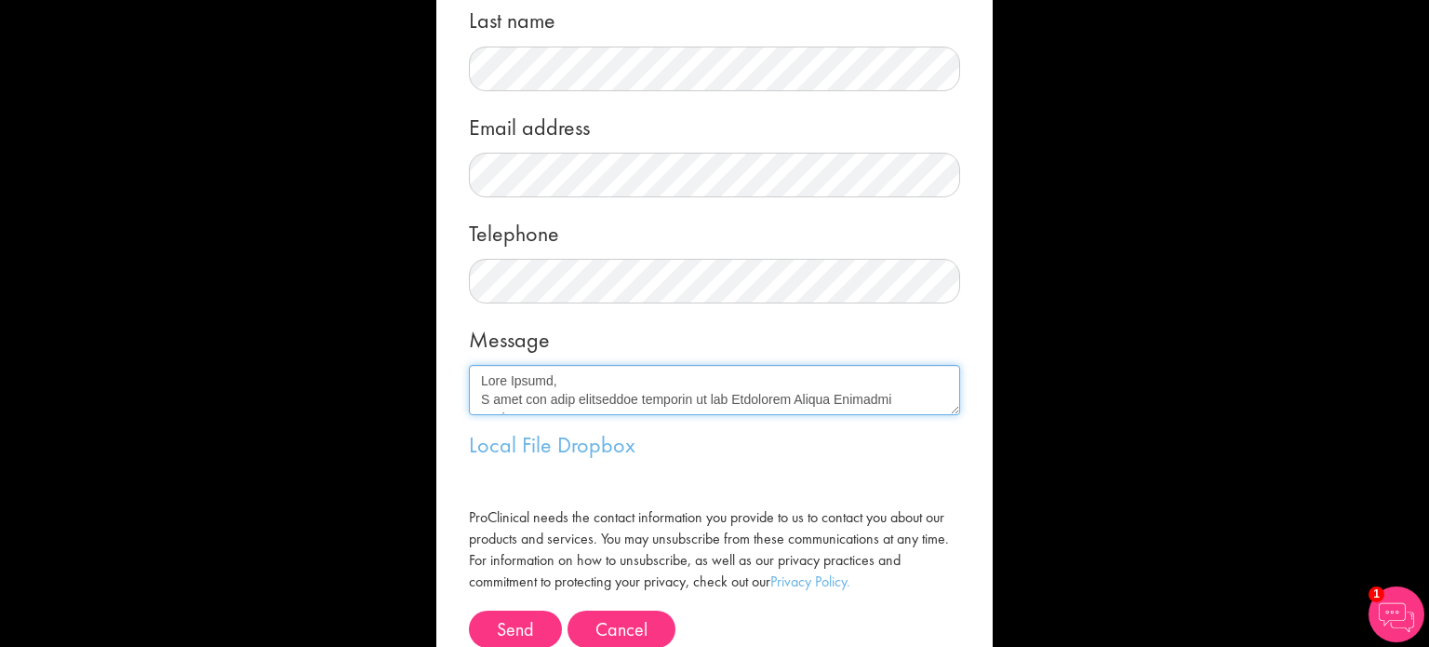
click at [557, 377] on textarea "Message" at bounding box center [714, 390] width 491 height 50
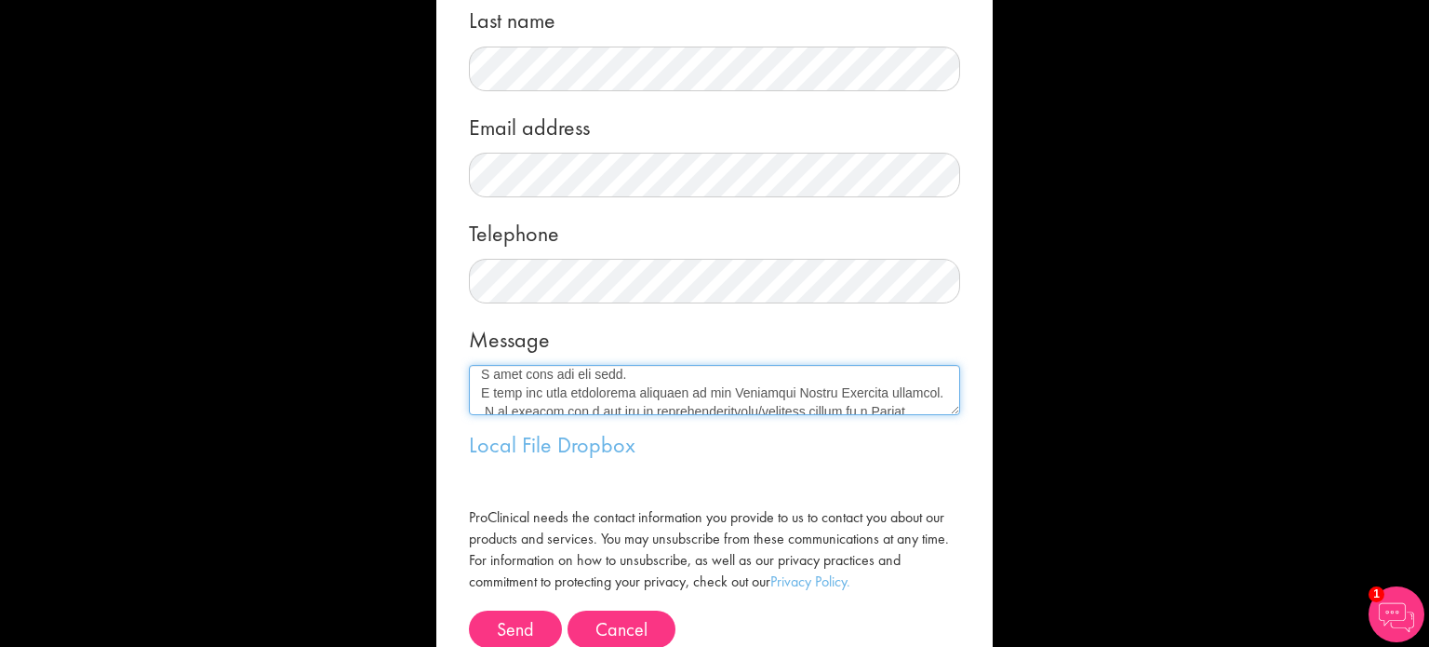
click at [914, 394] on textarea "Message" at bounding box center [714, 390] width 491 height 50
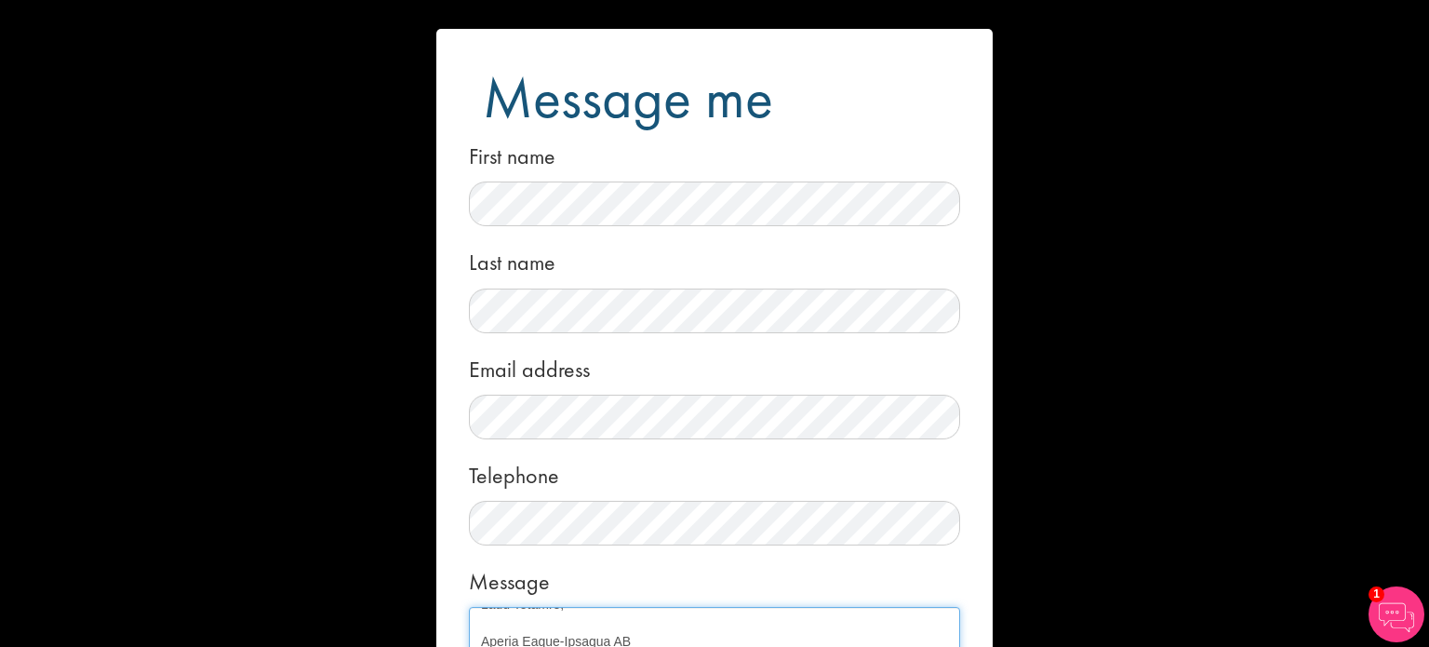
scroll to position [313, 0]
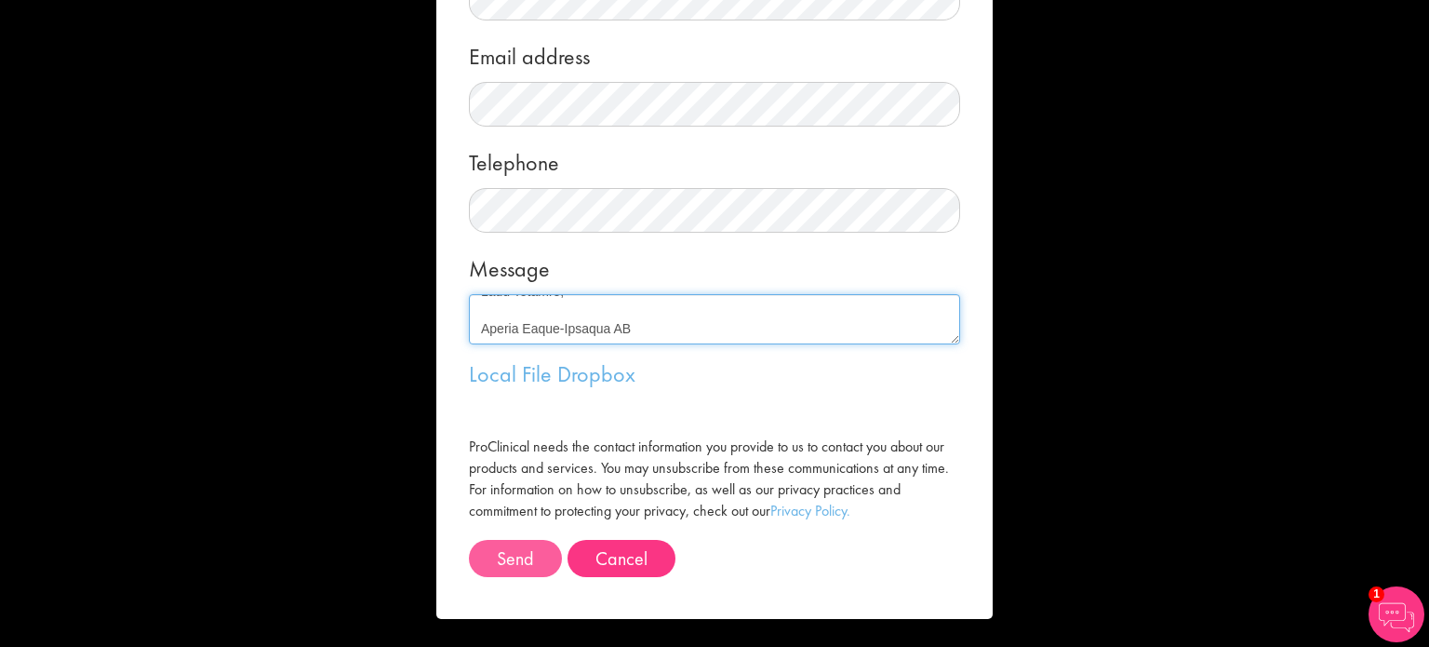
type textarea "Dear Joshua, I hope that you are well. I have had some difficulty applying to t…"
click at [505, 564] on button "Send" at bounding box center [515, 558] width 93 height 37
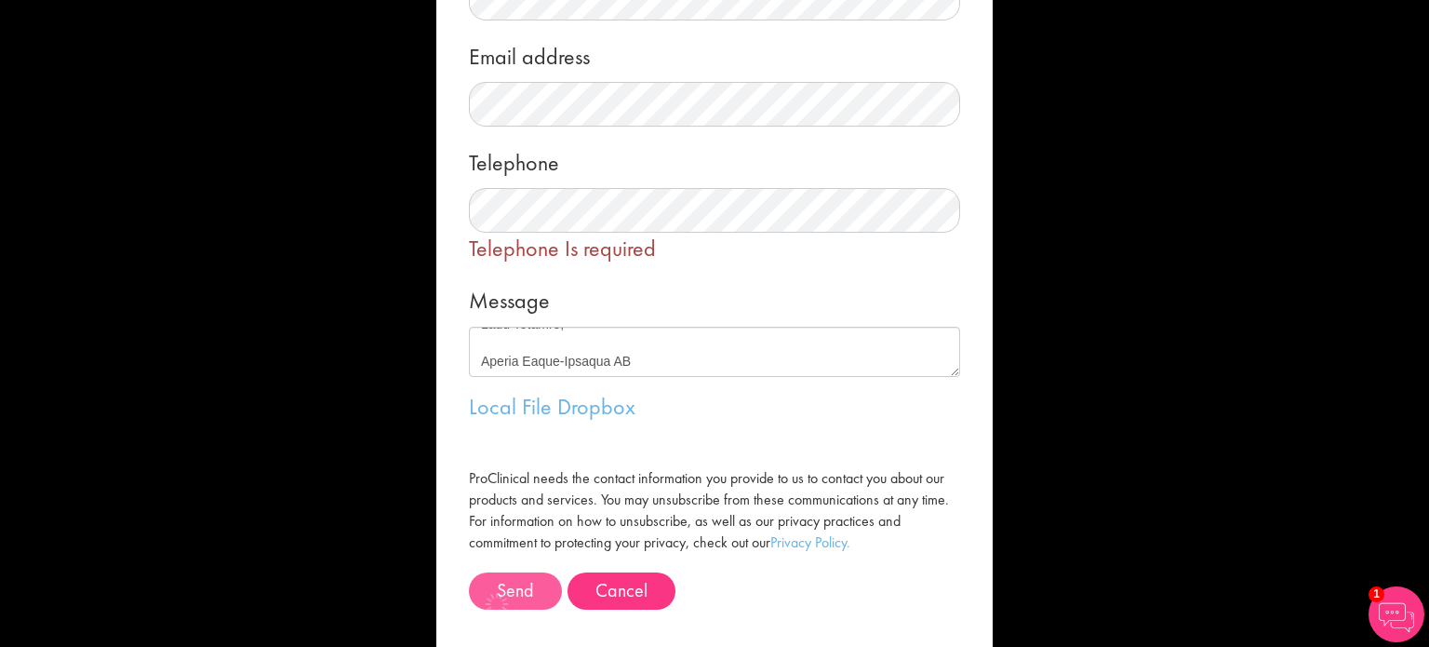
scroll to position [47, 0]
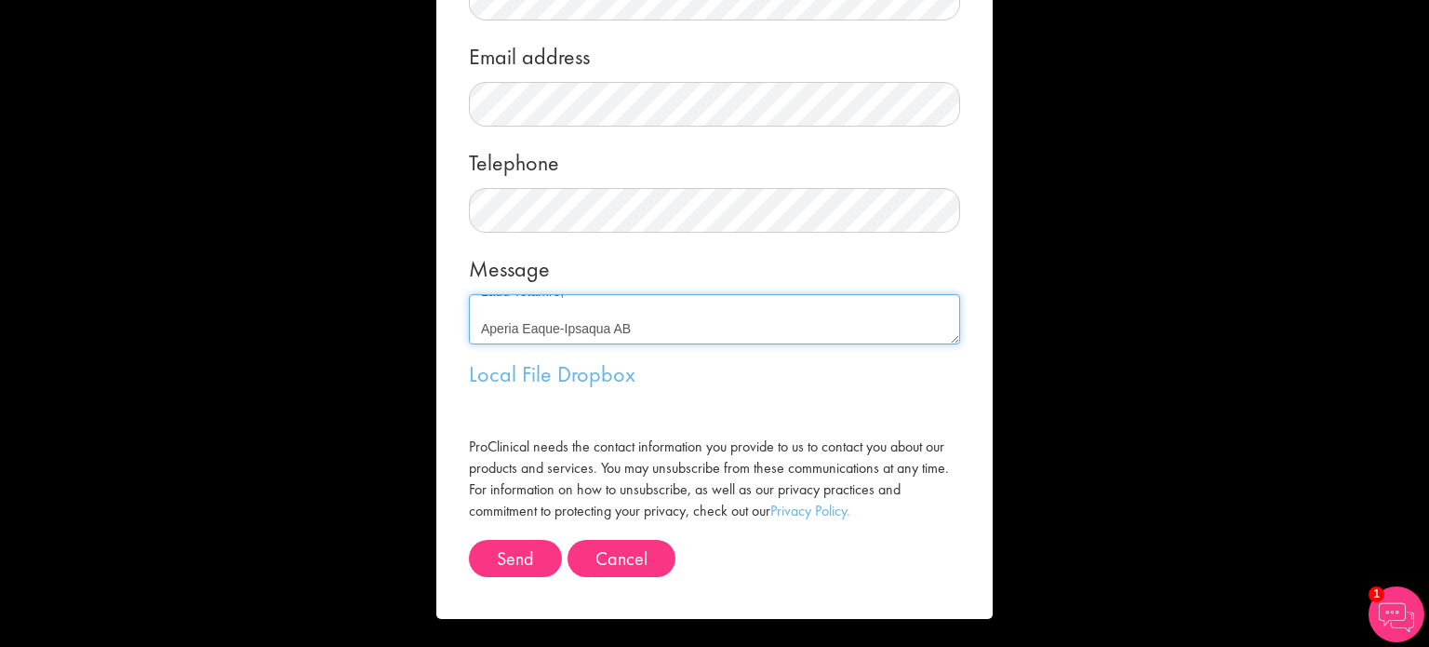
click at [643, 356] on form "Message me First name Last name Email address Telephone Message Local File Drop…" at bounding box center [714, 167] width 528 height 903
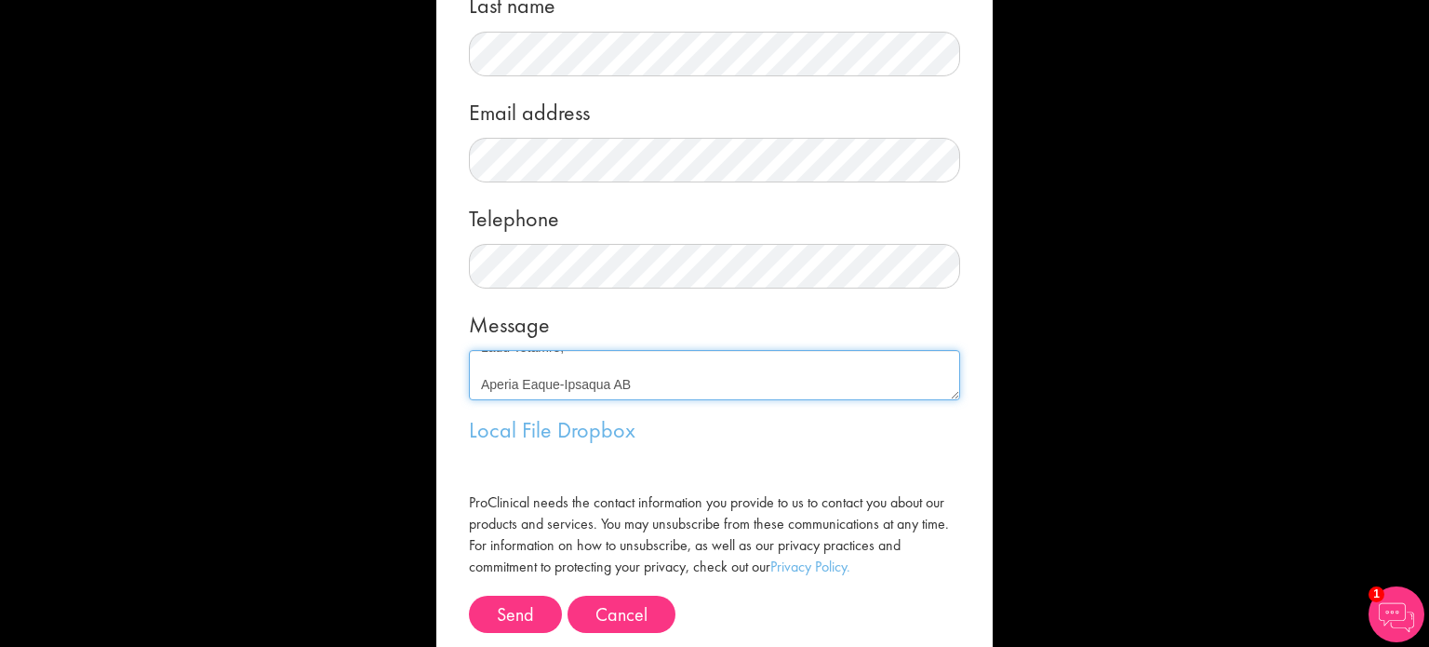
scroll to position [313, 0]
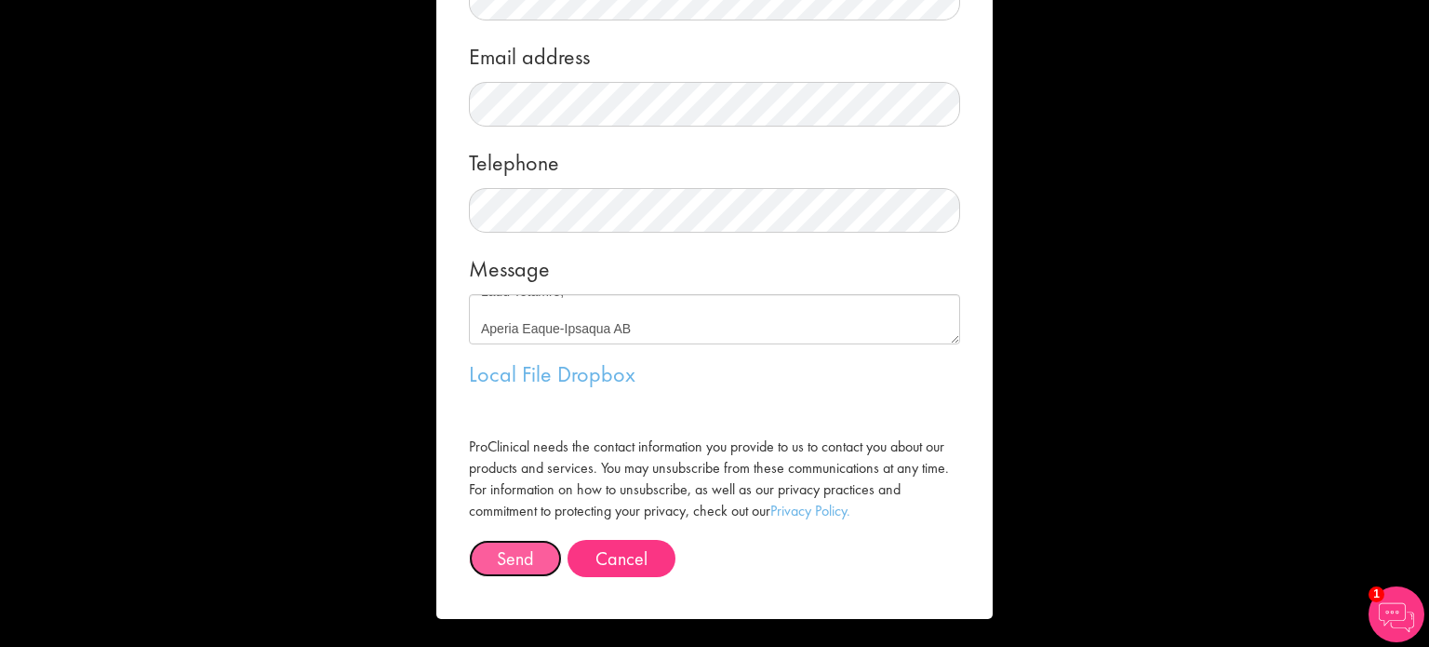
click at [497, 563] on span "Send" at bounding box center [515, 558] width 37 height 24
click at [513, 554] on span "Send" at bounding box center [515, 558] width 37 height 24
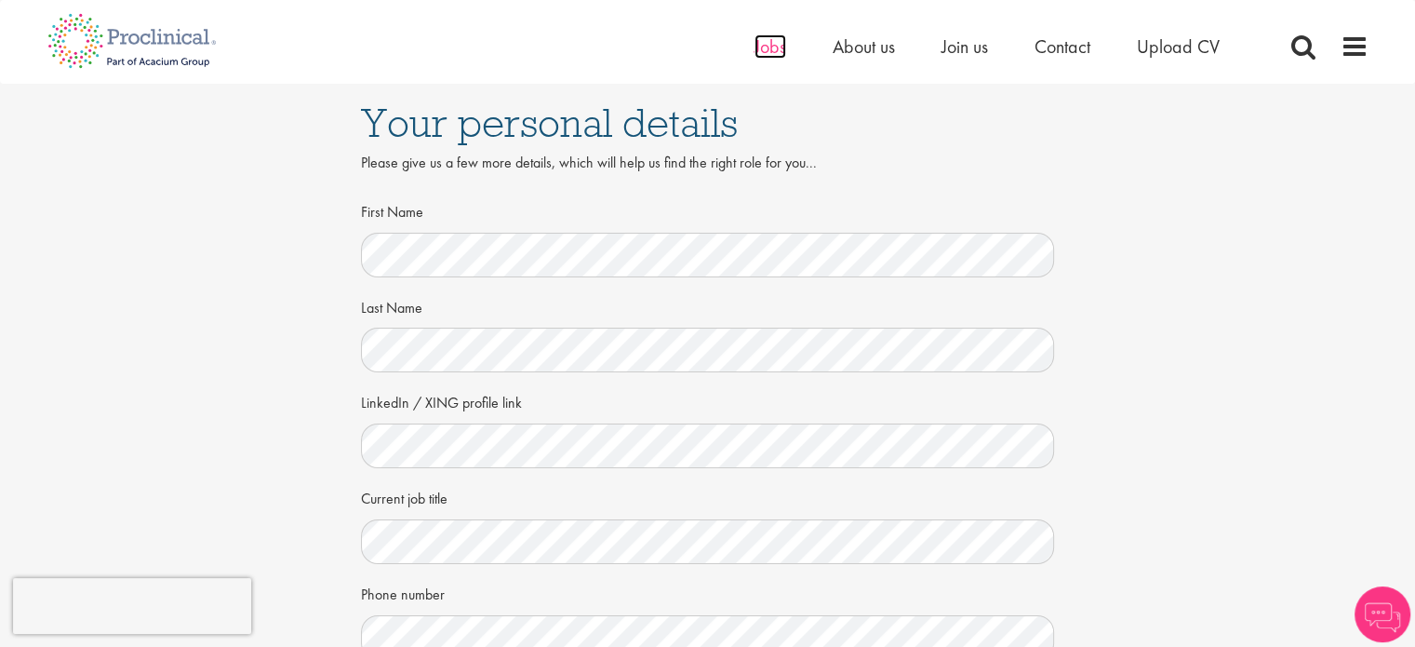
click at [770, 47] on span "Jobs" at bounding box center [771, 46] width 32 height 24
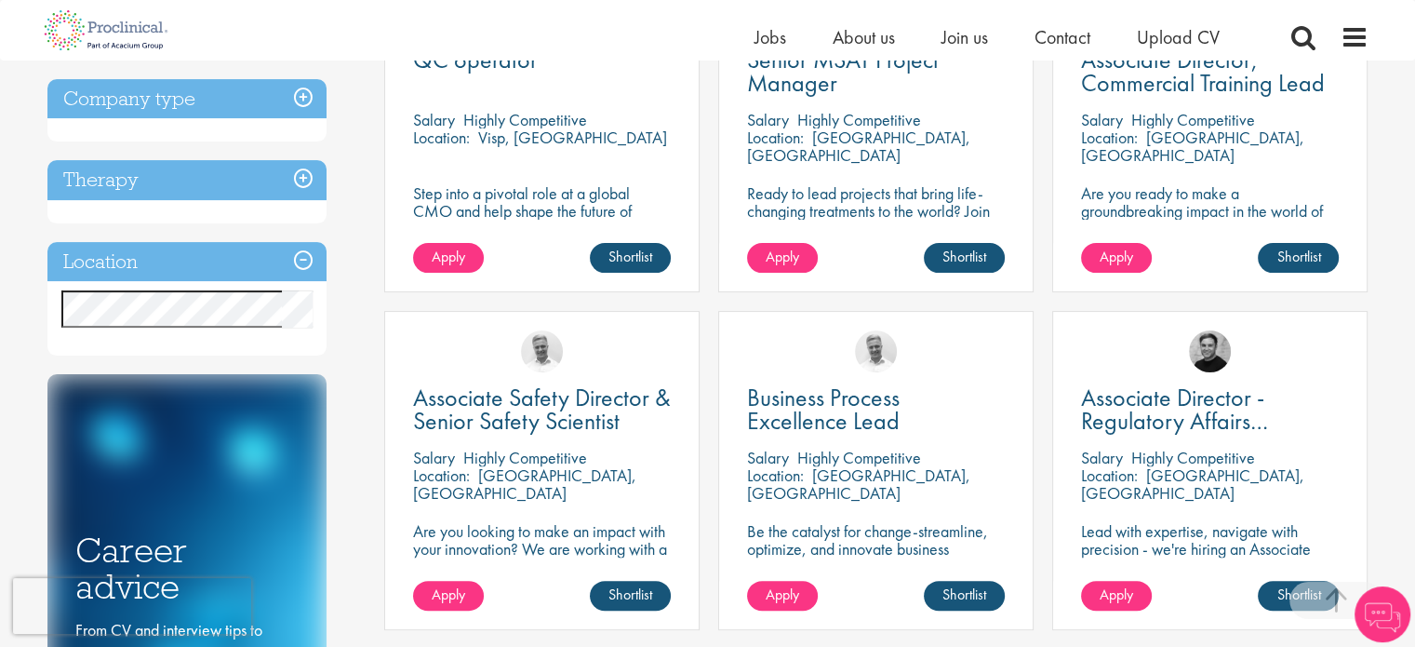
scroll to position [448, 0]
